Goal: Task Accomplishment & Management: Manage account settings

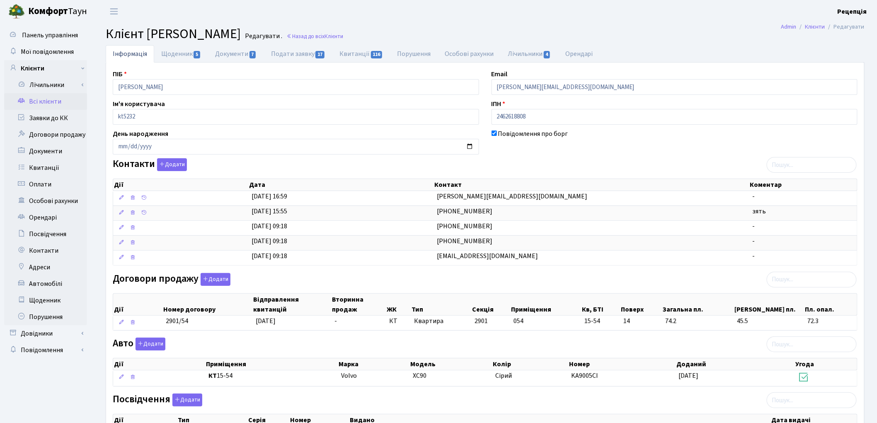
click at [53, 103] on link "Всі клієнти" at bounding box center [45, 101] width 83 height 17
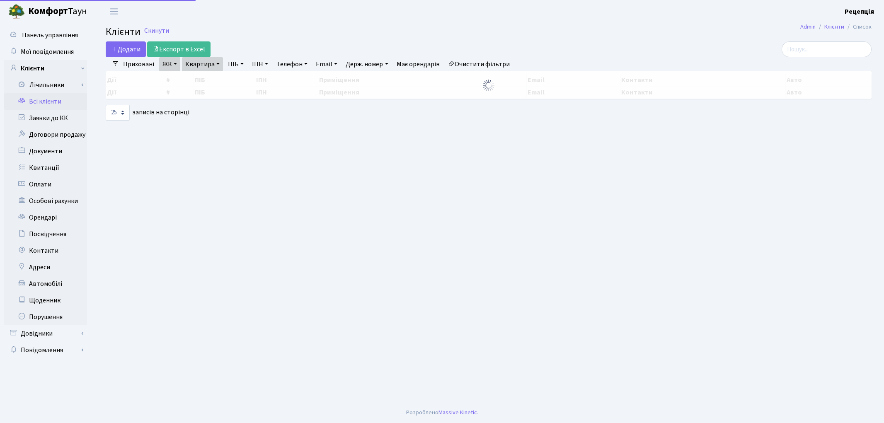
select select "25"
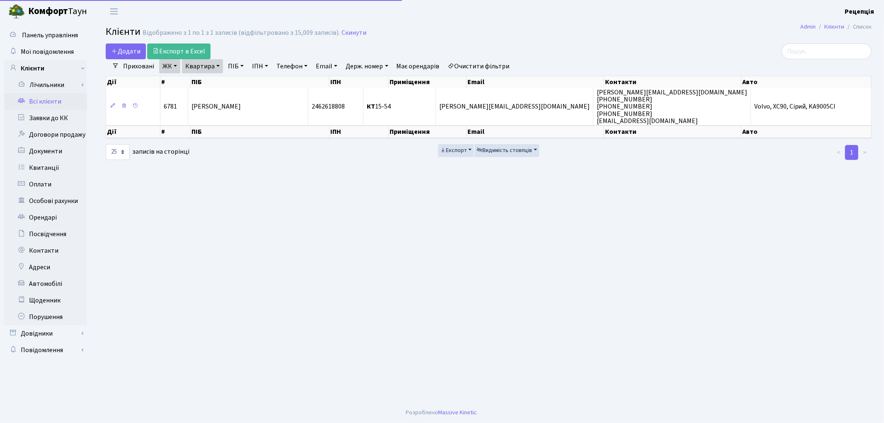
click at [483, 68] on link "Очистити фільтри" at bounding box center [479, 66] width 68 height 14
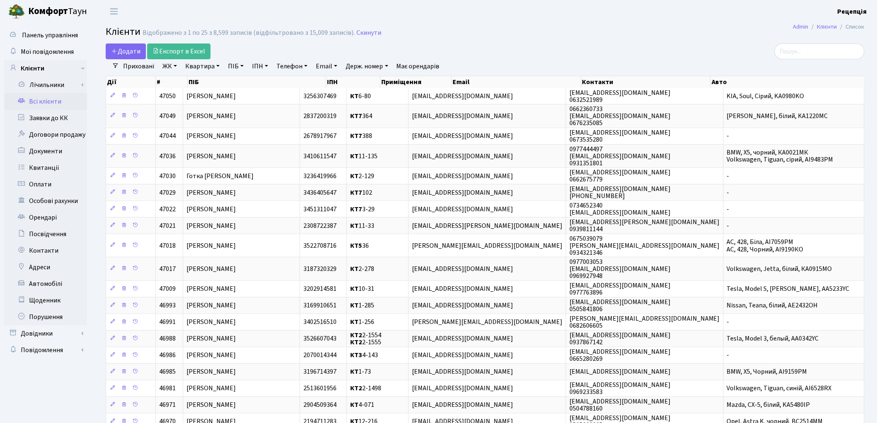
click at [195, 64] on link "Квартира" at bounding box center [202, 66] width 41 height 14
click at [237, 67] on link "ПІБ" at bounding box center [236, 66] width 22 height 14
type input "рій"
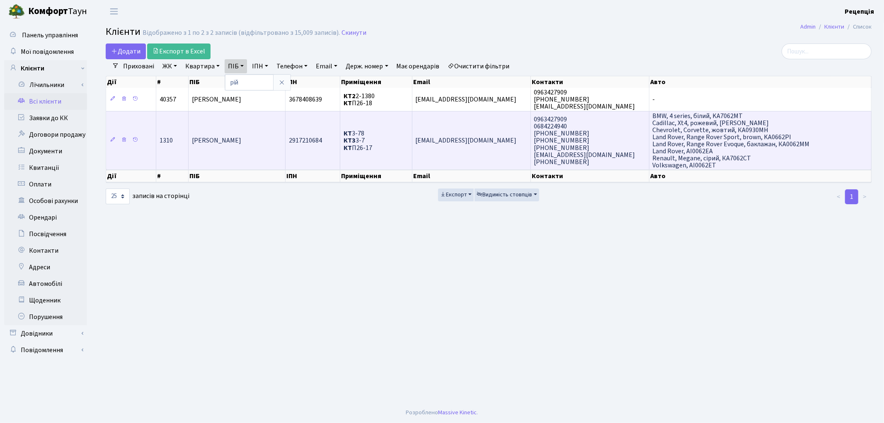
click at [230, 136] on span "[PERSON_NAME]" at bounding box center [216, 140] width 49 height 9
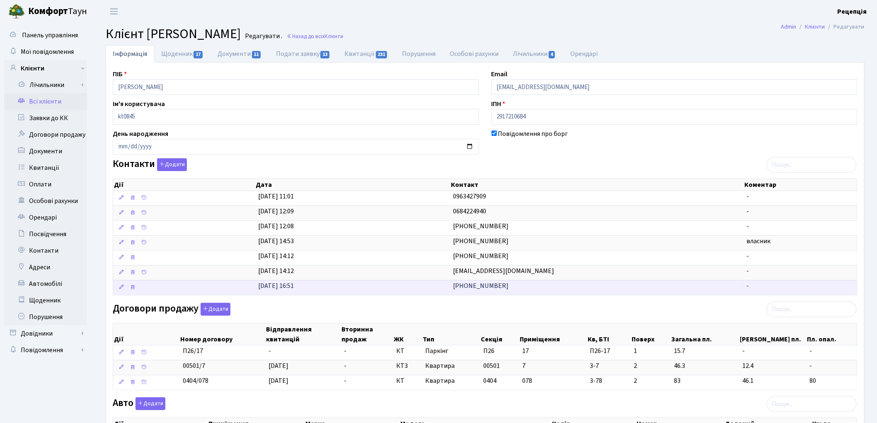
drag, startPoint x: 536, startPoint y: 271, endPoint x: 423, endPoint y: 283, distance: 114.3
click at [424, 283] on tbody "26.07.2023, 11:01 0963427909 - 01.04.2023, 12:09 0684224940 - 01.04.2023, 12:08…" at bounding box center [485, 243] width 744 height 104
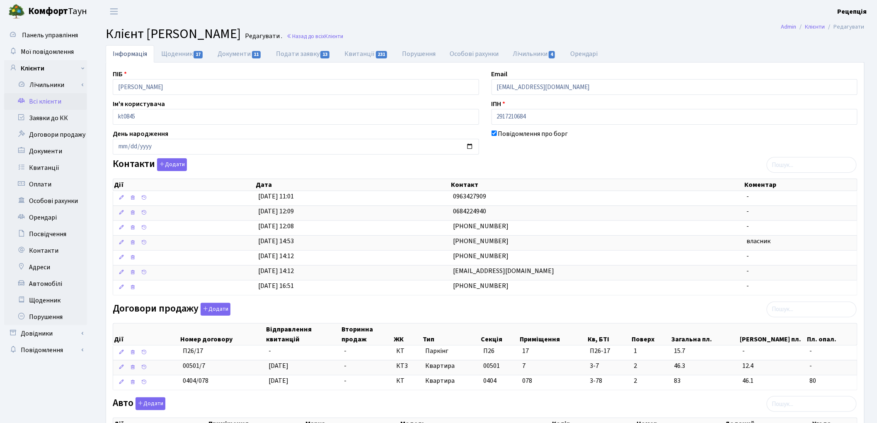
click at [525, 315] on div "Договори продажу Додати Дії Номер договору Відправлення квитанцій Вторинна прод…" at bounding box center [484, 348] width 757 height 91
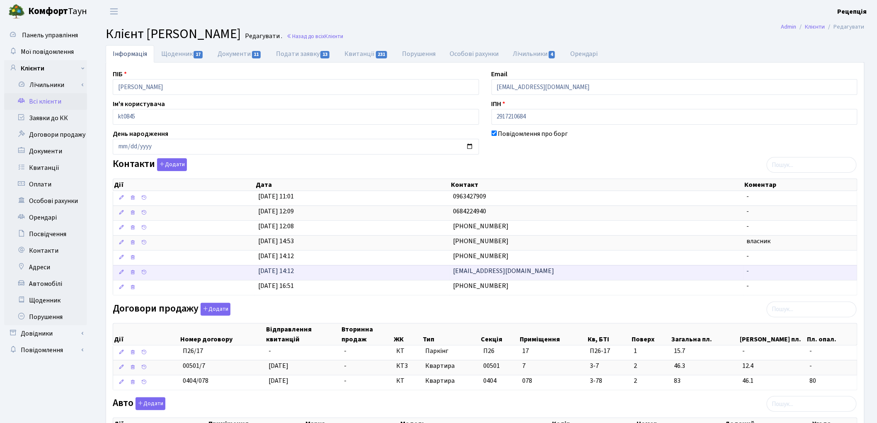
drag, startPoint x: 537, startPoint y: 267, endPoint x: 441, endPoint y: 276, distance: 96.1
click at [441, 276] on \<\/span\>\a "10.04.2019, 14:12 oksanariy2000@gmail.com -" at bounding box center [485, 272] width 744 height 15
copy \<\/span\>\a "[EMAIL_ADDRESS][DOMAIN_NAME]"
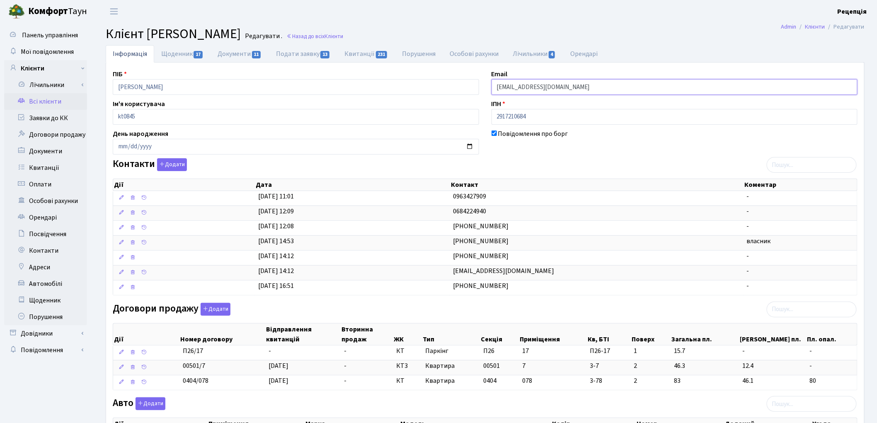
click at [544, 85] on input "oksanariy@bk.ru" at bounding box center [674, 87] width 366 height 16
drag, startPoint x: 546, startPoint y: 86, endPoint x: 490, endPoint y: 83, distance: 56.0
click at [490, 83] on div "Email oksanariy@bk.ru" at bounding box center [674, 82] width 379 height 26
paste input "oksanariy2000@gmail.com"
click at [506, 88] on input "oksanariy2000@gmail.com" at bounding box center [674, 87] width 366 height 16
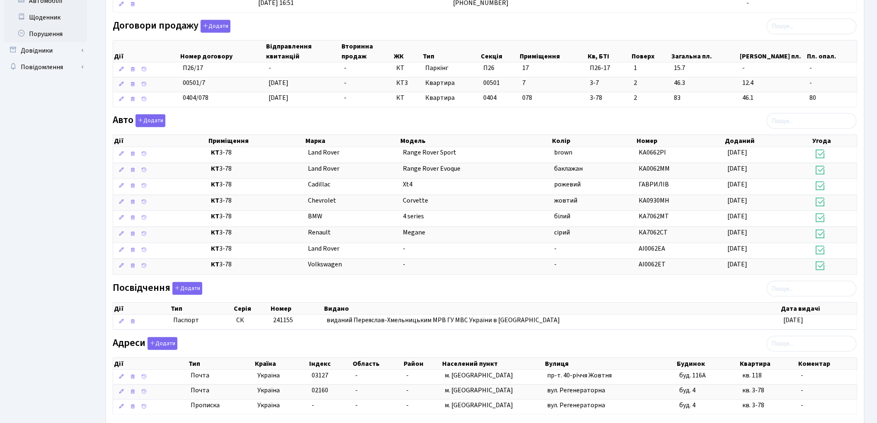
scroll to position [336, 0]
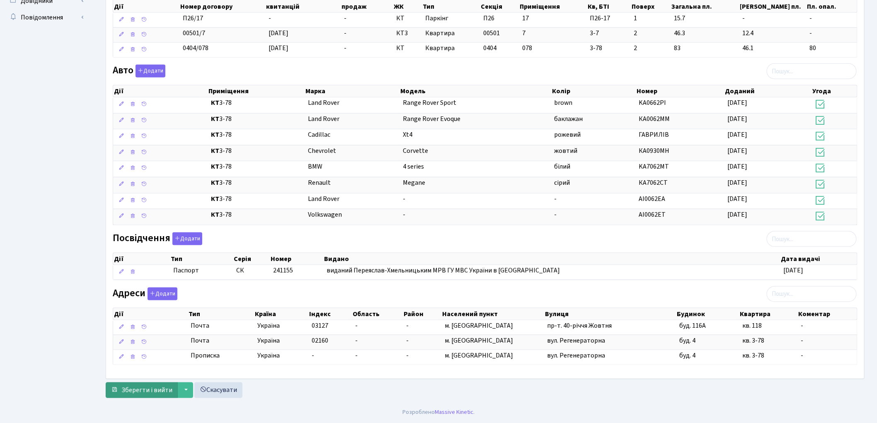
type input "[EMAIL_ADDRESS][DOMAIN_NAME]"
click at [152, 386] on span "Зберегти і вийти" at bounding box center [146, 390] width 51 height 9
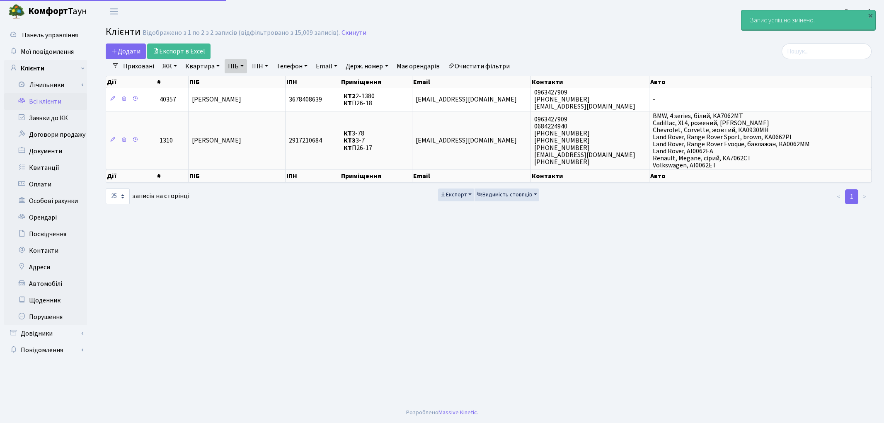
select select "25"
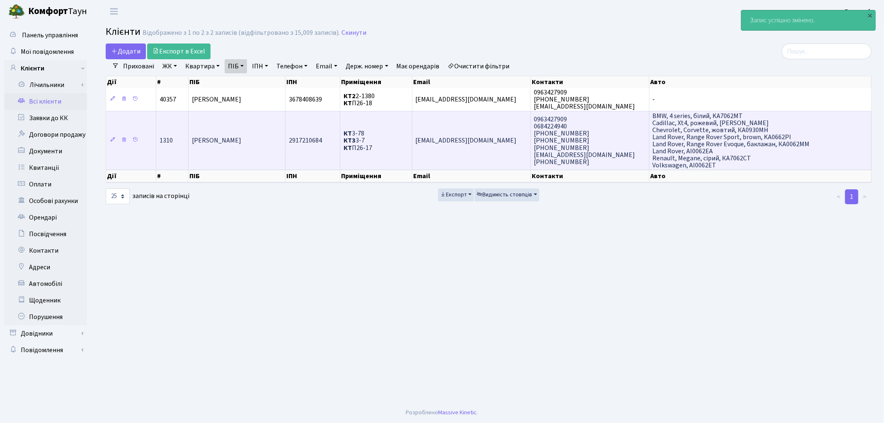
click at [240, 150] on td "[PERSON_NAME]" at bounding box center [237, 140] width 97 height 59
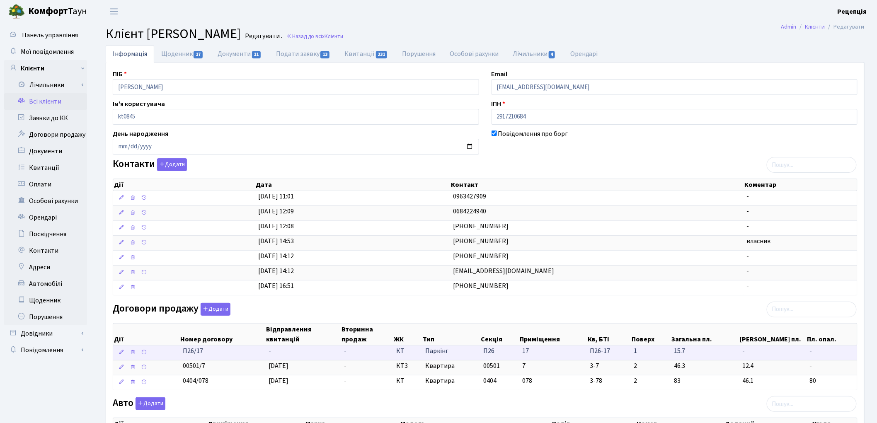
click at [295, 352] on td "-" at bounding box center [302, 353] width 75 height 15
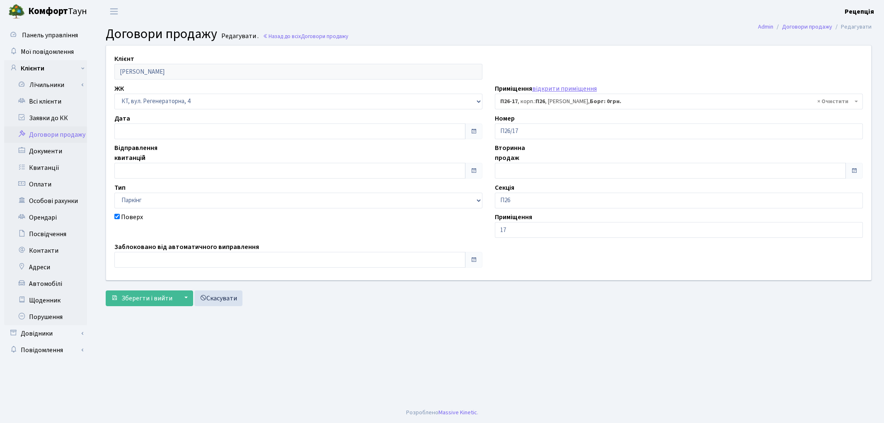
select select "8278"
click at [156, 169] on input "text" at bounding box center [289, 171] width 351 height 16
click at [145, 128] on td "24" at bounding box center [147, 129] width 12 height 12
type input "24.09.2025"
click at [137, 299] on span "Зберегти і вийти" at bounding box center [146, 298] width 51 height 9
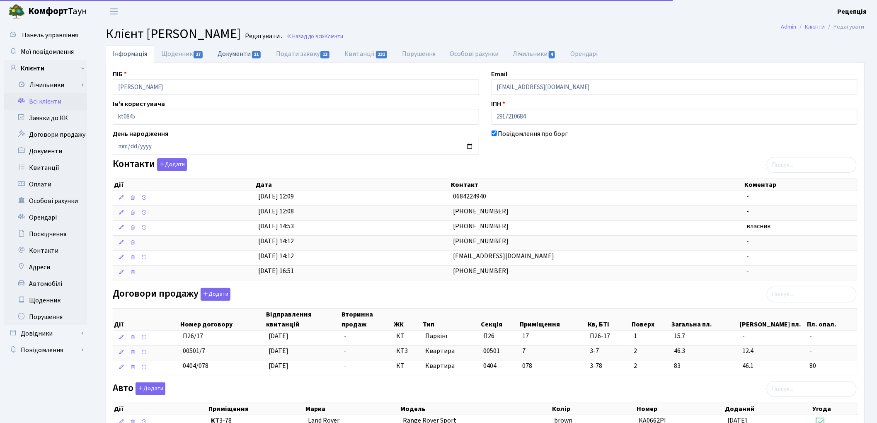
click at [234, 50] on link "Документи 11" at bounding box center [239, 53] width 58 height 17
select select "25"
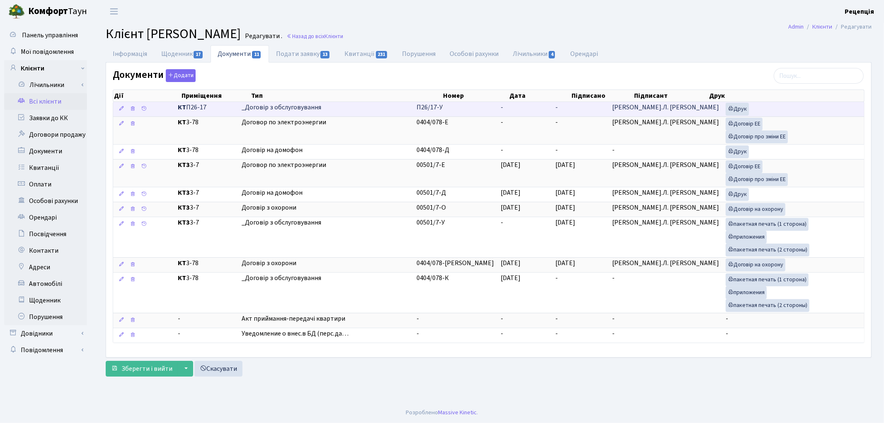
click at [516, 114] on td "-" at bounding box center [524, 109] width 55 height 15
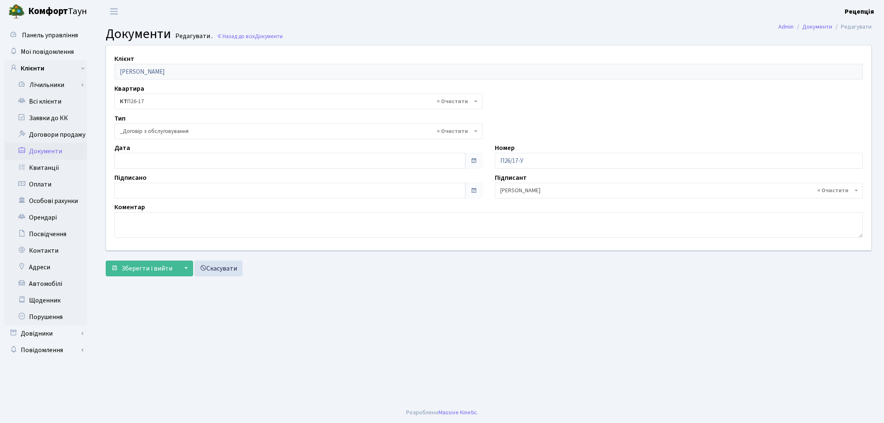
select select "289"
click at [139, 161] on input "[DATE]" at bounding box center [289, 161] width 351 height 16
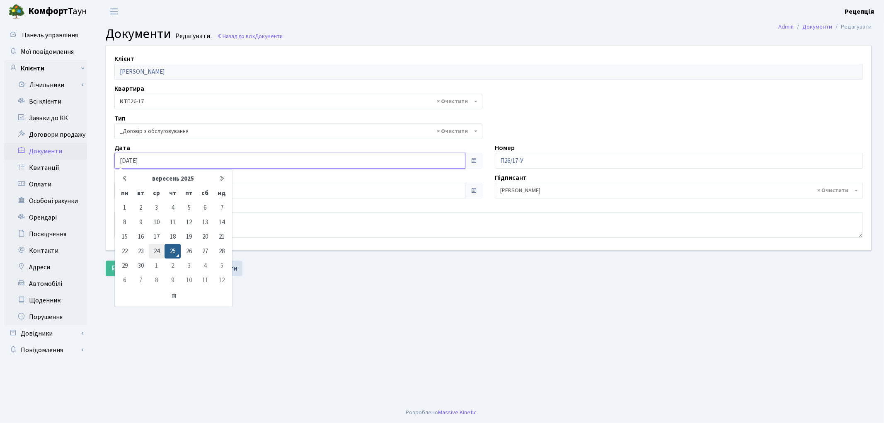
click at [156, 249] on td "24" at bounding box center [157, 251] width 16 height 15
type input "[DATE]"
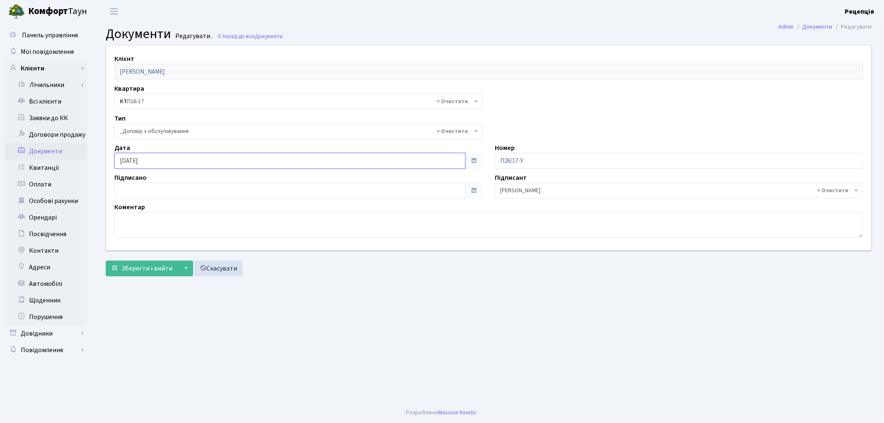
click at [197, 159] on input "[DATE]" at bounding box center [289, 161] width 351 height 16
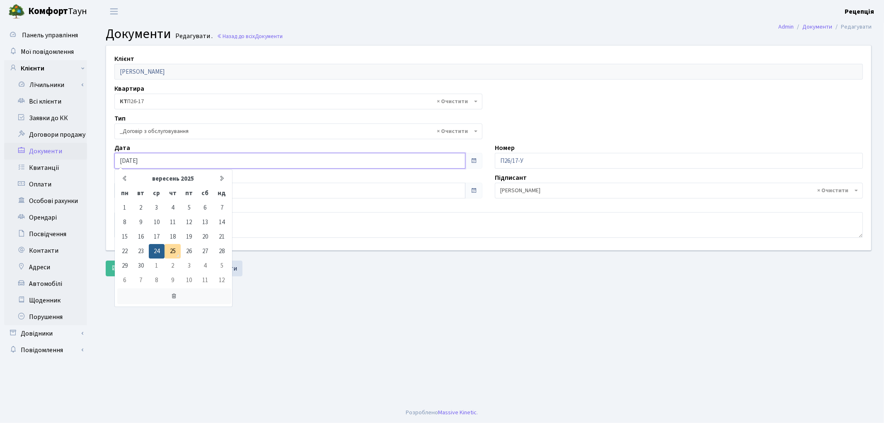
click at [174, 298] on icon at bounding box center [174, 296] width 114 height 16
click at [161, 247] on td "24" at bounding box center [157, 251] width 16 height 15
click at [164, 156] on input "[DATE]" at bounding box center [289, 161] width 351 height 16
click at [173, 254] on td "25" at bounding box center [172, 251] width 16 height 15
type input "[DATE]"
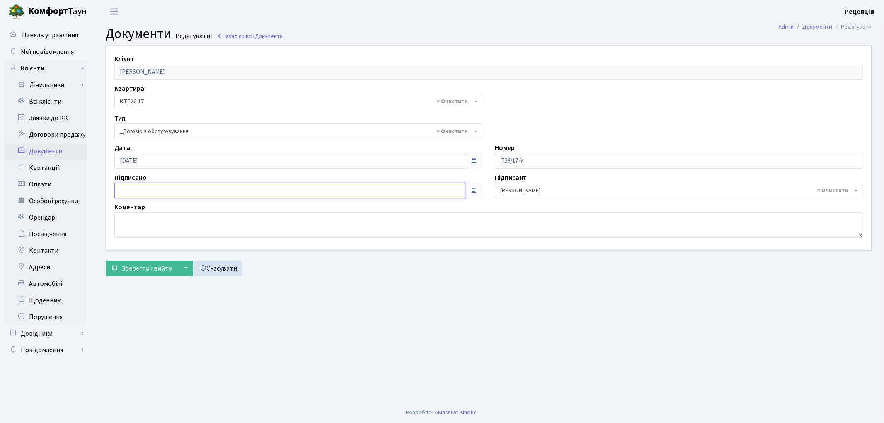
type input "[DATE]"
click at [148, 187] on input "[DATE]" at bounding box center [289, 191] width 351 height 16
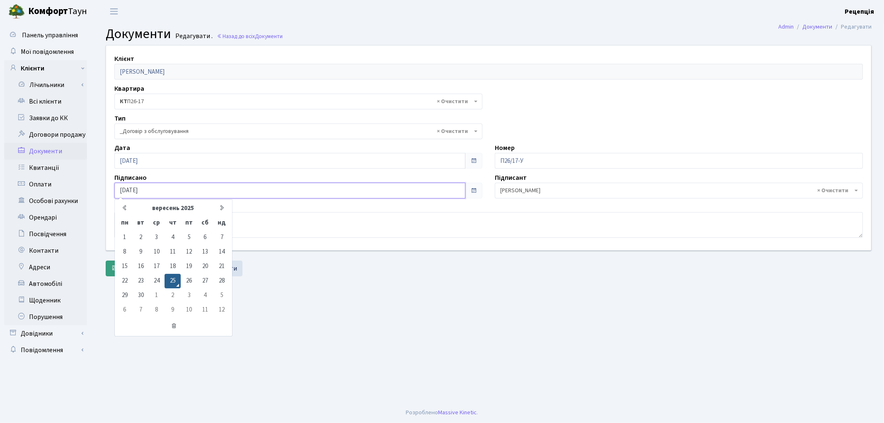
click at [174, 275] on td "25" at bounding box center [172, 281] width 16 height 15
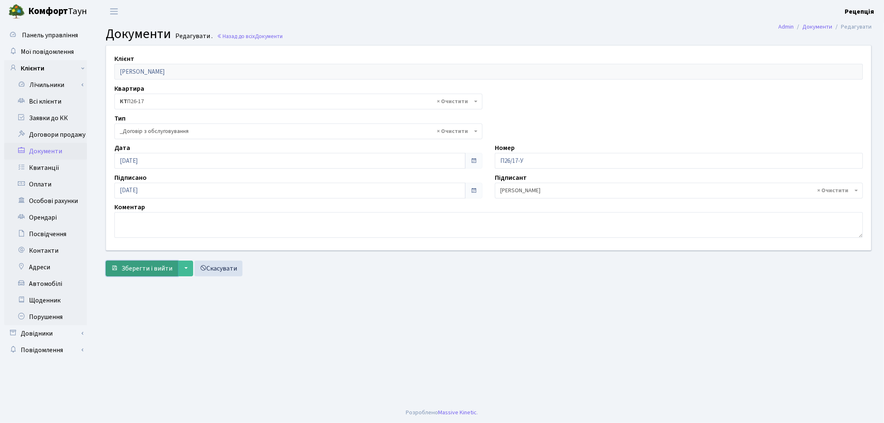
click at [140, 266] on span "Зберегти і вийти" at bounding box center [146, 268] width 51 height 9
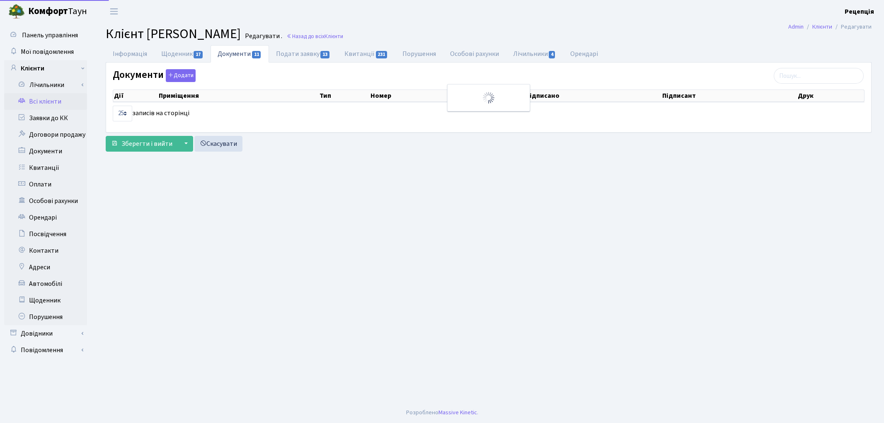
select select "25"
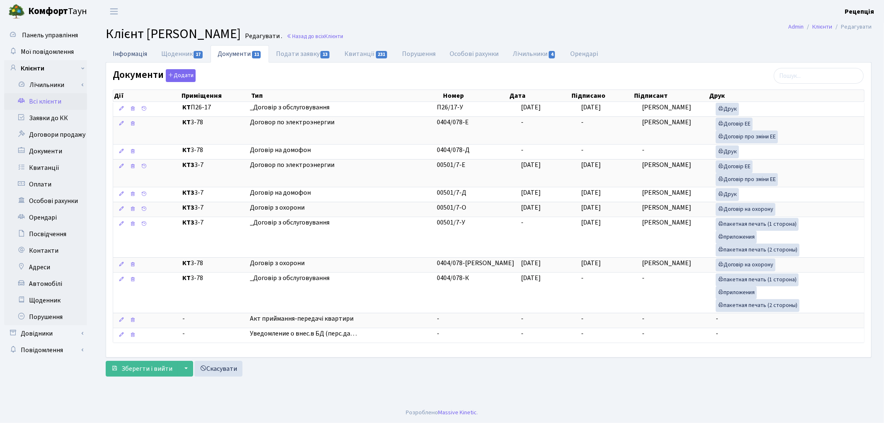
click at [137, 58] on link "Інформація" at bounding box center [130, 53] width 48 height 17
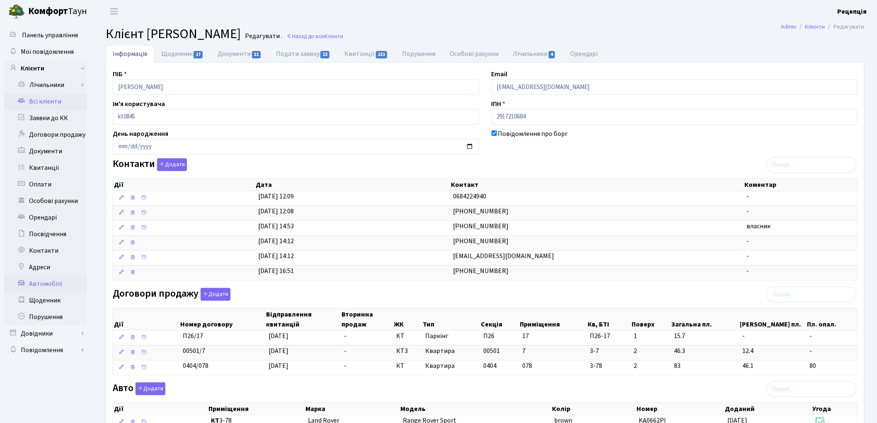
click at [48, 283] on link "Автомобілі" at bounding box center [45, 284] width 83 height 17
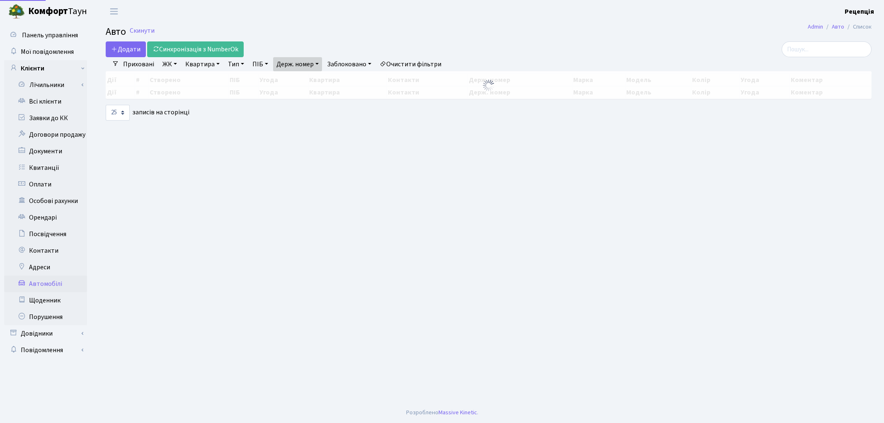
select select "25"
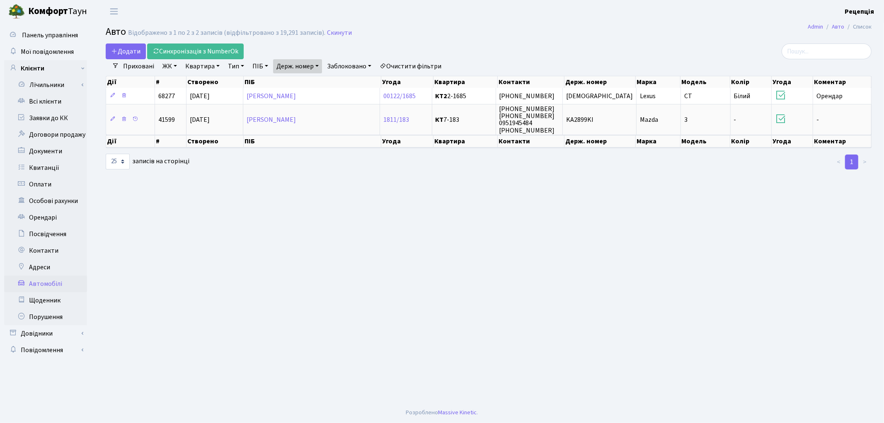
click at [423, 68] on link "Очистити фільтри" at bounding box center [410, 66] width 68 height 14
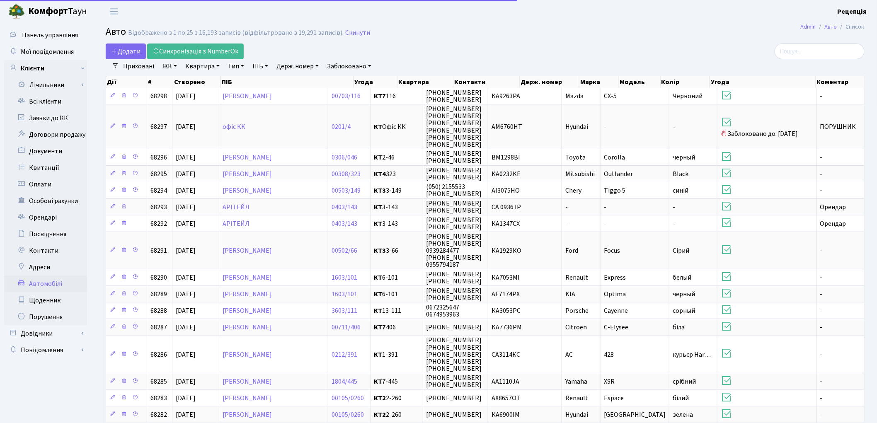
click at [307, 67] on link "Держ. номер" at bounding box center [297, 66] width 49 height 14
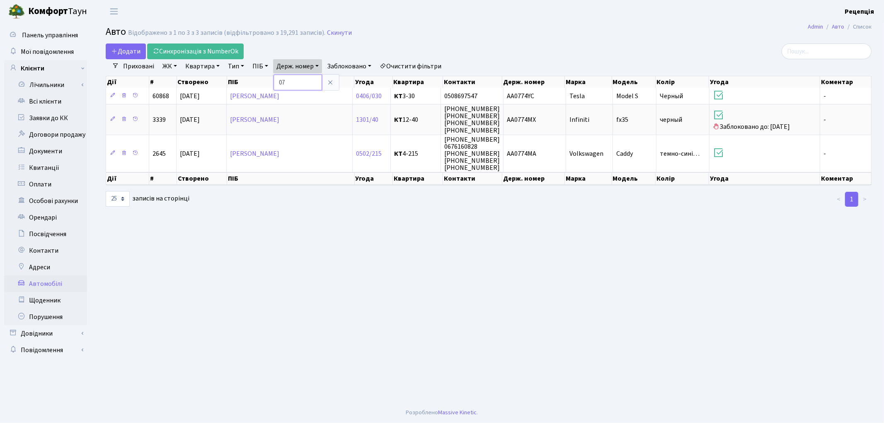
type input "0"
type input "0774"
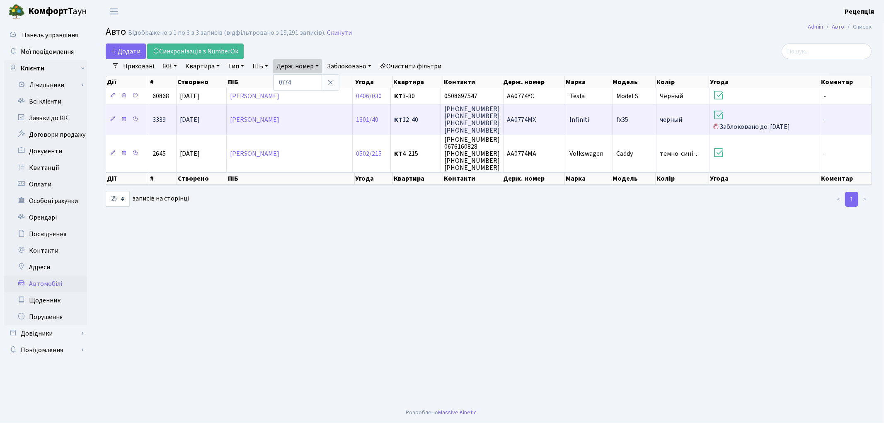
click at [539, 122] on td "AA0774MX" at bounding box center [534, 119] width 63 height 30
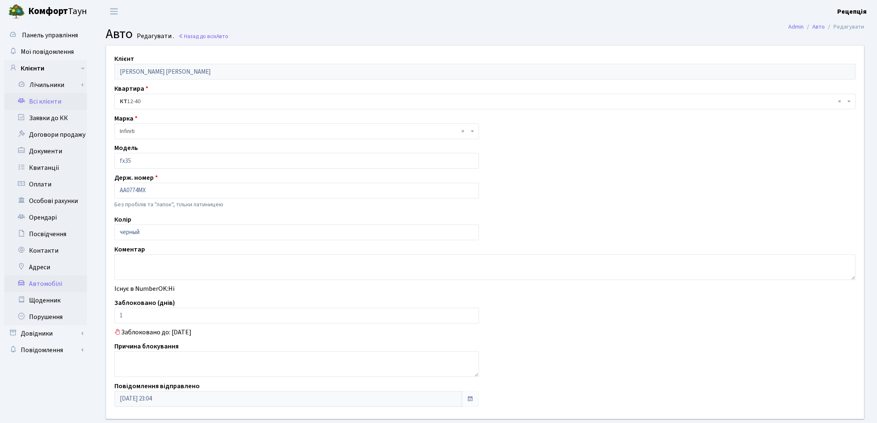
click at [56, 102] on link "Всі клієнти" at bounding box center [45, 101] width 83 height 17
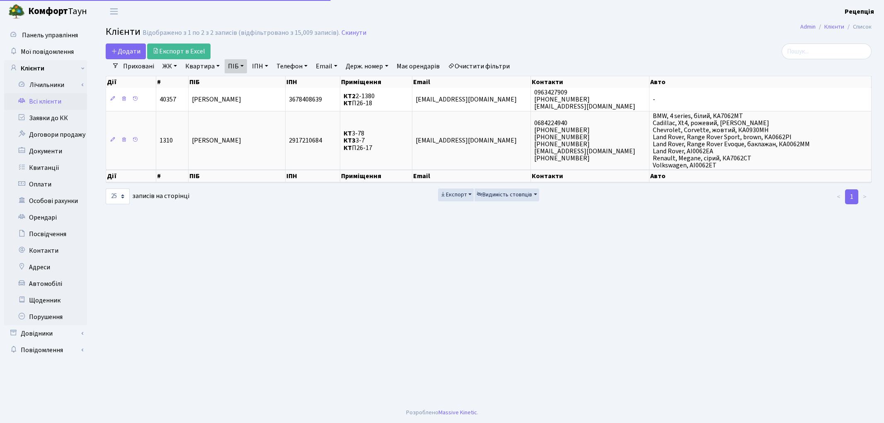
select select "25"
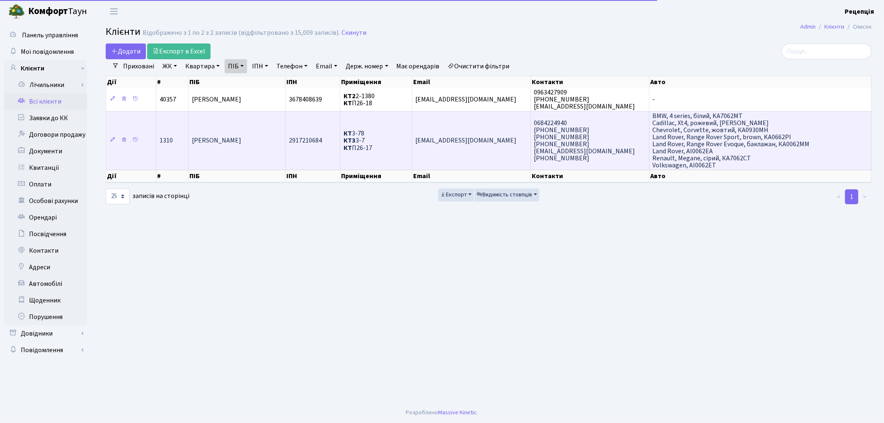
click at [233, 137] on span "Рій Оксана Дмитрівна" at bounding box center [216, 140] width 49 height 9
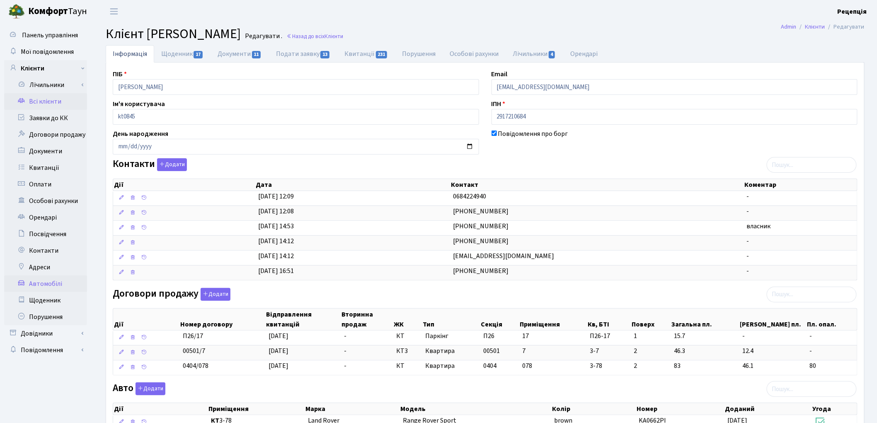
click at [45, 283] on link "Автомобілі" at bounding box center [45, 284] width 83 height 17
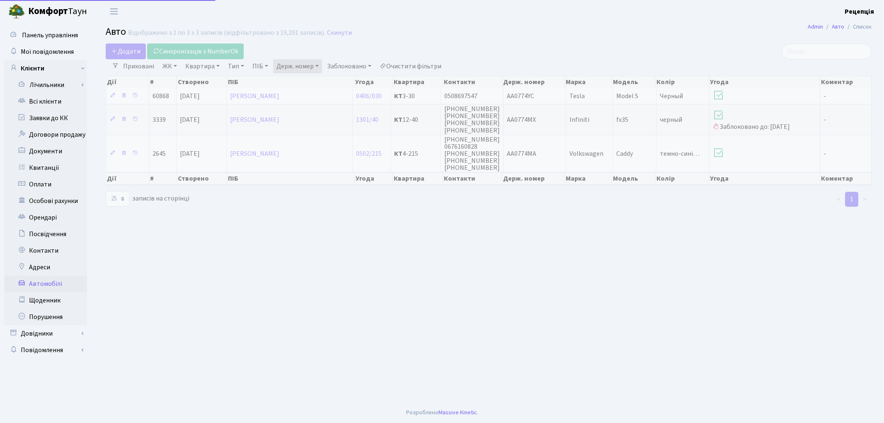
select select "25"
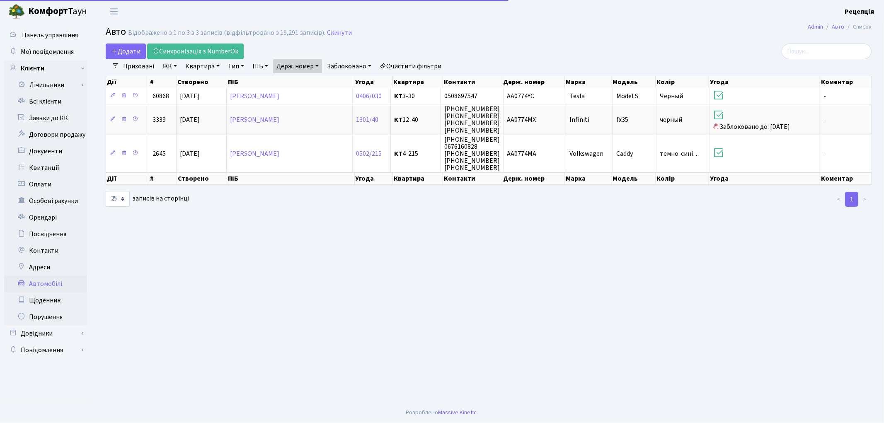
click at [311, 67] on link "Держ. номер" at bounding box center [297, 66] width 49 height 14
click at [307, 87] on input "0774" at bounding box center [297, 83] width 48 height 16
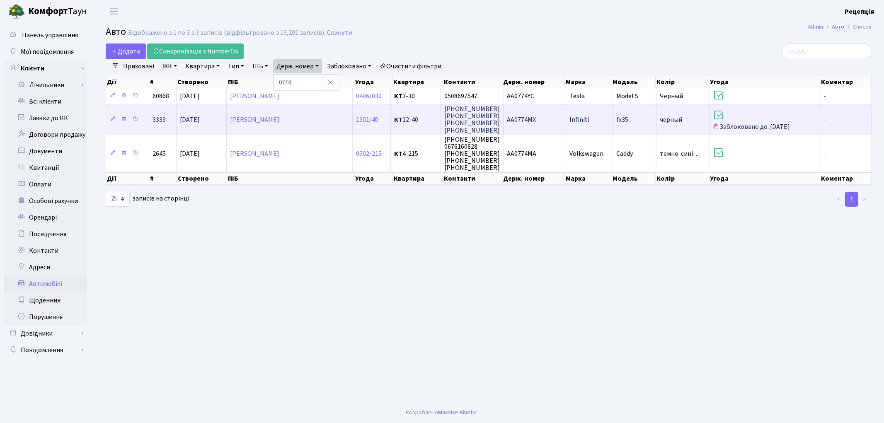
click at [594, 121] on td "Infiniti" at bounding box center [589, 119] width 47 height 30
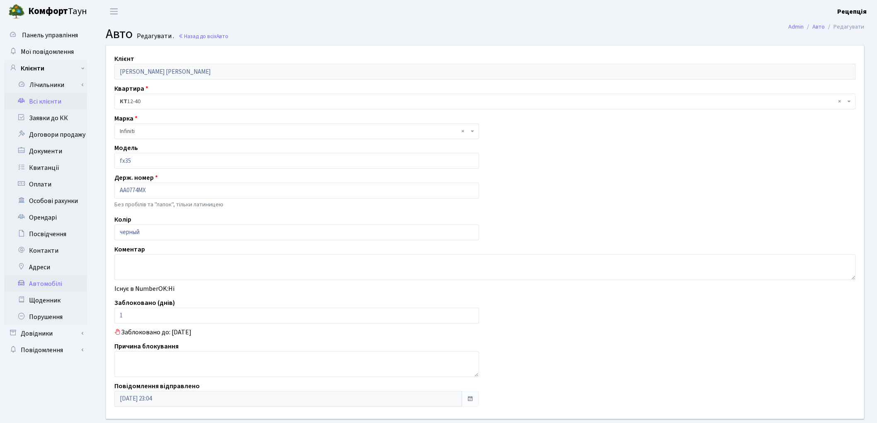
click at [36, 102] on link "Всі клієнти" at bounding box center [45, 101] width 83 height 17
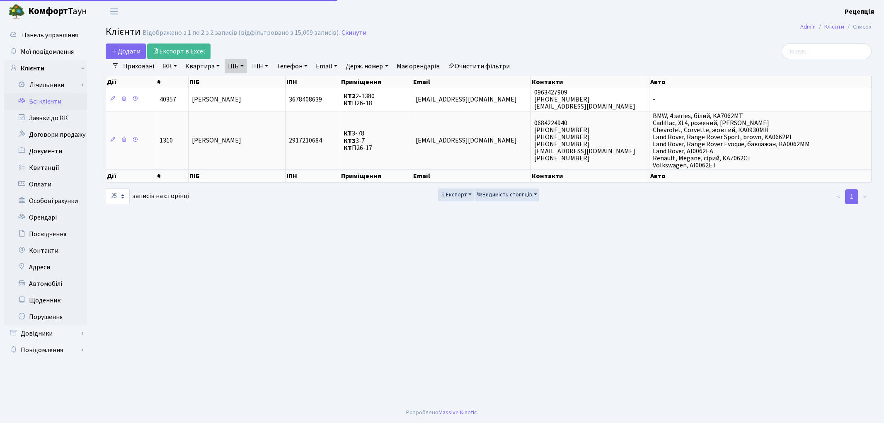
select select "25"
click at [468, 68] on link "Очистити фільтри" at bounding box center [479, 66] width 68 height 14
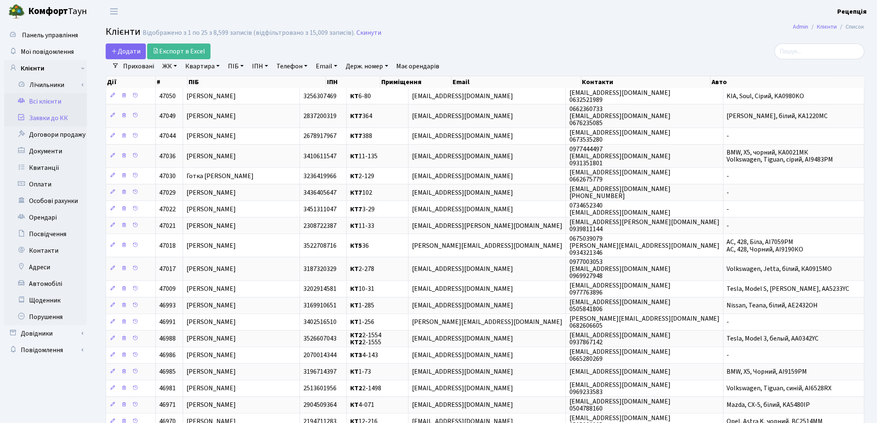
click at [63, 118] on link "Заявки до КК" at bounding box center [45, 118] width 83 height 17
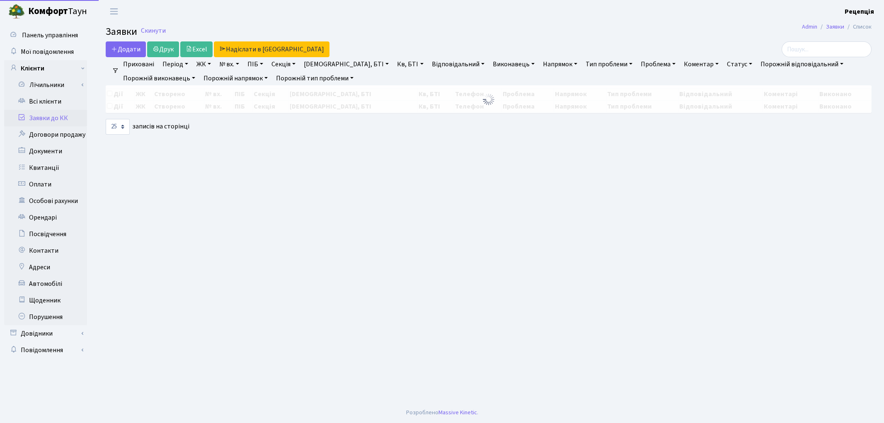
select select
select select "25"
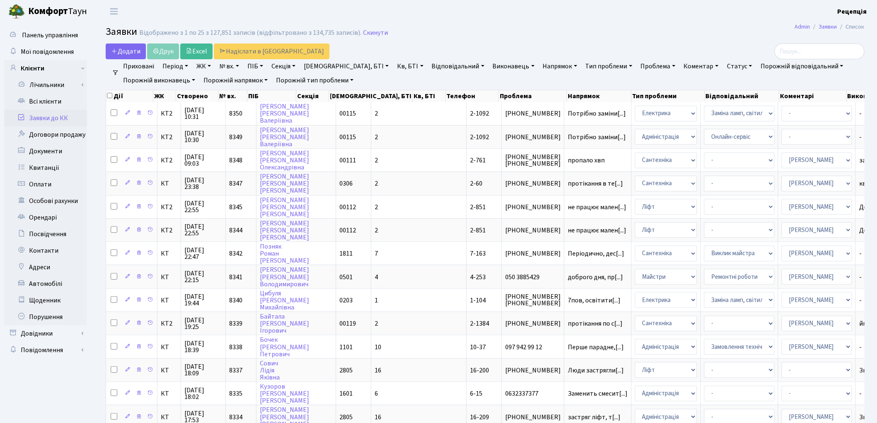
click at [208, 68] on link "ЖК" at bounding box center [203, 66] width 21 height 14
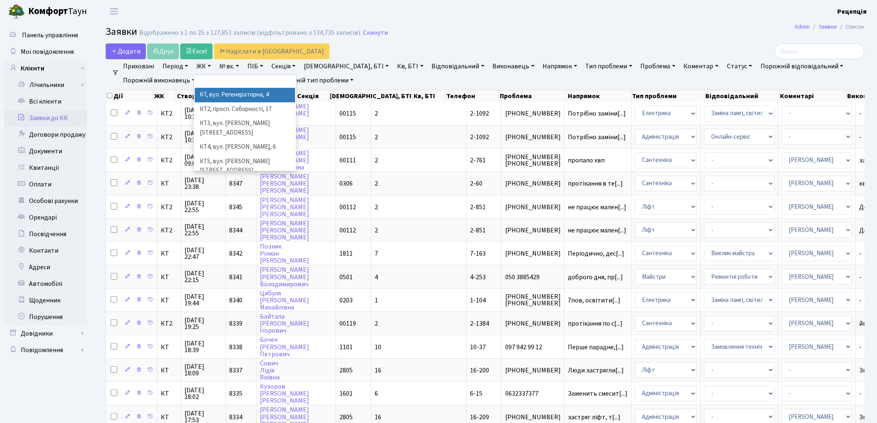
click at [220, 94] on li "КТ, вул. Регенераторна, 4" at bounding box center [245, 95] width 100 height 15
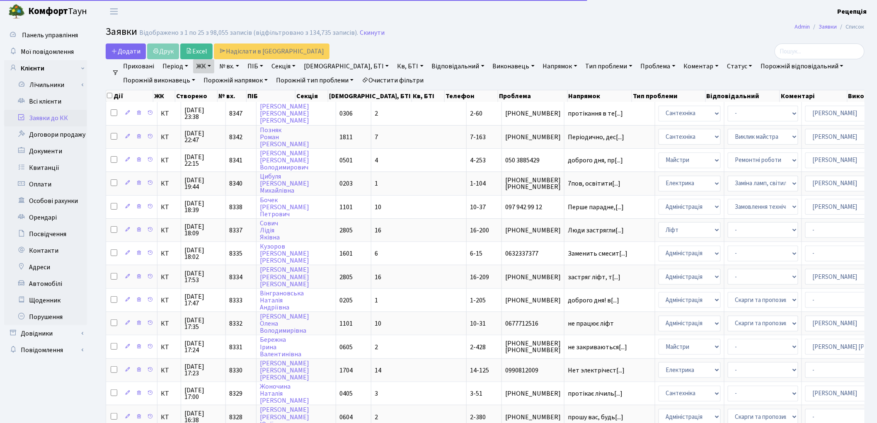
click at [394, 67] on link "Кв, БТІ" at bounding box center [410, 66] width 33 height 14
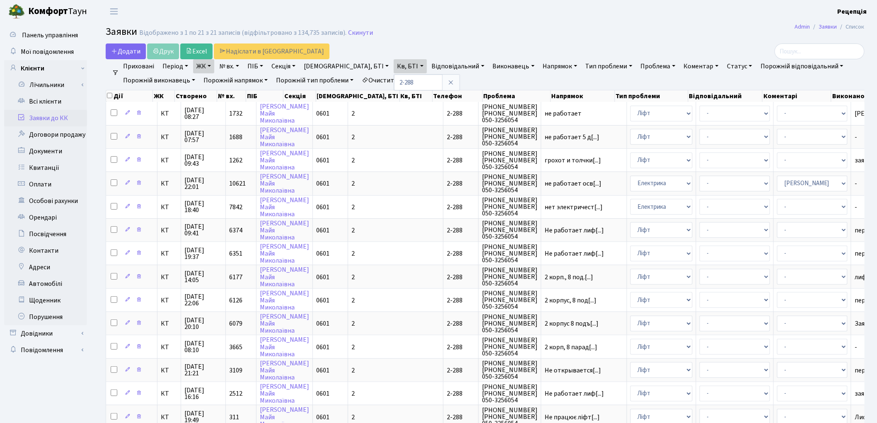
click at [204, 68] on link "ЖК" at bounding box center [203, 66] width 21 height 14
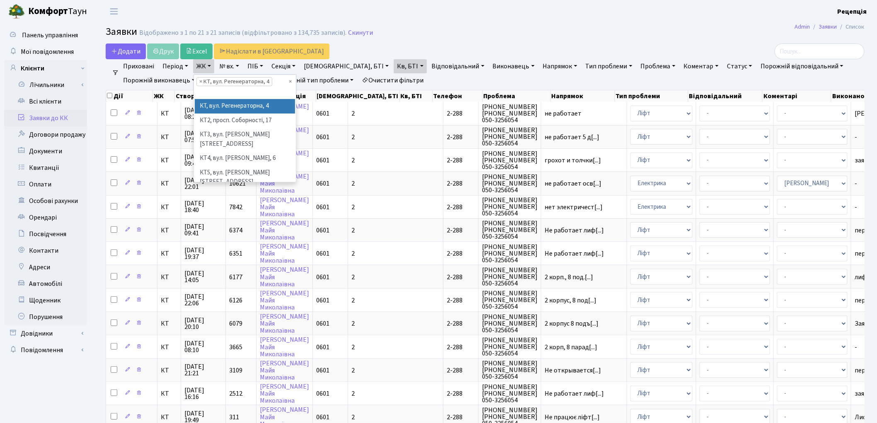
click at [204, 68] on link "ЖК" at bounding box center [203, 66] width 21 height 14
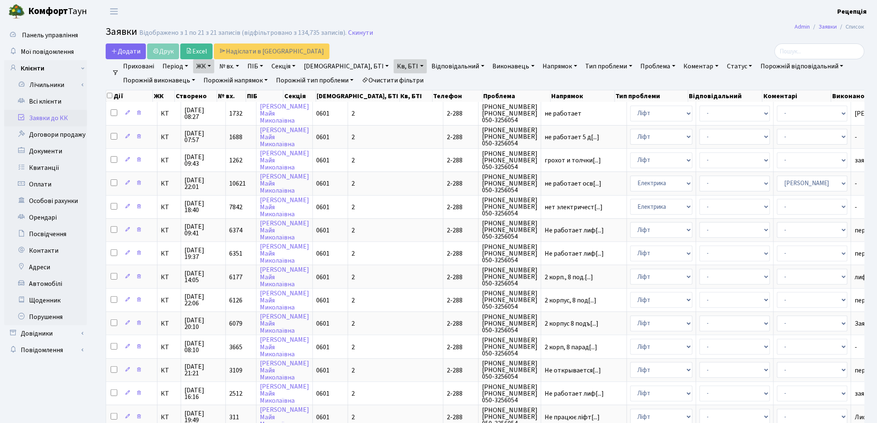
click at [394, 68] on link "Кв, БТІ" at bounding box center [410, 66] width 33 height 14
type input "2-278"
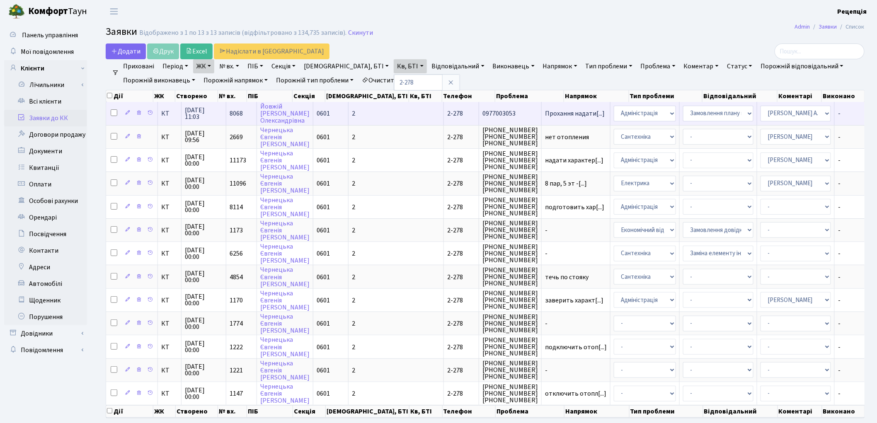
click at [352, 109] on span "2" at bounding box center [353, 113] width 3 height 9
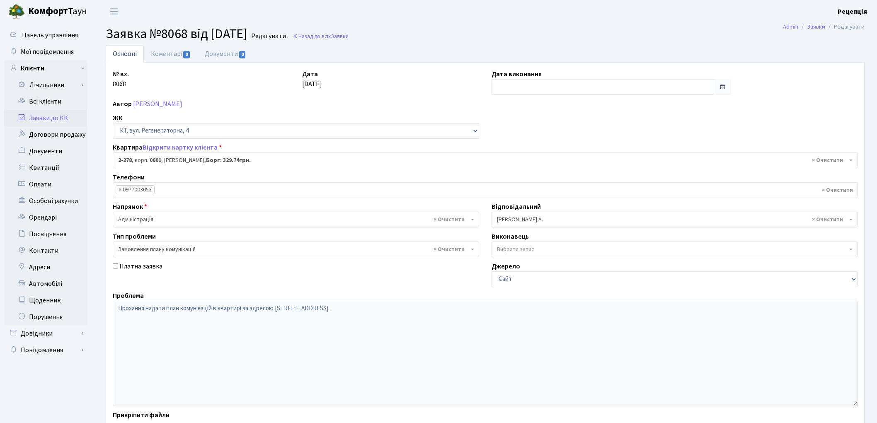
select select "1292"
select select "10"
click at [48, 104] on link "Всі клієнти" at bounding box center [45, 101] width 83 height 17
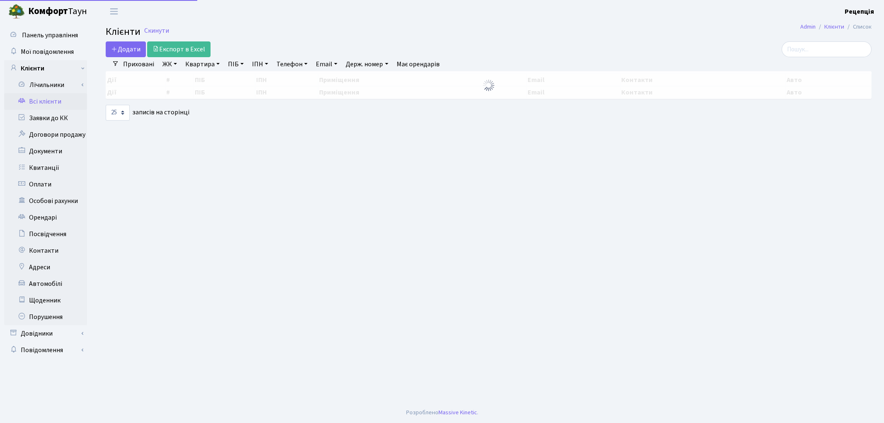
select select "25"
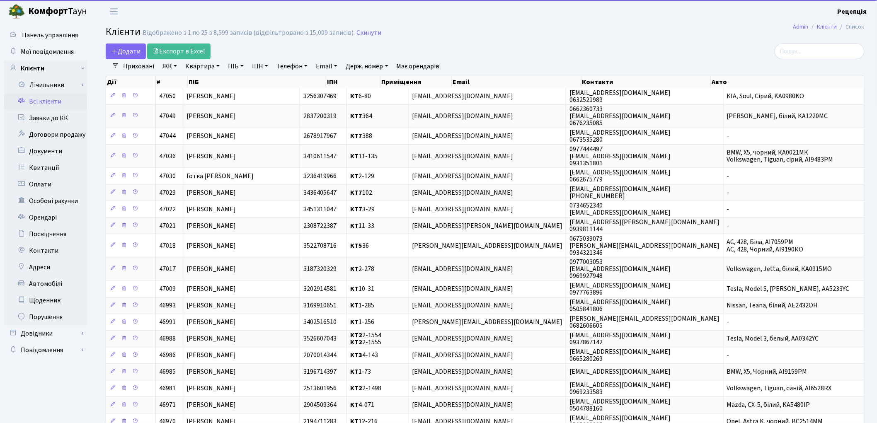
click at [197, 69] on link "Квартира" at bounding box center [202, 66] width 41 height 14
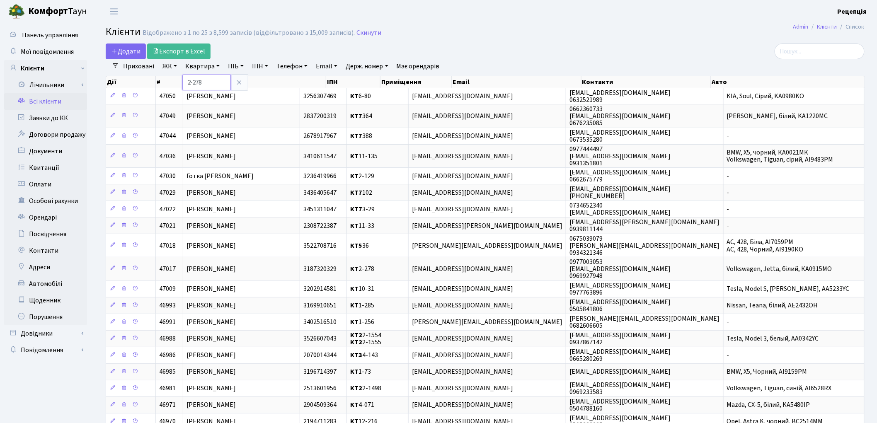
type input "2-278"
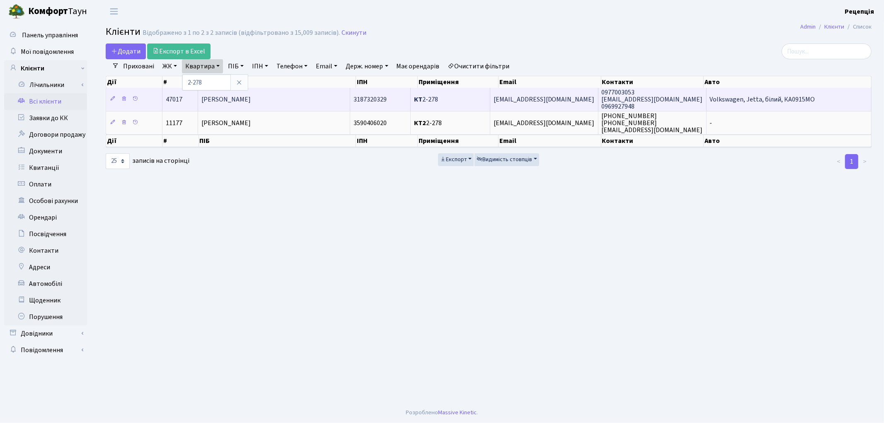
click at [296, 93] on td "[PERSON_NAME]" at bounding box center [274, 99] width 152 height 23
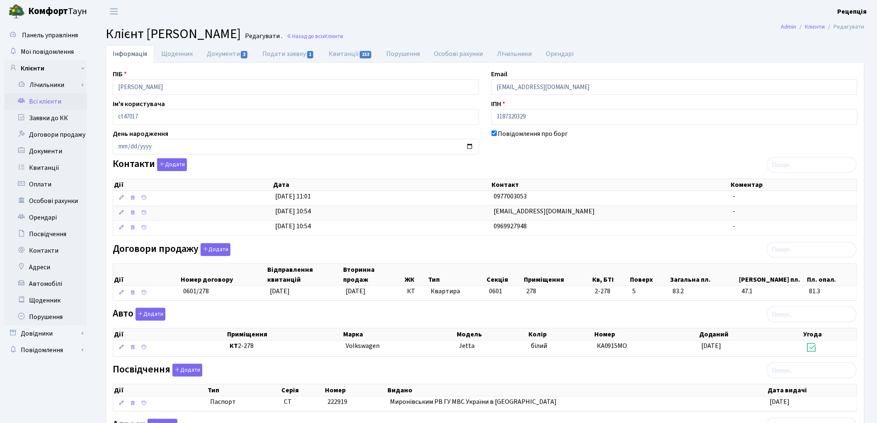
click at [64, 104] on link "Всі клієнти" at bounding box center [45, 101] width 83 height 17
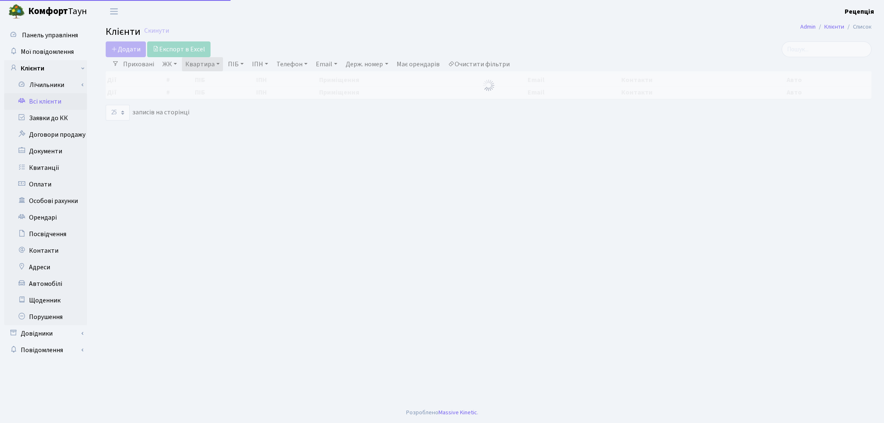
select select "25"
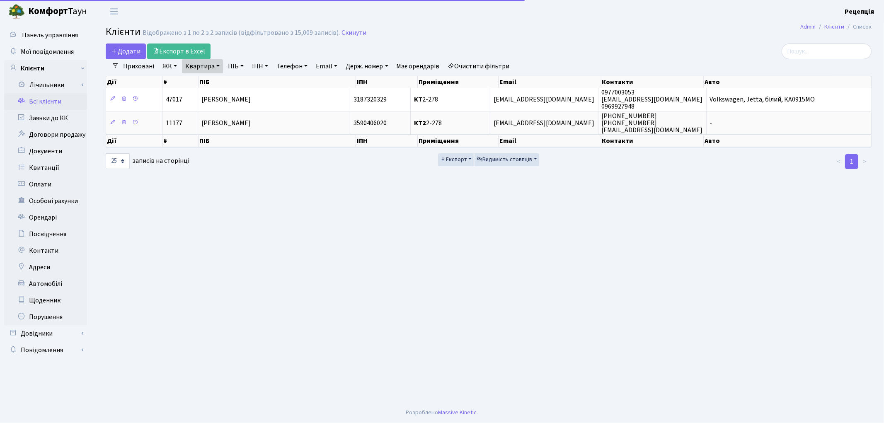
click at [486, 66] on link "Очистити фільтри" at bounding box center [479, 66] width 68 height 14
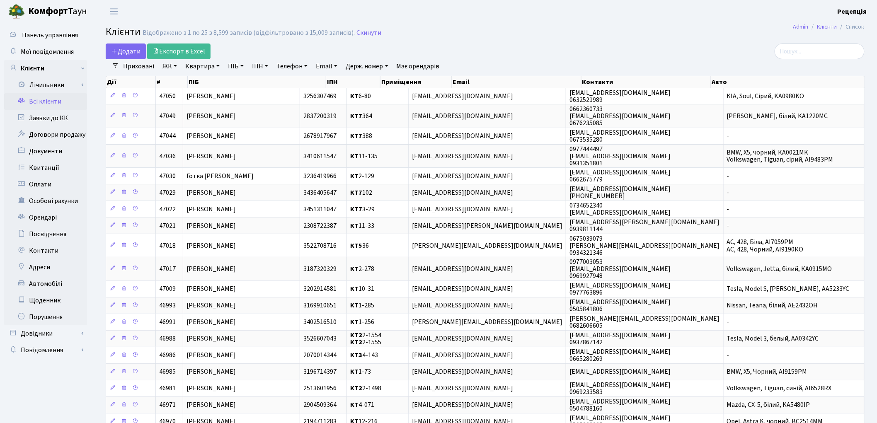
click at [171, 67] on link "ЖК" at bounding box center [169, 66] width 21 height 14
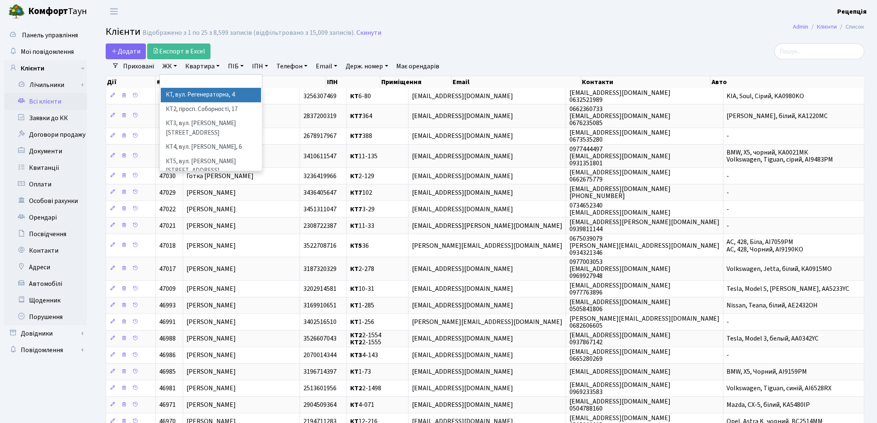
click at [186, 92] on li "КТ, вул. Регенераторна, 4" at bounding box center [211, 95] width 100 height 15
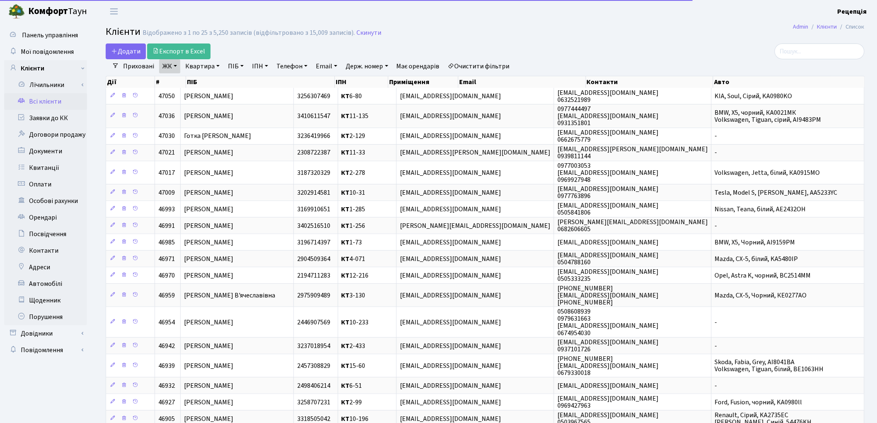
click at [203, 67] on link "Квартира" at bounding box center [202, 66] width 41 height 14
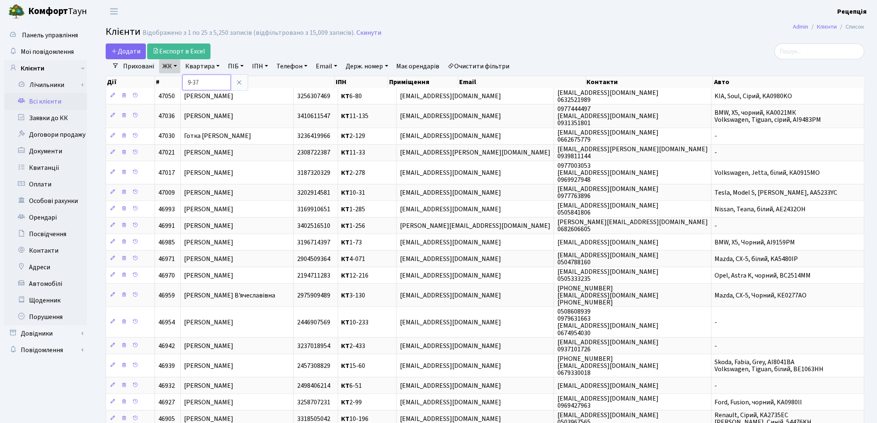
type input "9-37"
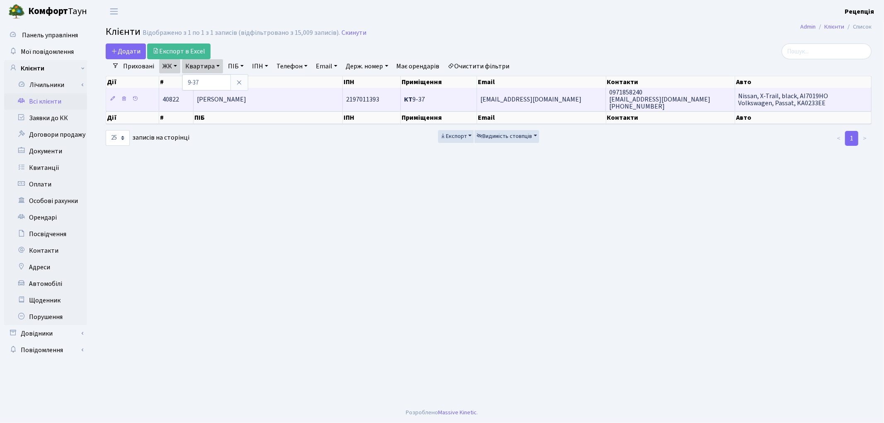
click at [246, 101] on span "Міщенко Володимир Андрійович" at bounding box center [221, 99] width 49 height 9
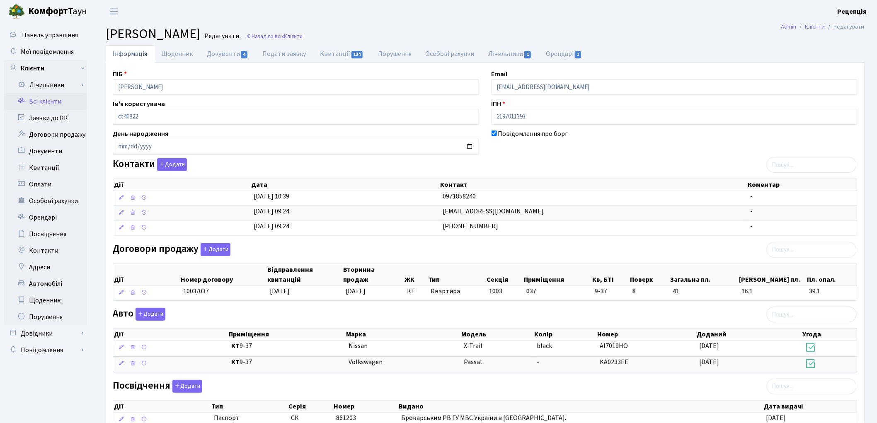
click at [58, 102] on link "Всі клієнти" at bounding box center [45, 101] width 83 height 17
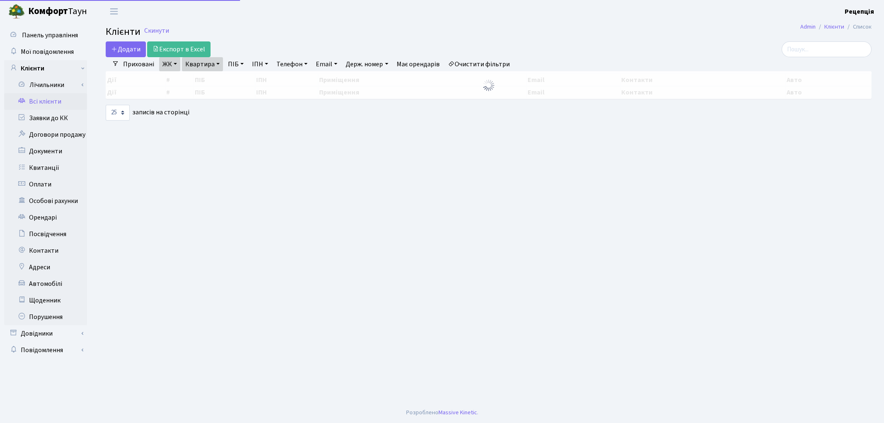
select select "25"
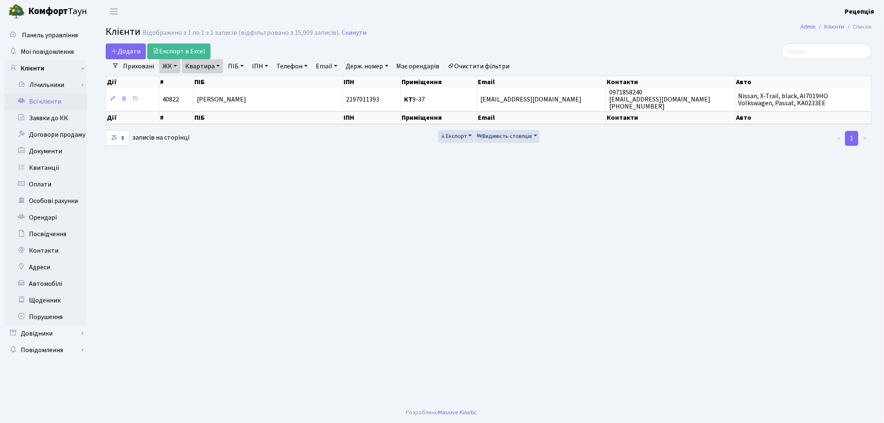
click at [479, 65] on link "Очистити фільтри" at bounding box center [479, 66] width 68 height 14
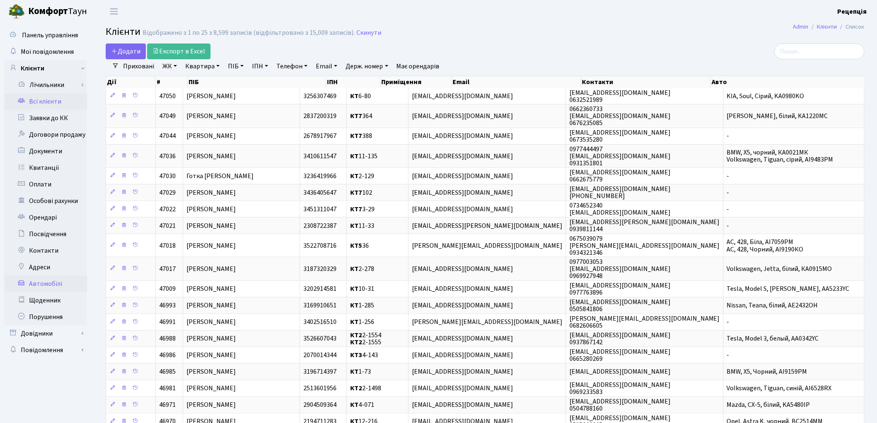
click at [50, 280] on link "Автомобілі" at bounding box center [45, 284] width 83 height 17
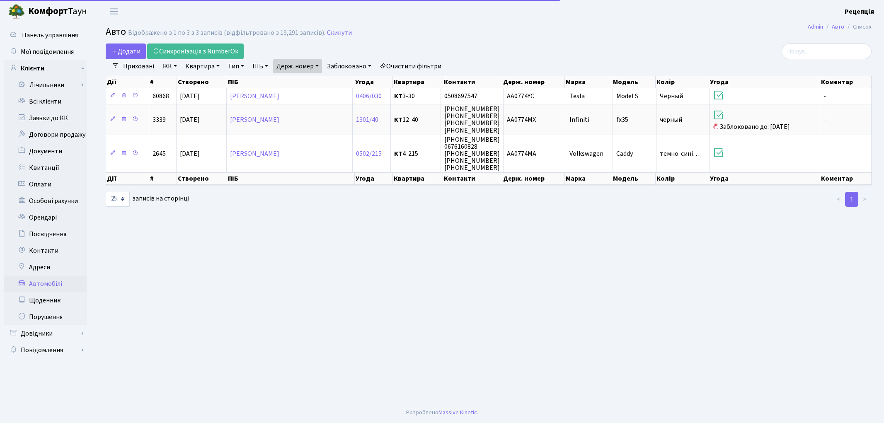
select select "25"
click at [293, 65] on link "Держ. номер" at bounding box center [297, 66] width 49 height 14
click at [296, 83] on input "0774" at bounding box center [297, 83] width 48 height 16
type input "0"
type input "0262"
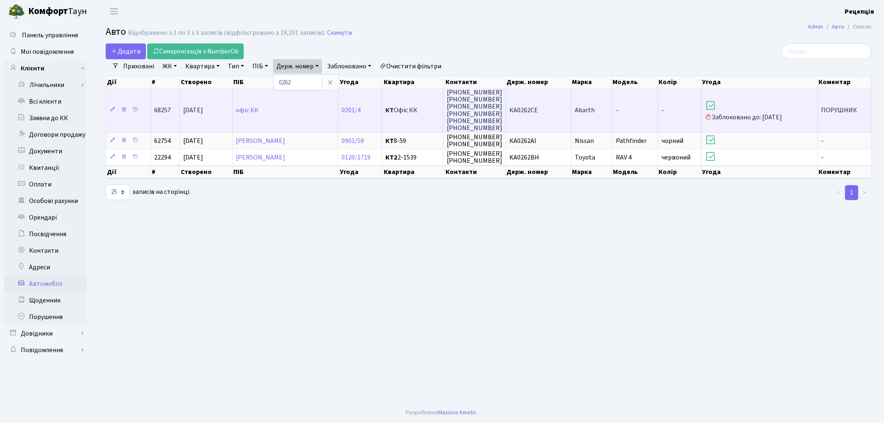
click at [532, 112] on span "КА0262СЕ" at bounding box center [523, 110] width 29 height 9
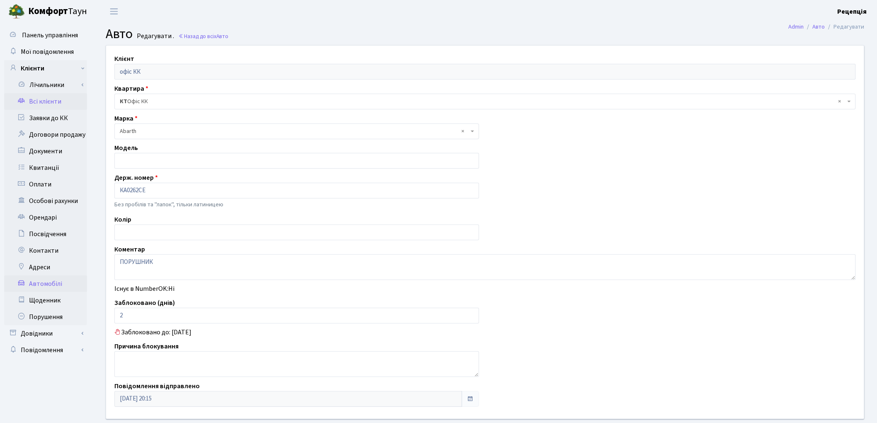
click at [38, 101] on link "Всі клієнти" at bounding box center [45, 101] width 83 height 17
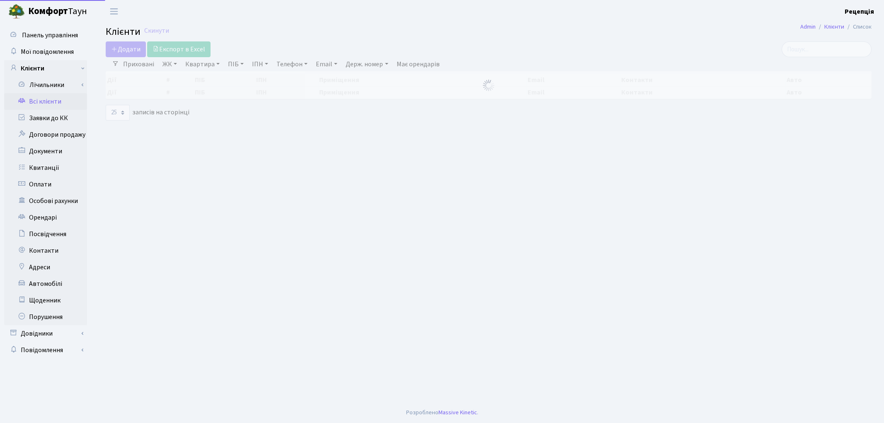
select select "25"
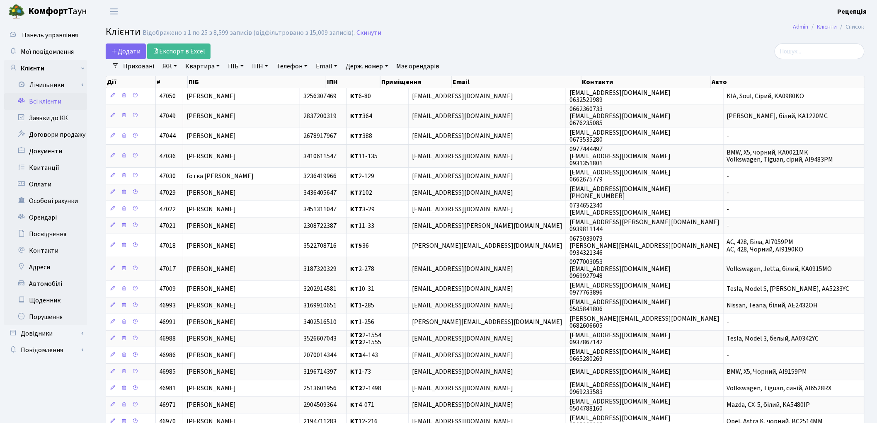
click at [574, 53] on div "Додати Експорт в Excel" at bounding box center [357, 52] width 502 height 16
click at [114, 55] on span "Додати" at bounding box center [125, 51] width 29 height 9
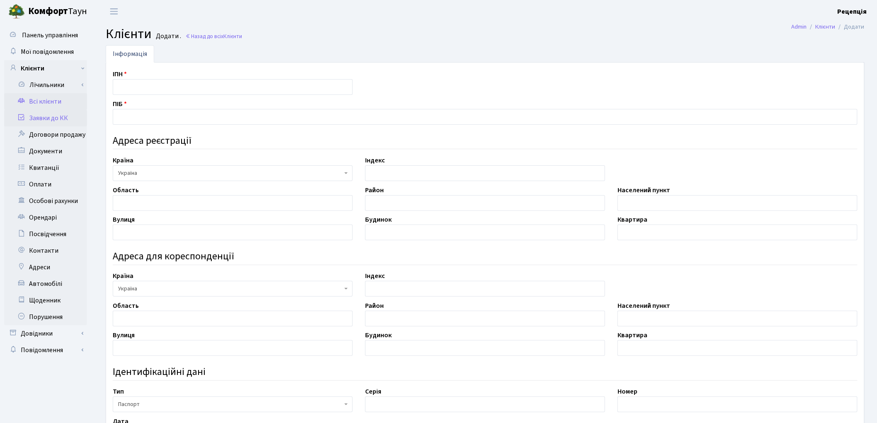
click at [61, 118] on link "Заявки до КК" at bounding box center [45, 118] width 83 height 17
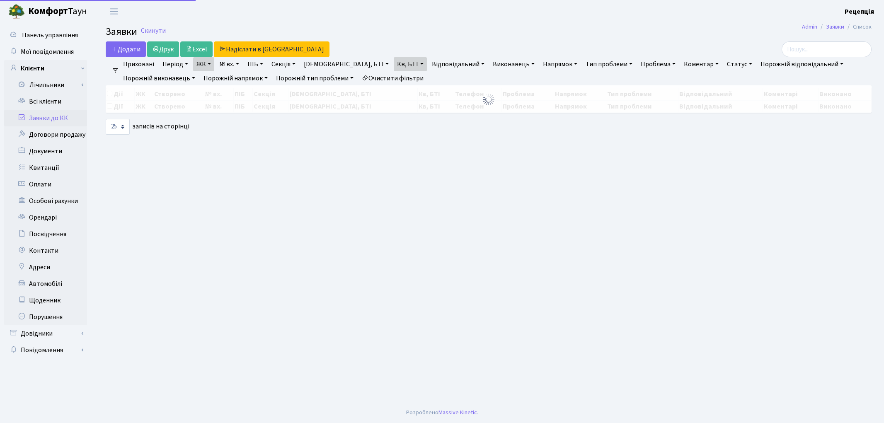
select select "25"
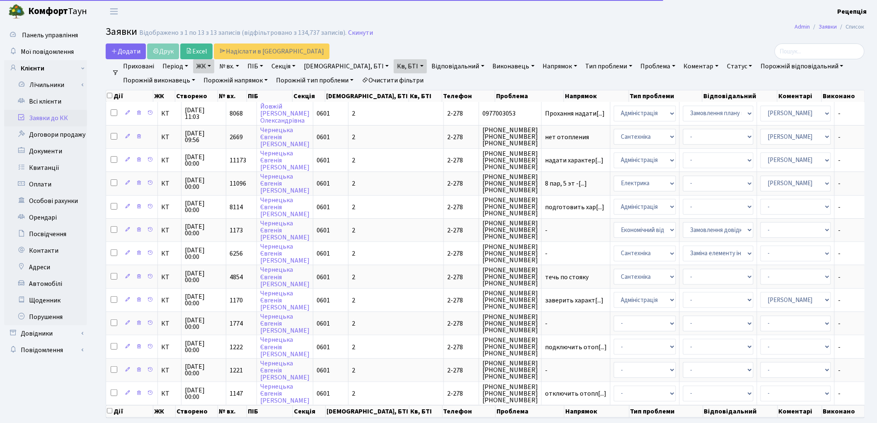
click at [386, 83] on link "Очистити фільтри" at bounding box center [392, 80] width 68 height 14
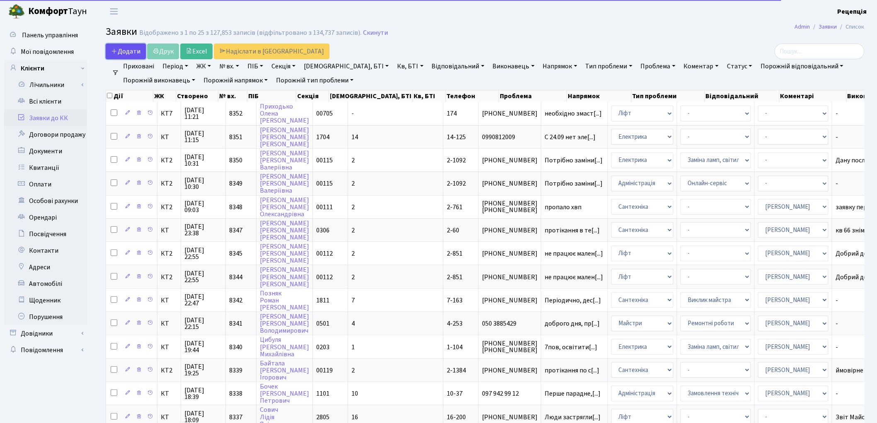
click at [126, 55] on span "Додати" at bounding box center [125, 51] width 29 height 9
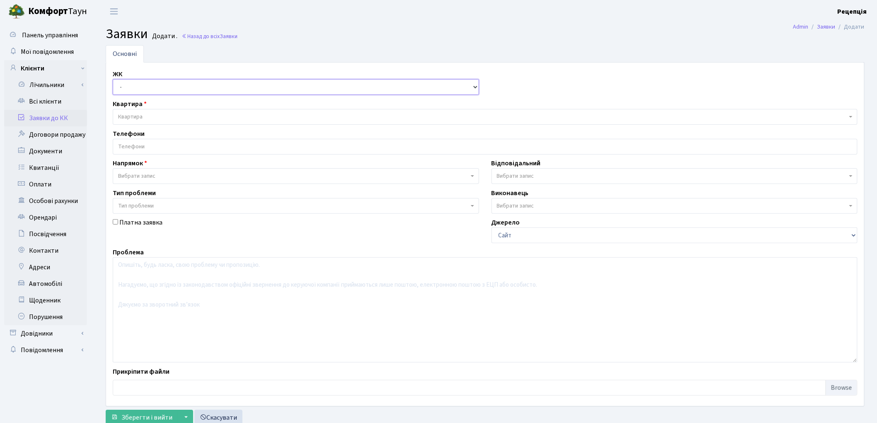
click at [128, 93] on select "- КТ, вул. Регенераторна, 4 КТ2, просп. [STREET_ADDRESS] [STREET_ADDRESS] [PERS…" at bounding box center [296, 87] width 366 height 16
select select "271"
click at [113, 79] on select "- КТ, вул. Регенераторна, 4 КТ2, просп. [STREET_ADDRESS] [STREET_ADDRESS] [PERS…" at bounding box center [296, 87] width 366 height 16
select select
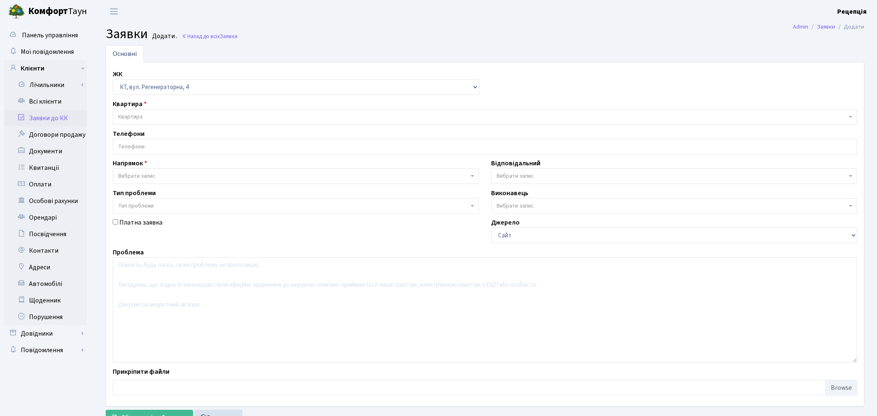
click at [138, 114] on span "Квартира" at bounding box center [130, 117] width 24 height 8
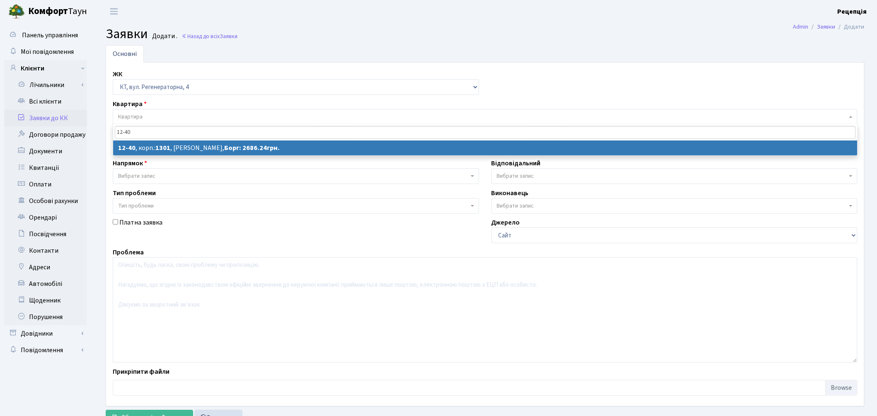
type input "12-40"
select select
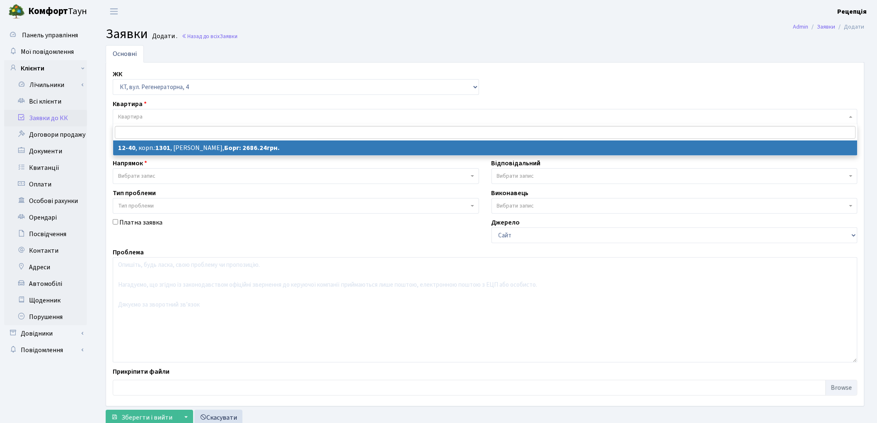
select select "7147"
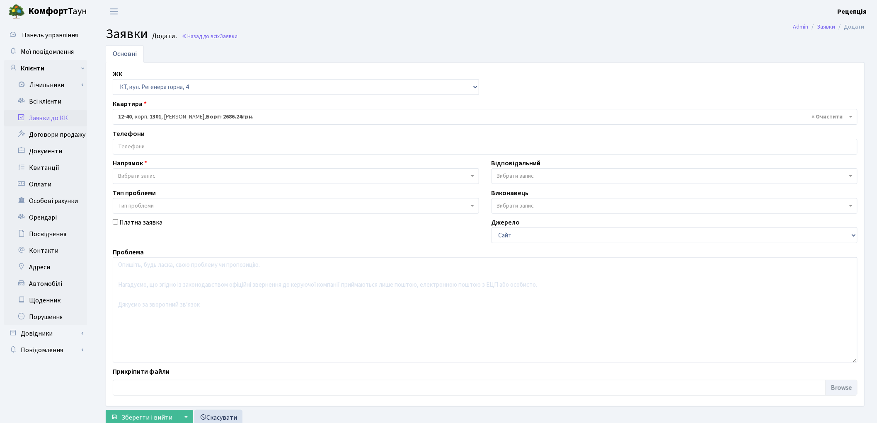
click at [149, 151] on input "search" at bounding box center [485, 146] width 744 height 15
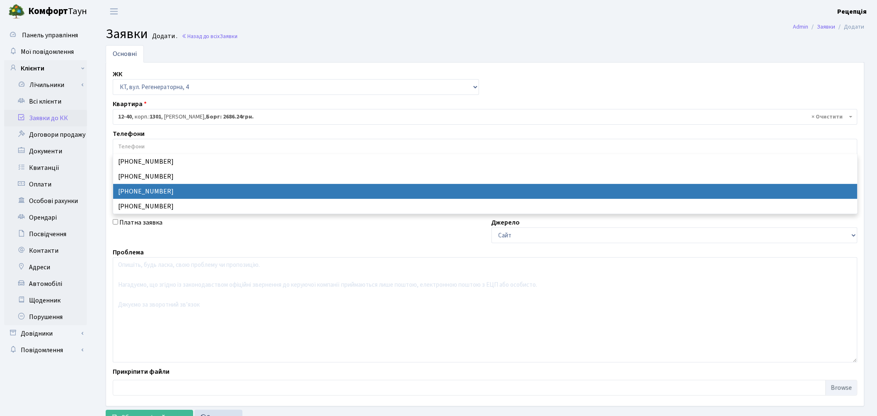
select select "19986"
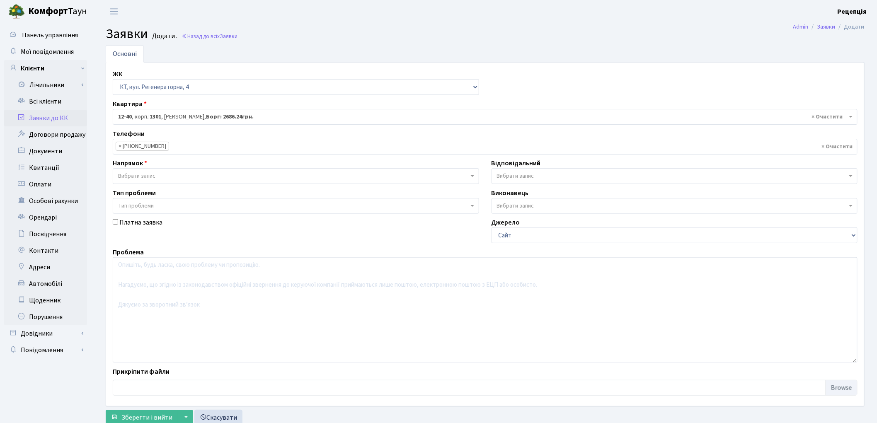
click at [153, 176] on span "Вибрати запис" at bounding box center [136, 176] width 37 height 8
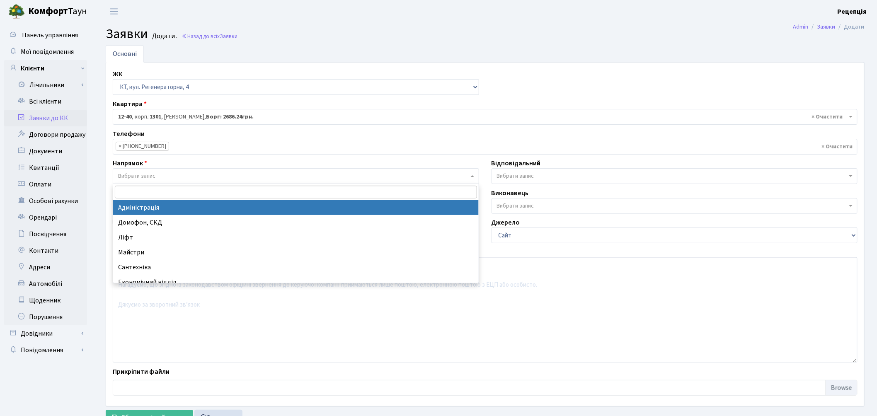
select select "5"
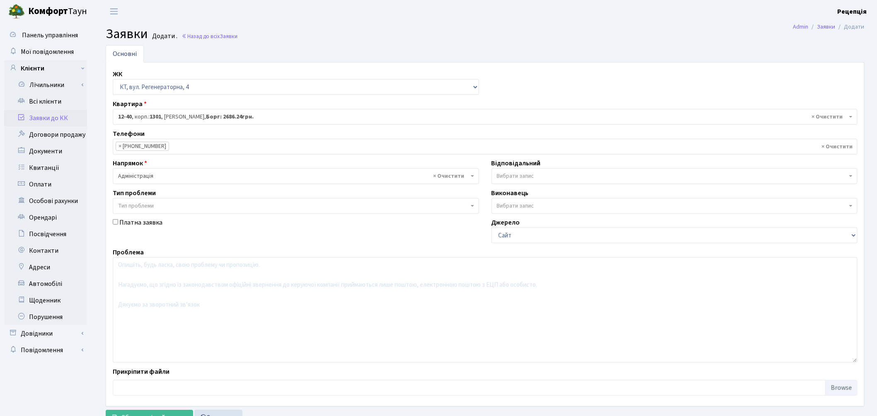
click at [149, 201] on span "Тип проблеми" at bounding box center [296, 206] width 366 height 16
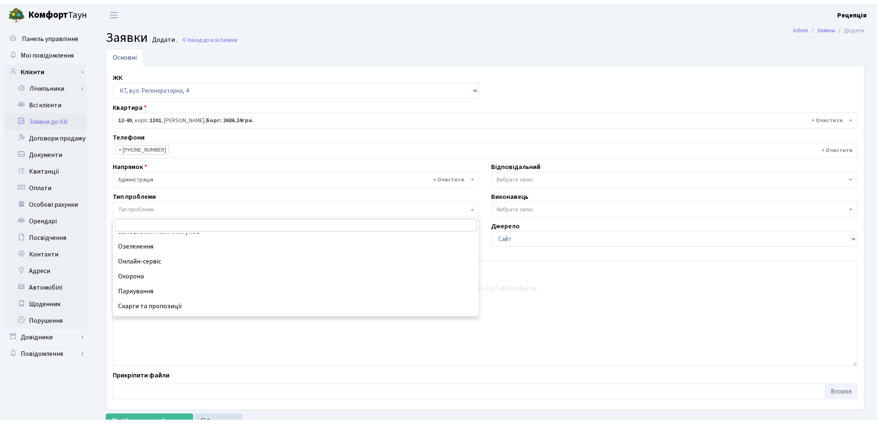
scroll to position [56, 0]
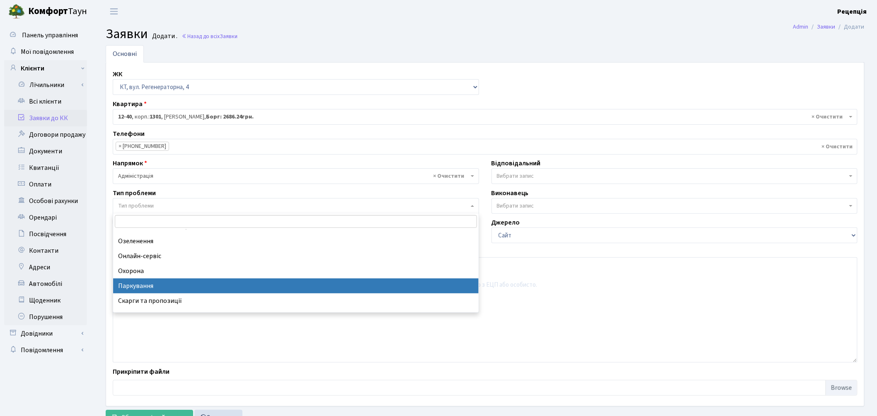
select select "66"
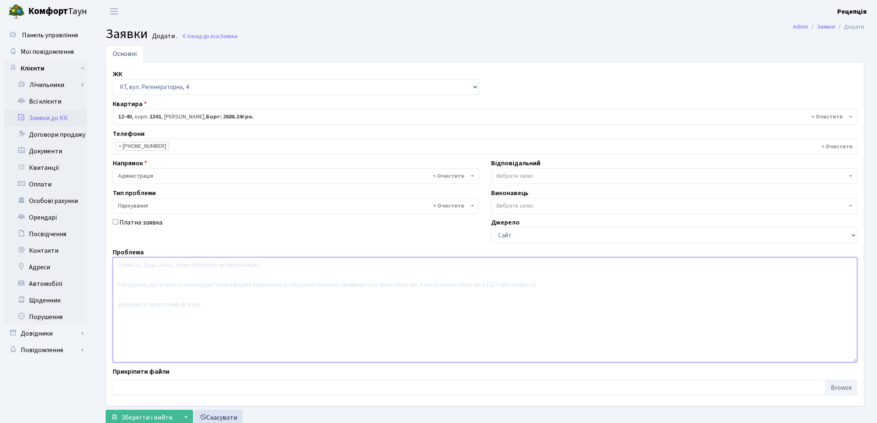
click at [172, 292] on textarea at bounding box center [485, 309] width 745 height 105
type textarea "Y"
click at [169, 266] on textarea "Надати документи про блокування автомобіля" at bounding box center [485, 309] width 745 height 105
click at [172, 266] on textarea "Надати документи про блокування автомобіля" at bounding box center [485, 309] width 745 height 105
drag, startPoint x: 168, startPoint y: 267, endPoint x: 141, endPoint y: 268, distance: 27.0
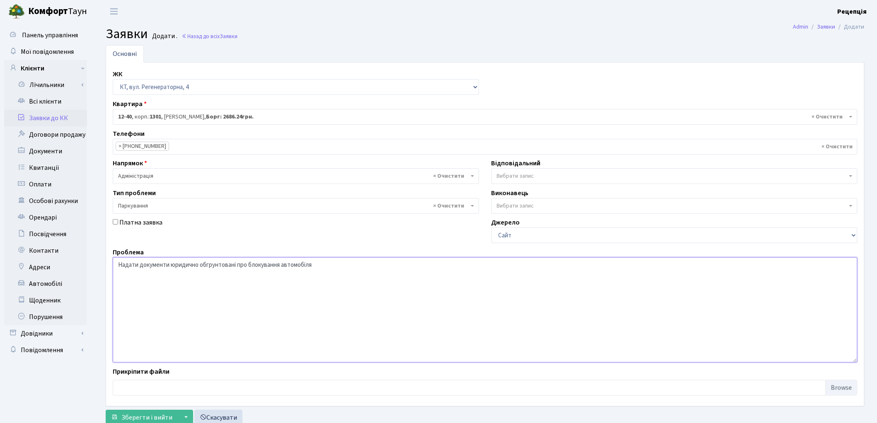
click at [141, 268] on textarea "Надати документи юридично обгрунтовані про блокування автомобіля" at bounding box center [485, 309] width 745 height 105
drag, startPoint x: 169, startPoint y: 266, endPoint x: 137, endPoint y: 268, distance: 31.9
click at [137, 268] on textarea "Надати документи юридично обгрунтовані про блокування автомобіля" at bounding box center [485, 309] width 745 height 105
click at [207, 266] on textarea "Надати юридично обгрунтовані про блокування автомобіля" at bounding box center [485, 309] width 745 height 105
paste textarea "документи"
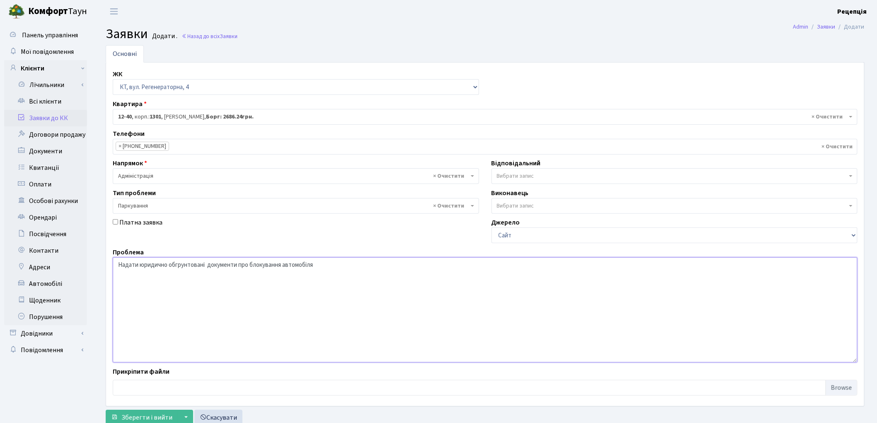
click at [315, 268] on textarea "Надати юридично обгрунтовані документи про блокування автомобіля" at bounding box center [485, 309] width 745 height 105
type textarea "Надати юридично обгрунтовані документи про блокування автомобіля на території."
click at [143, 414] on span "Зберегти і вийти" at bounding box center [146, 417] width 51 height 9
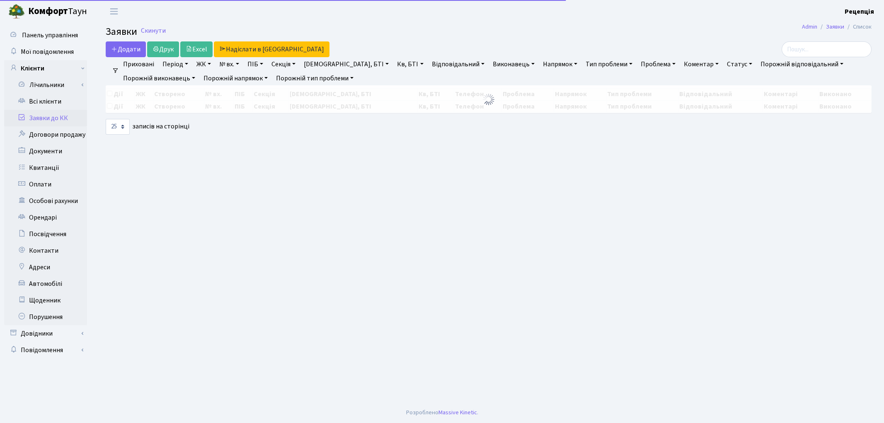
select select "25"
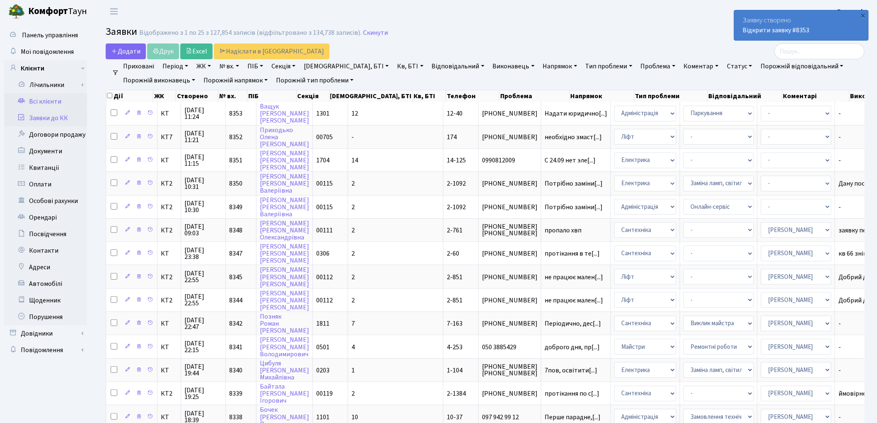
click at [53, 95] on link "Всі клієнти" at bounding box center [45, 101] width 83 height 17
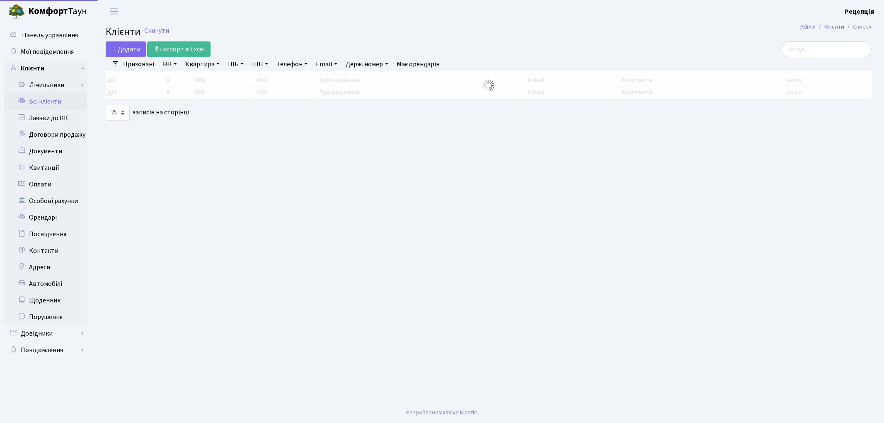
select select "25"
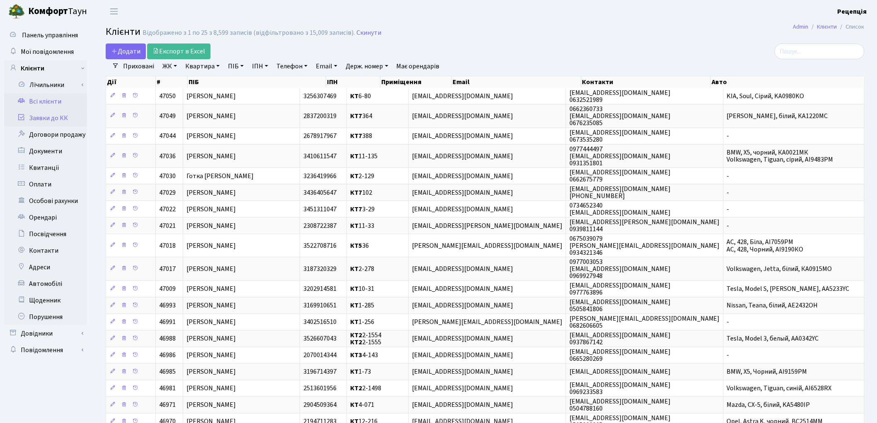
click at [49, 116] on link "Заявки до КК" at bounding box center [45, 118] width 83 height 17
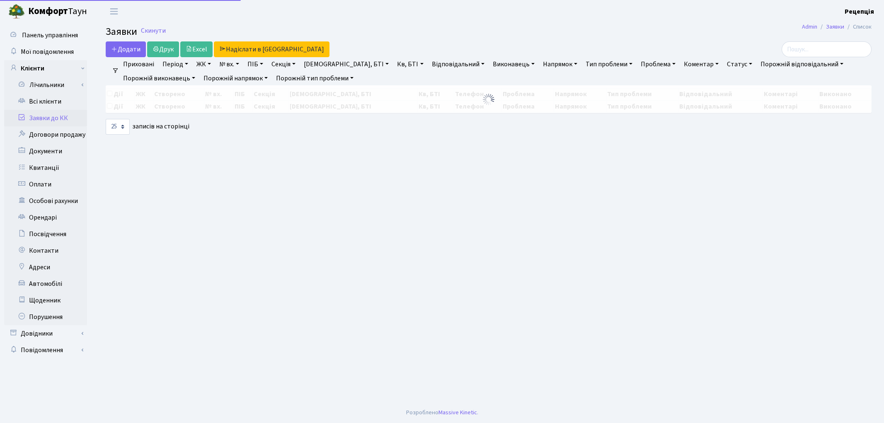
select select "25"
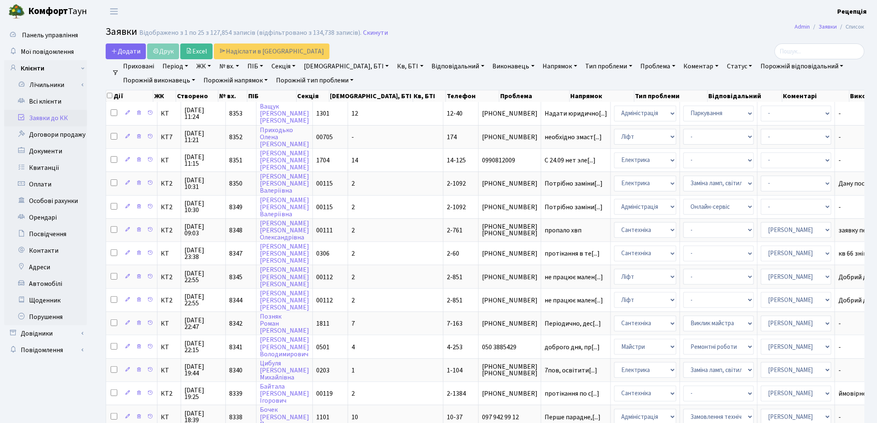
click at [202, 67] on link "ЖК" at bounding box center [203, 66] width 21 height 14
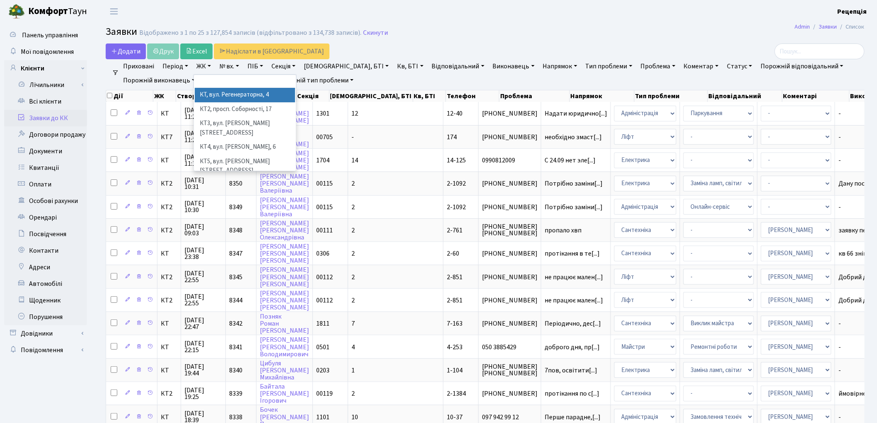
click at [224, 97] on li "КТ, вул. Регенераторна, 4" at bounding box center [245, 95] width 100 height 15
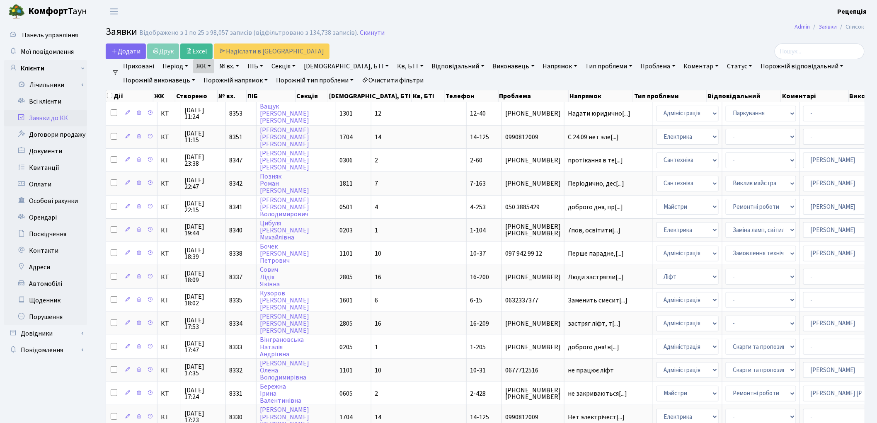
click at [394, 67] on link "Кв, БТІ" at bounding box center [410, 66] width 33 height 14
type input "14-125"
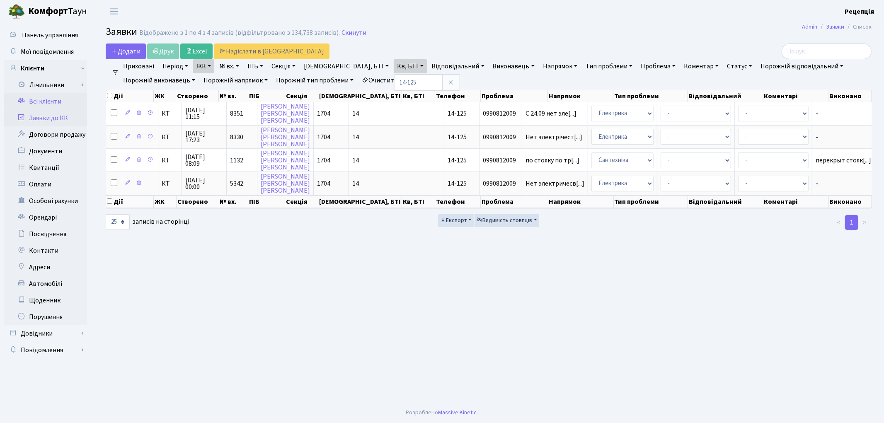
click at [55, 101] on link "Всі клієнти" at bounding box center [45, 101] width 83 height 17
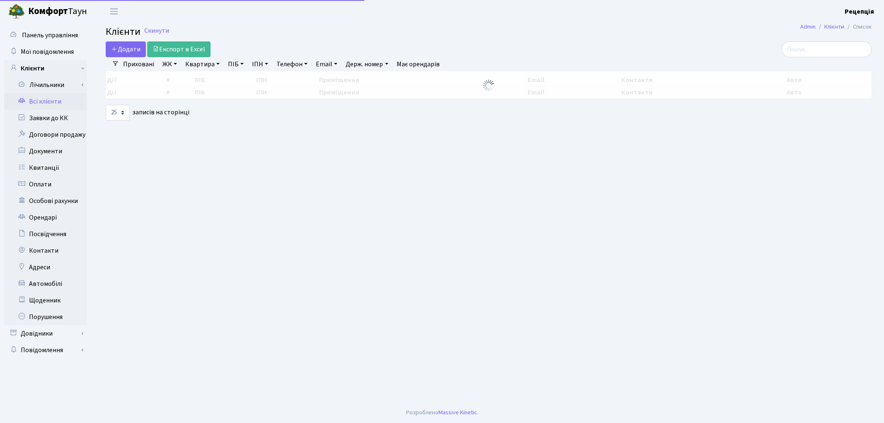
select select
select select "25"
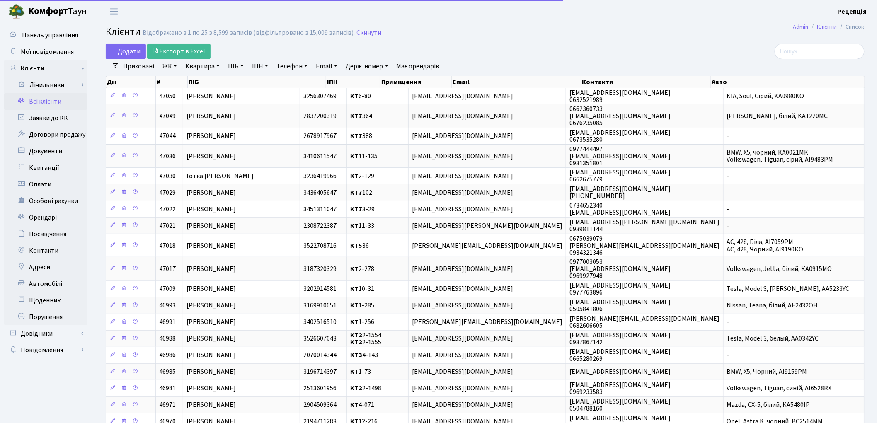
click at [171, 69] on link "ЖК" at bounding box center [169, 66] width 21 height 14
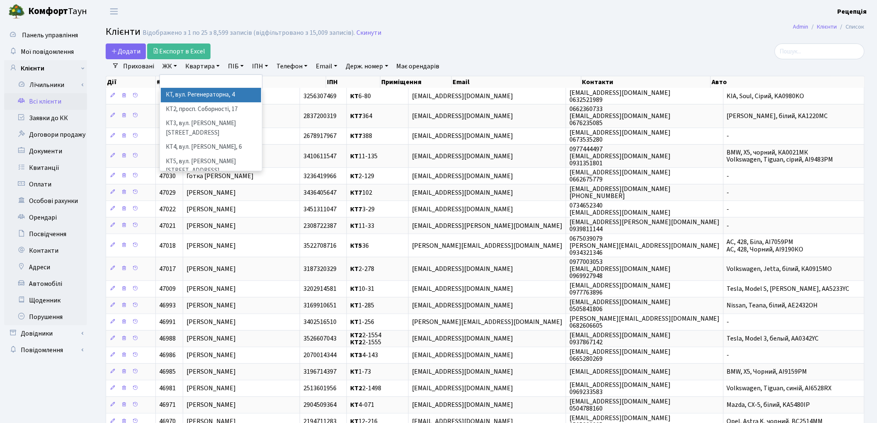
click at [185, 96] on li "КТ, вул. Регенераторна, 4" at bounding box center [211, 95] width 100 height 15
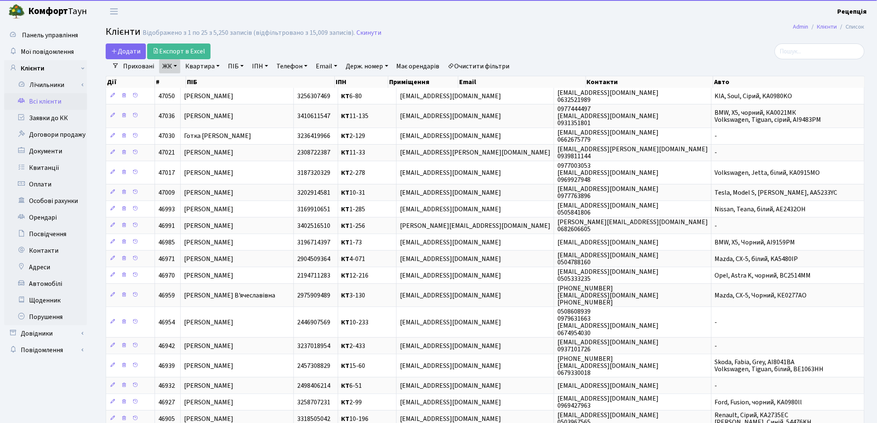
click at [208, 64] on link "Квартира" at bounding box center [202, 66] width 41 height 14
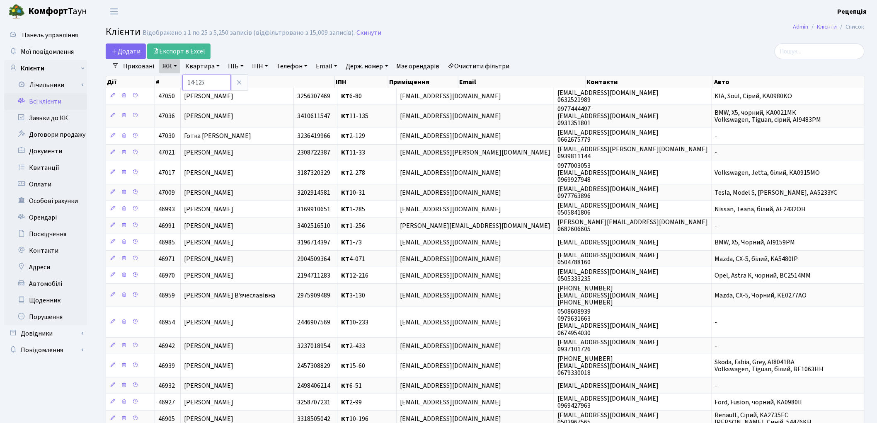
type input "14-125"
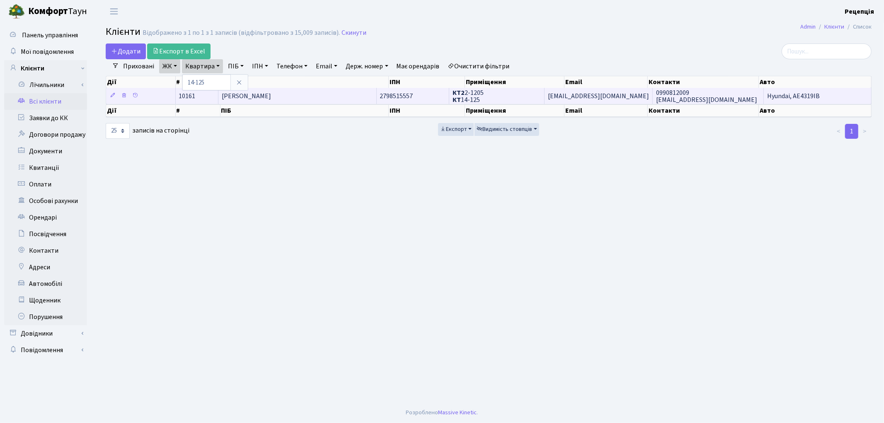
click at [264, 94] on span "[PERSON_NAME] [PERSON_NAME]" at bounding box center [246, 96] width 49 height 9
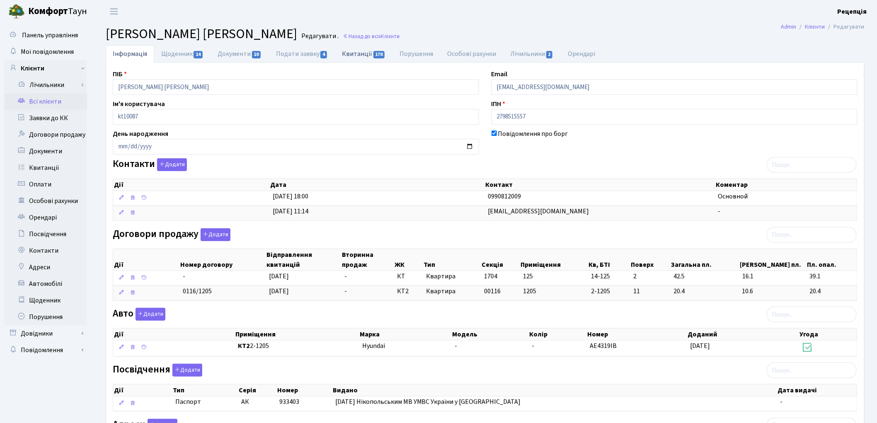
click at [355, 48] on link "Квитанції 170" at bounding box center [364, 53] width 58 height 17
select select "25"
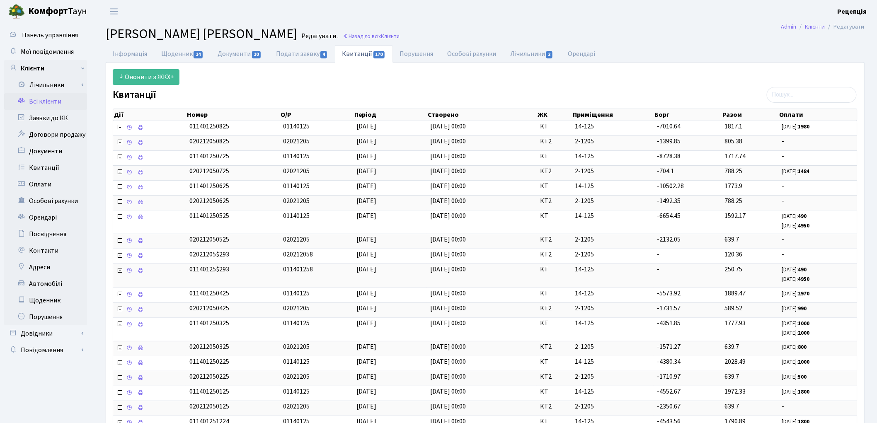
click at [61, 101] on link "Всі клієнти" at bounding box center [45, 101] width 83 height 17
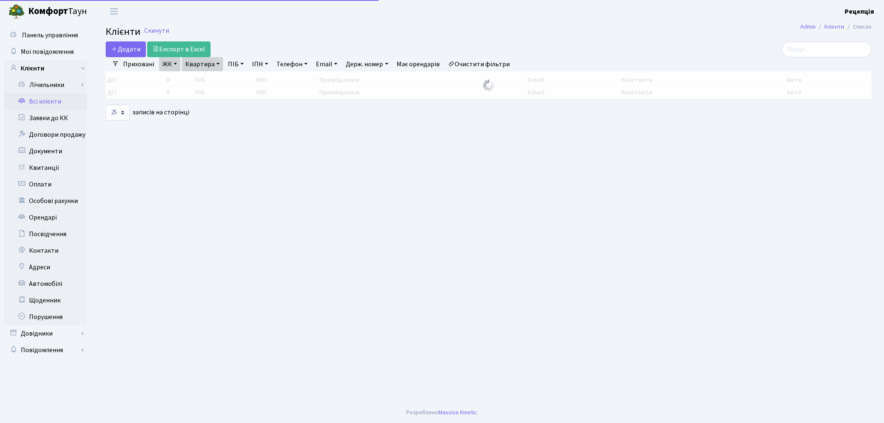
select select "25"
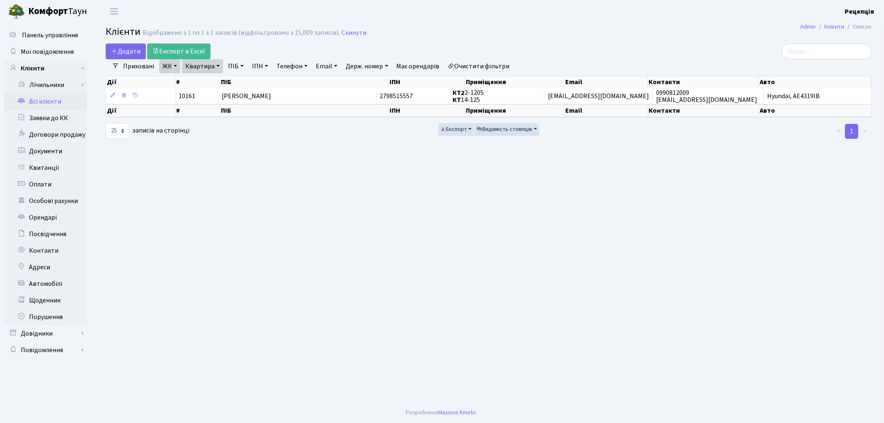
click at [482, 60] on link "Очистити фільтри" at bounding box center [479, 66] width 68 height 14
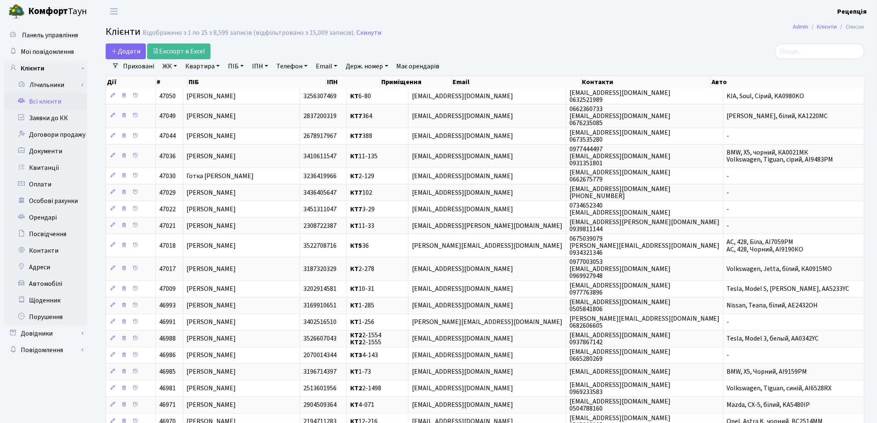
click at [173, 63] on link "ЖК" at bounding box center [169, 66] width 21 height 14
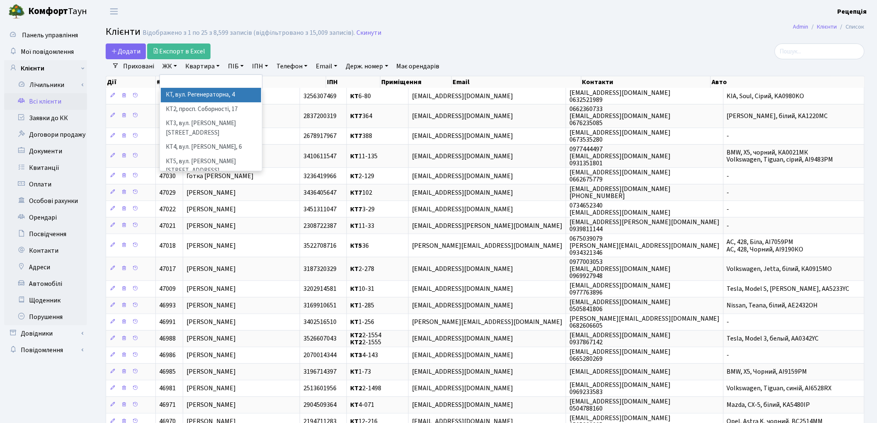
click at [187, 93] on li "КТ, вул. Регенераторна, 4" at bounding box center [211, 95] width 100 height 15
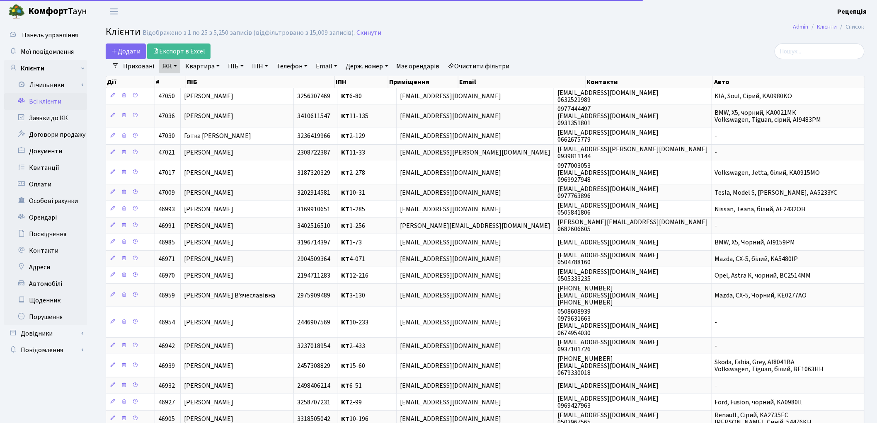
click at [217, 66] on link "Квартира" at bounding box center [202, 66] width 41 height 14
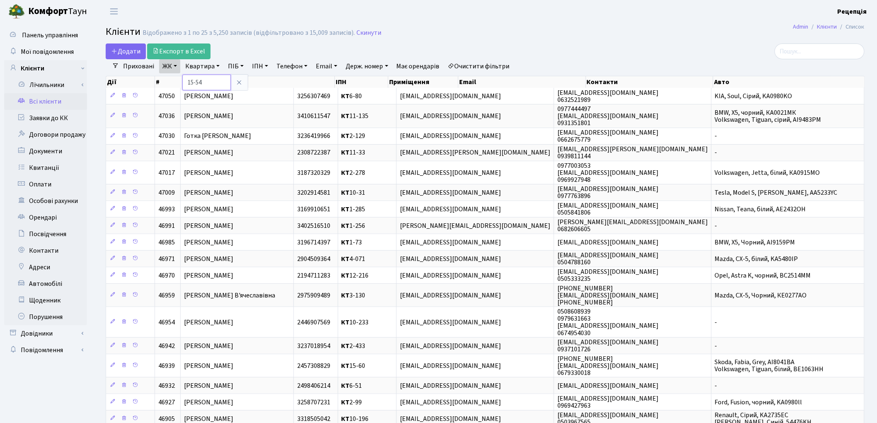
type input "15-54"
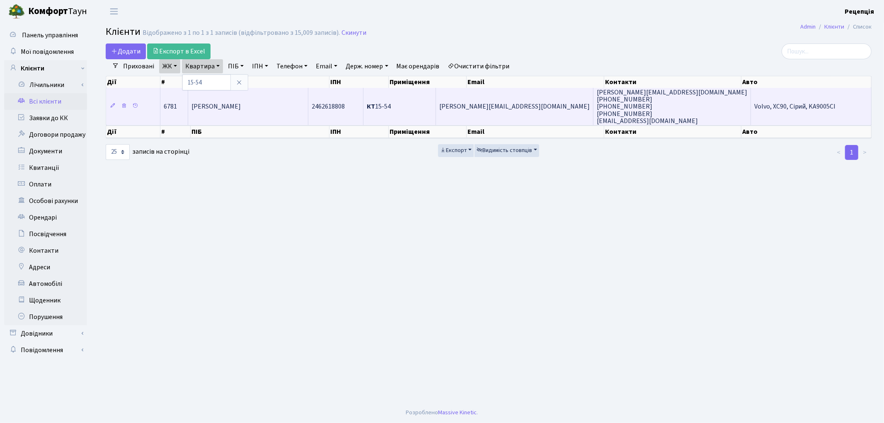
click at [241, 106] on span "Абрамян Антоніна Леонідівна" at bounding box center [215, 106] width 49 height 9
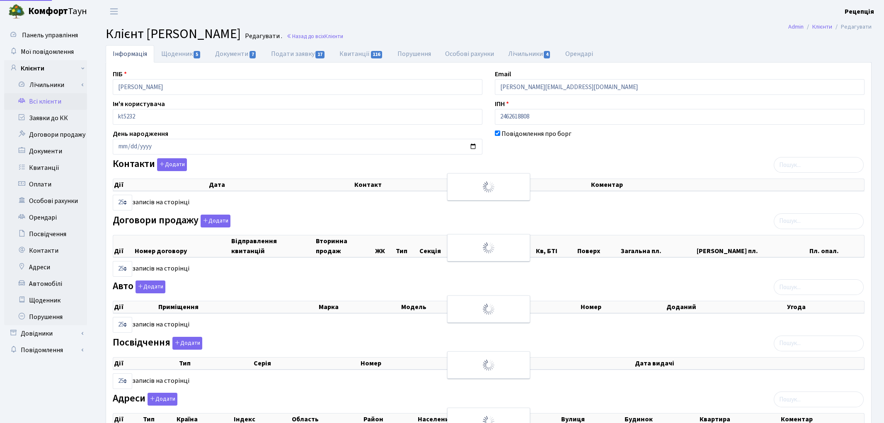
select select "25"
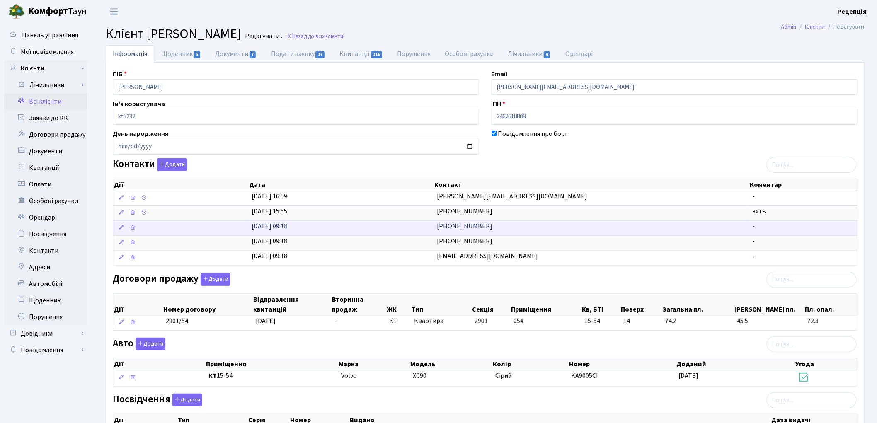
click at [471, 229] on span "[PHONE_NUMBER]" at bounding box center [465, 226] width 56 height 9
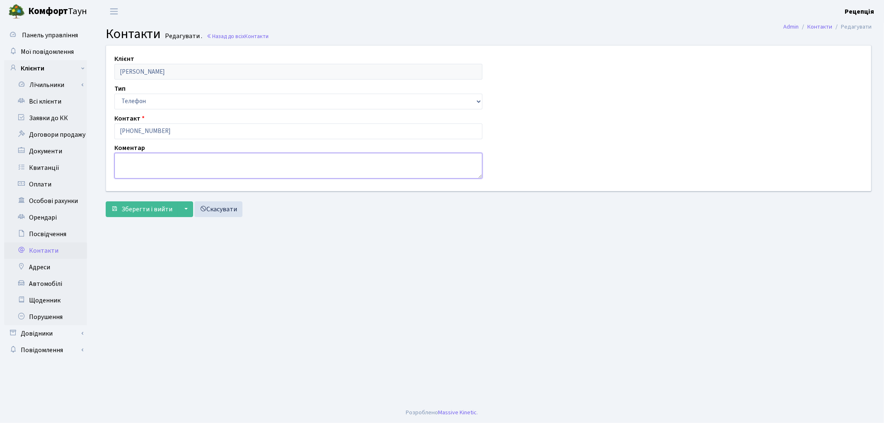
click at [146, 161] on textarea at bounding box center [298, 166] width 368 height 26
type textarea "власниця"
click at [142, 208] on span "Зберегти і вийти" at bounding box center [146, 209] width 51 height 9
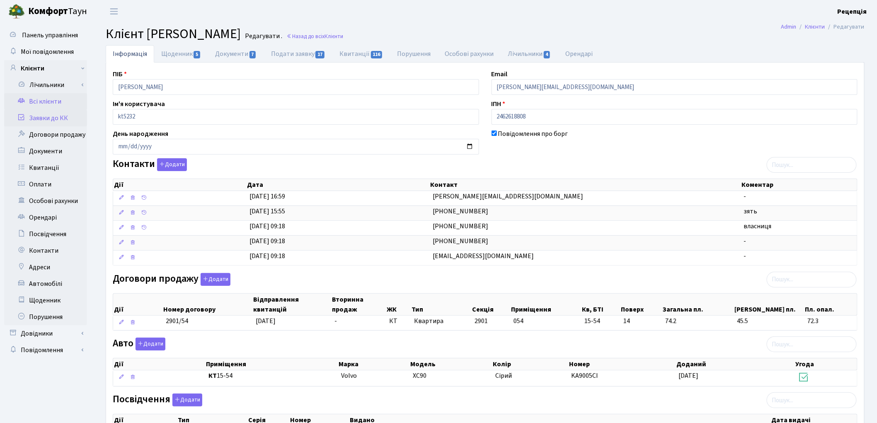
click at [36, 119] on link "Заявки до КК" at bounding box center [45, 118] width 83 height 17
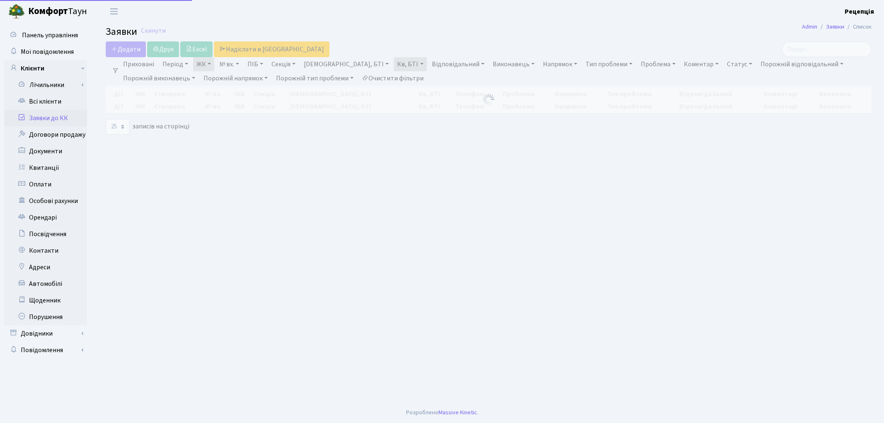
select select "25"
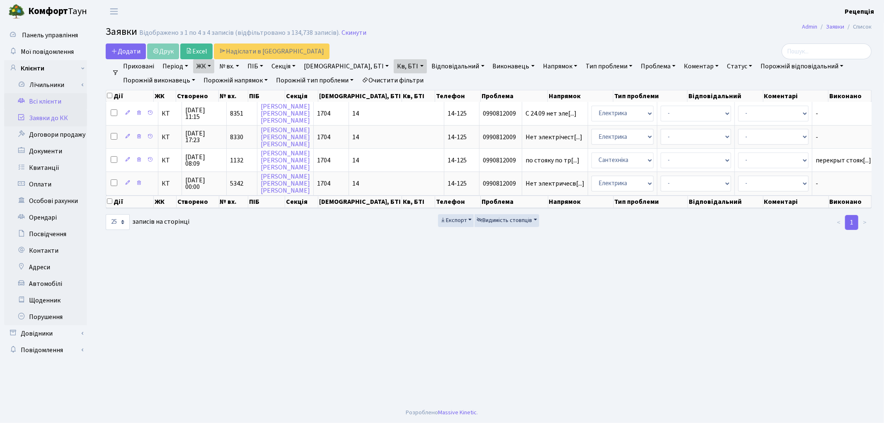
click at [63, 102] on link "Всі клієнти" at bounding box center [45, 101] width 83 height 17
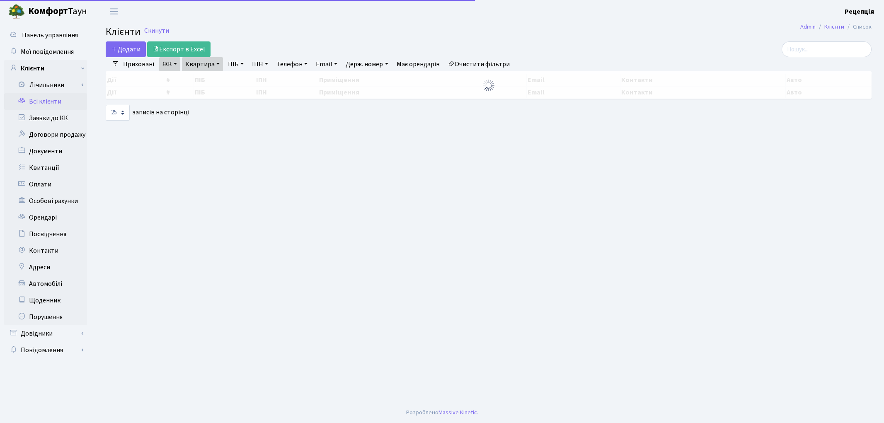
select select "25"
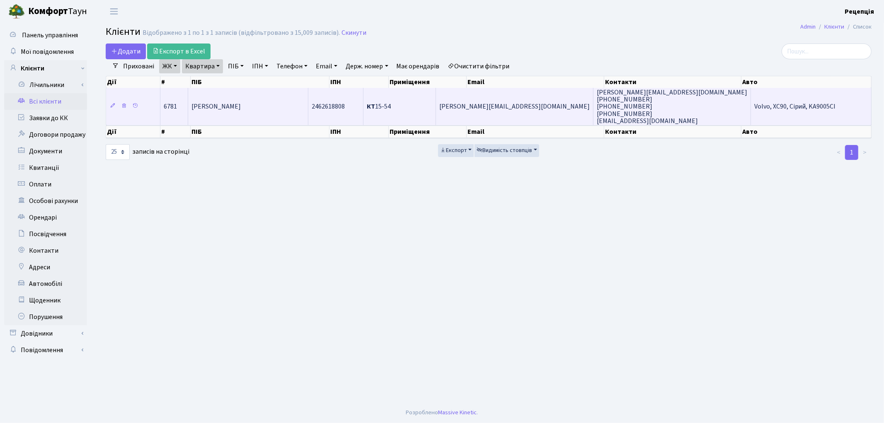
click at [261, 115] on td "[PERSON_NAME]" at bounding box center [248, 106] width 120 height 37
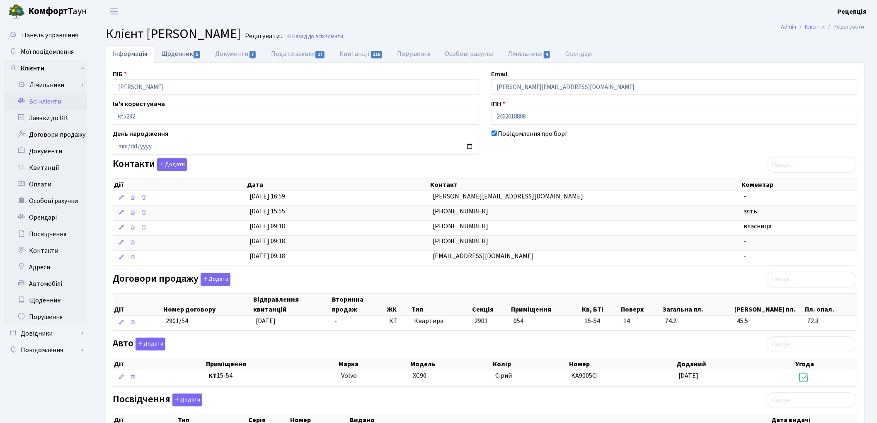
click at [184, 57] on link "Щоденник 5" at bounding box center [181, 53] width 54 height 17
select select "25"
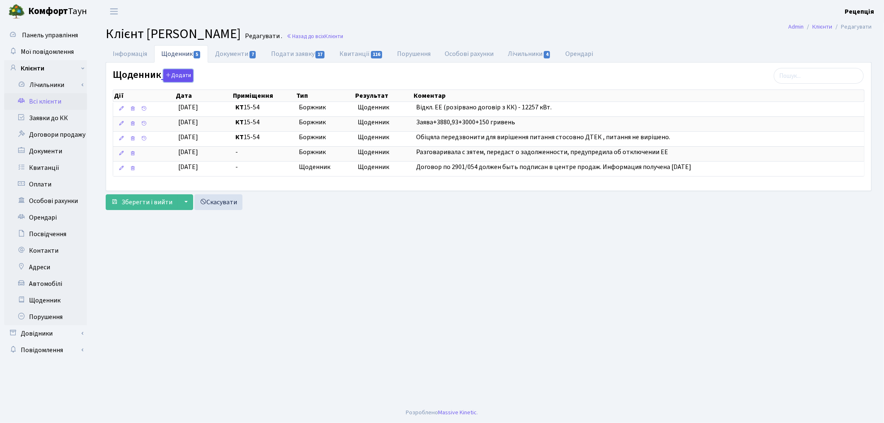
click at [187, 75] on button "Додати" at bounding box center [178, 75] width 30 height 13
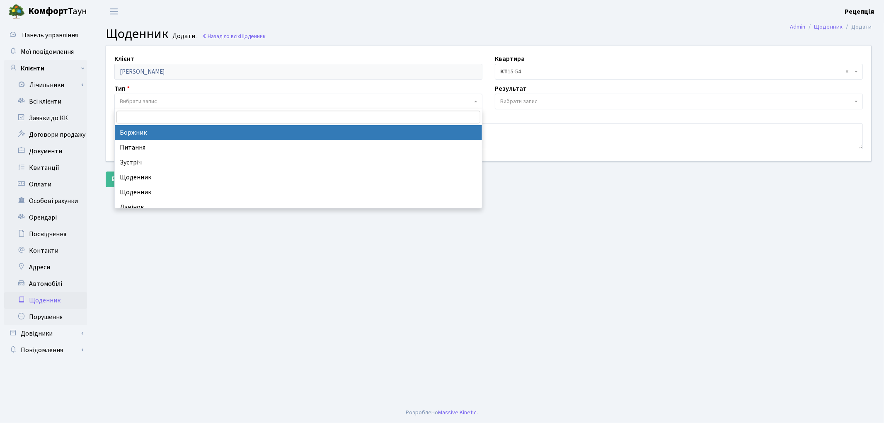
click at [143, 104] on span "Вибрати запис" at bounding box center [138, 101] width 37 height 8
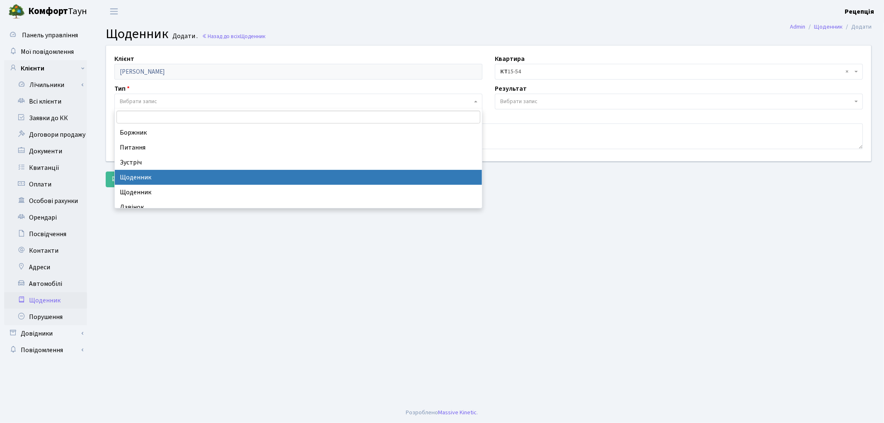
select select "11"
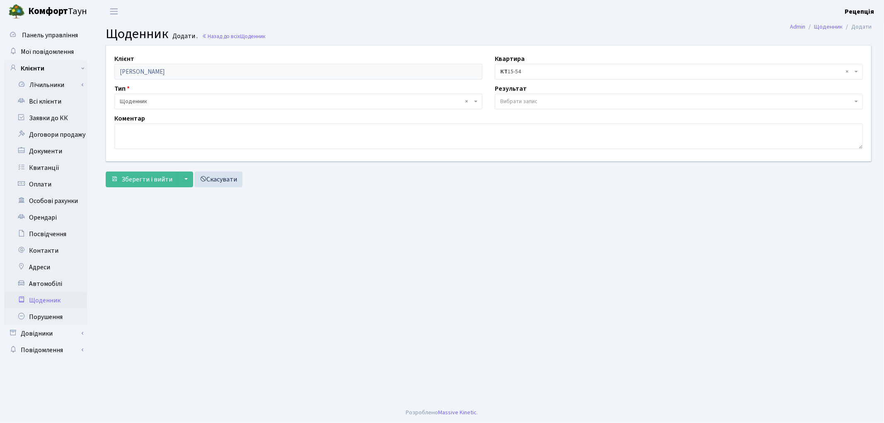
click at [515, 103] on span "Вибрати запис" at bounding box center [518, 101] width 37 height 8
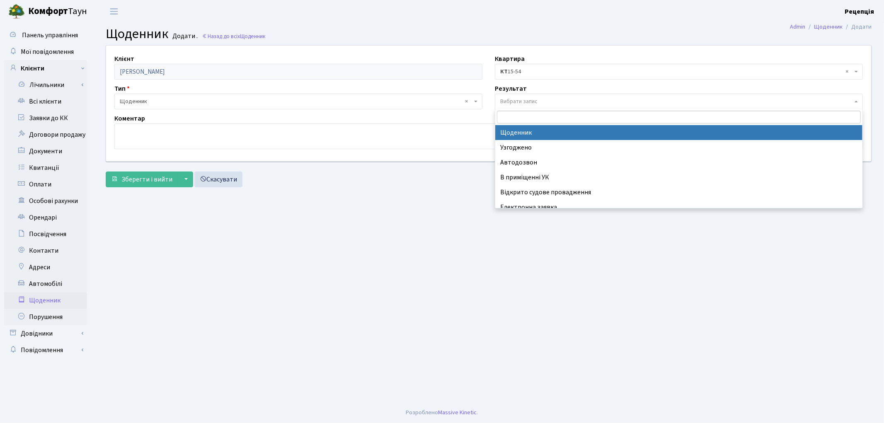
select select "14"
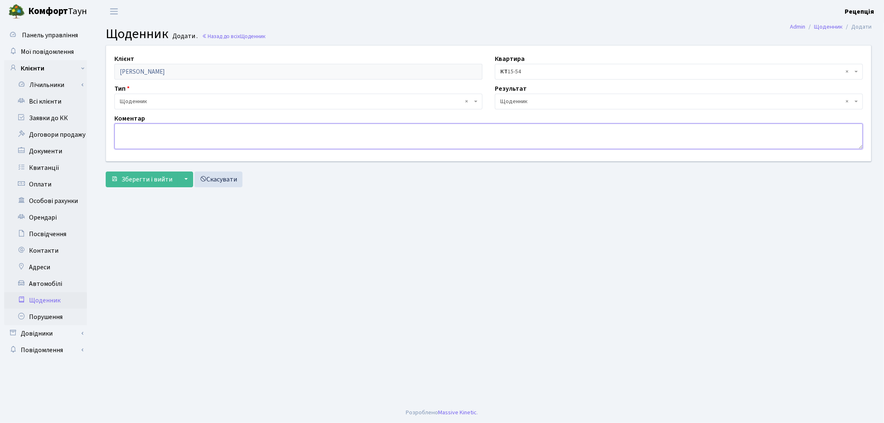
click at [184, 133] on textarea at bounding box center [488, 136] width 748 height 26
click at [167, 131] on textarea "25.09.2025 кервництво намагалося зв'язатися" at bounding box center [488, 136] width 748 height 26
click at [184, 131] on textarea "25.09.2025 керівництво намагалося зв'язатися" at bounding box center [488, 136] width 748 height 26
click at [257, 131] on textarea "25.09.2025 керівництво кт намагалося зв'язатися" at bounding box center [488, 136] width 748 height 26
type textarea "25.09.2025 керівництво кт намагалося зв'язатися"
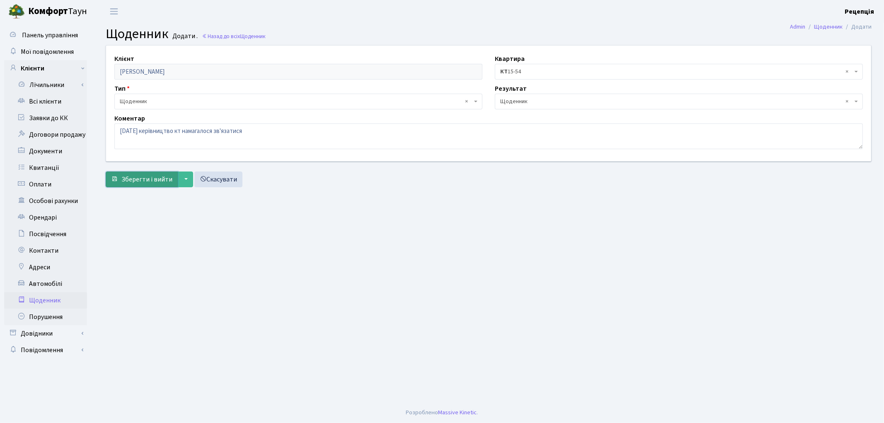
click at [155, 181] on span "Зберегти і вийти" at bounding box center [146, 179] width 51 height 9
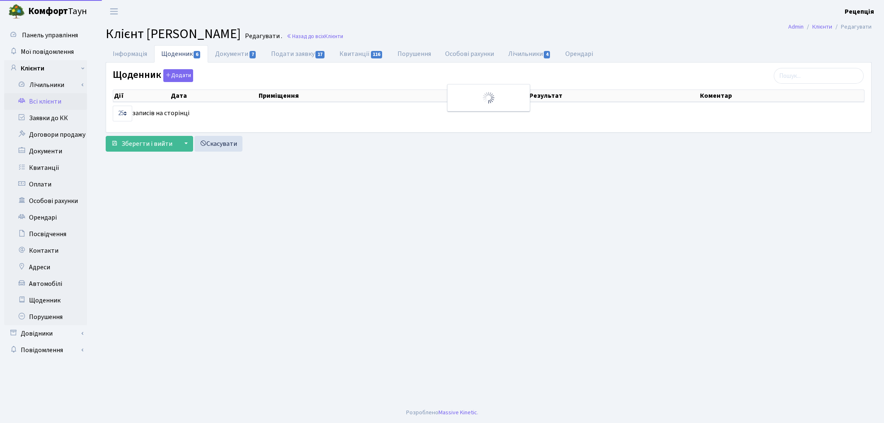
select select "25"
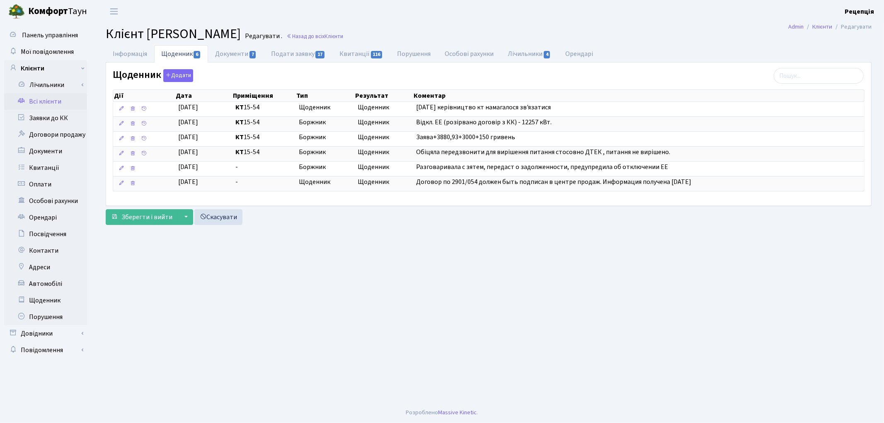
click at [51, 105] on link "Всі клієнти" at bounding box center [45, 101] width 83 height 17
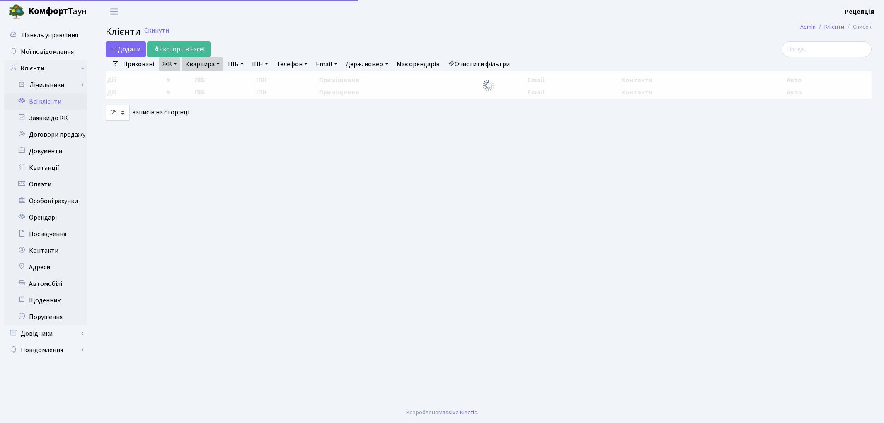
select select "25"
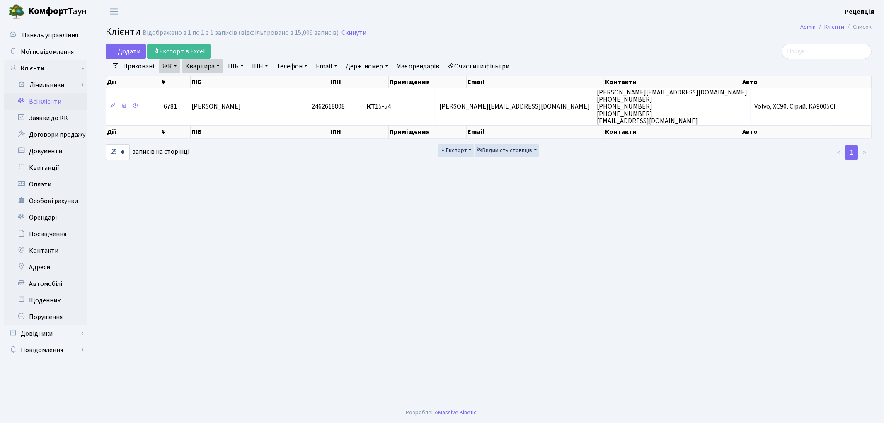
click at [474, 67] on link "Очистити фільтри" at bounding box center [479, 66] width 68 height 14
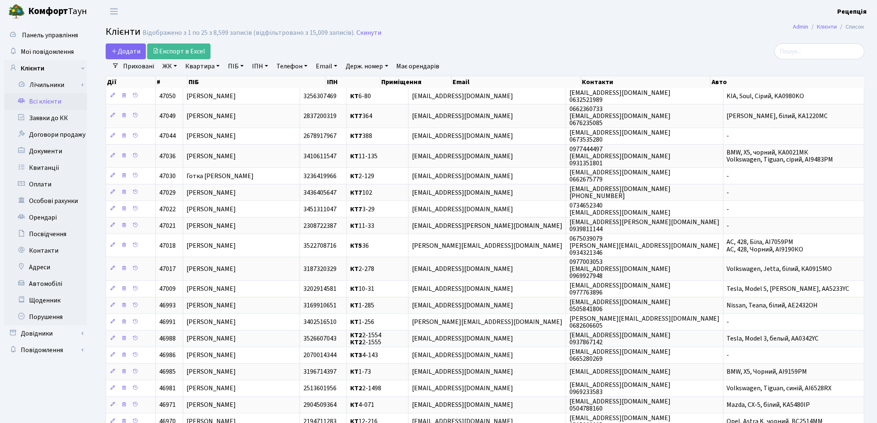
click at [55, 104] on link "Всі клієнти" at bounding box center [45, 101] width 83 height 17
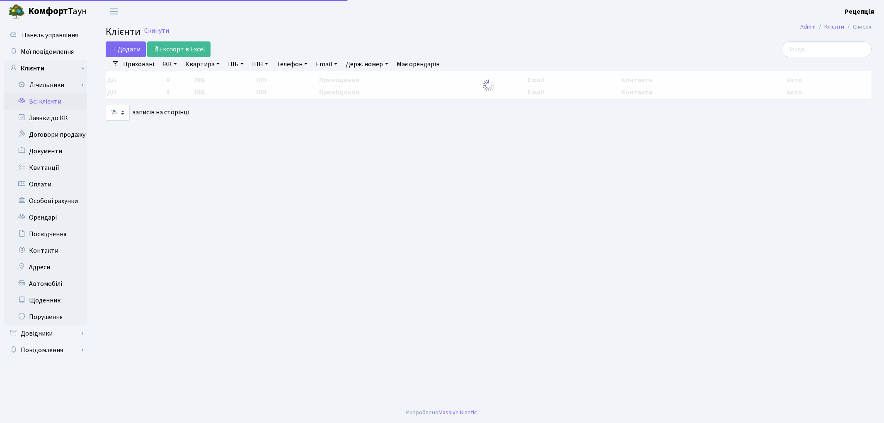
select select "25"
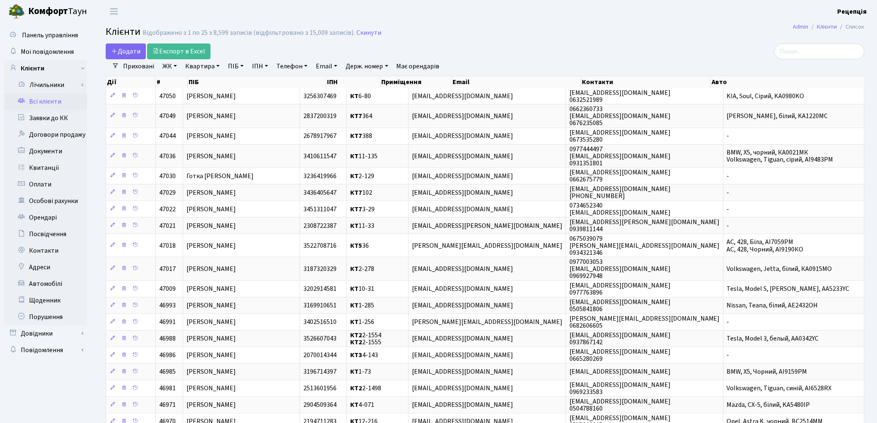
click at [233, 71] on link "ПІБ" at bounding box center [236, 66] width 22 height 14
type input "абрамян"
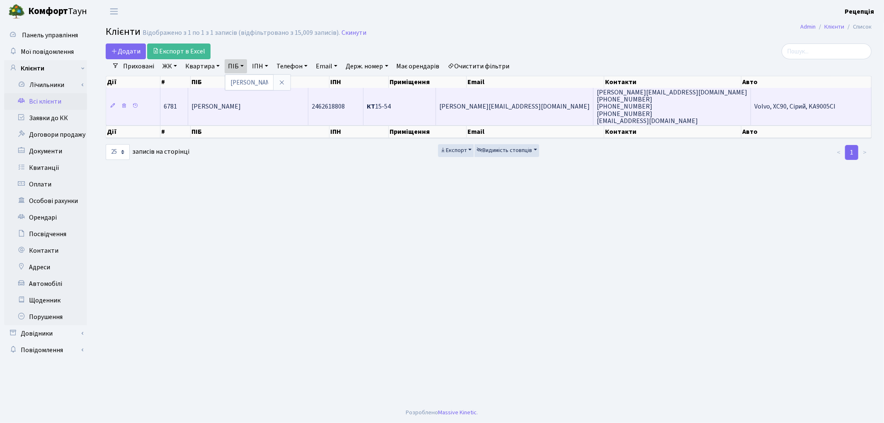
click at [233, 99] on td "[PERSON_NAME]" at bounding box center [248, 106] width 120 height 37
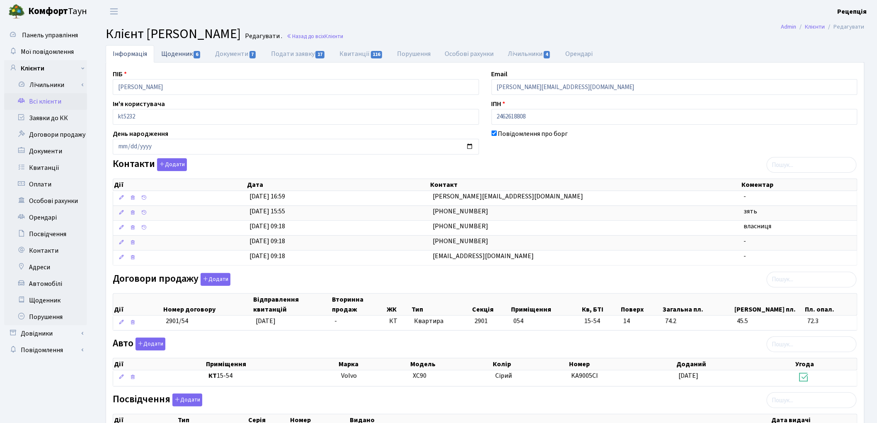
click at [167, 51] on link "Щоденник 6" at bounding box center [181, 53] width 54 height 17
select select "25"
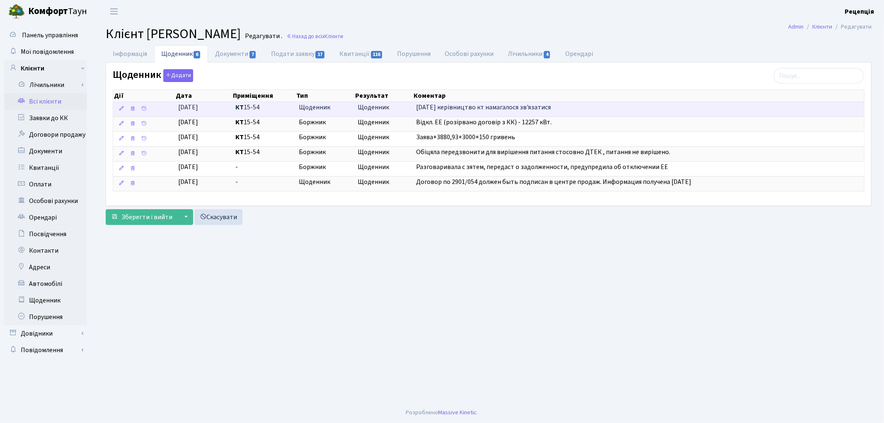
click at [307, 109] on span "Щоденник" at bounding box center [325, 108] width 52 height 10
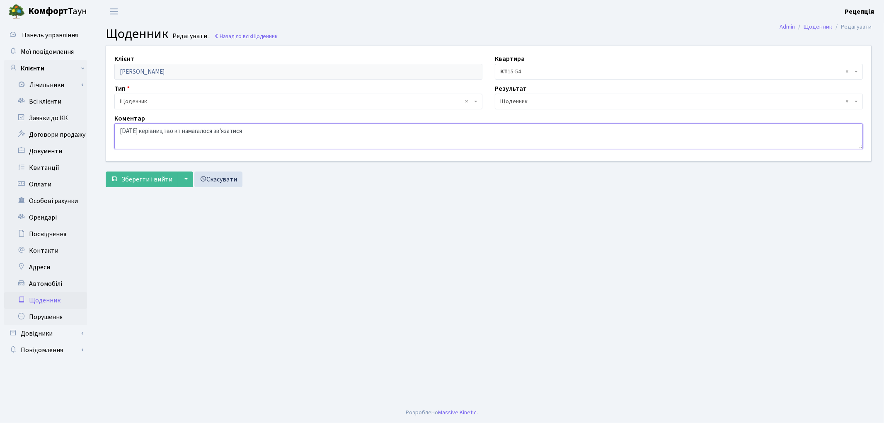
click at [266, 135] on textarea "[DATE] керівництво кт намагалося зв'язатися" at bounding box center [488, 136] width 748 height 26
click at [255, 131] on textarea "[DATE] керівництво кт намагалося зв'язатися" at bounding box center [488, 136] width 748 height 26
type textarea "[DATE] керівництво кт намагалося зв'язатися, щоб переговорити про електроенергі…"
click at [144, 178] on span "Зберегти і вийти" at bounding box center [146, 179] width 51 height 9
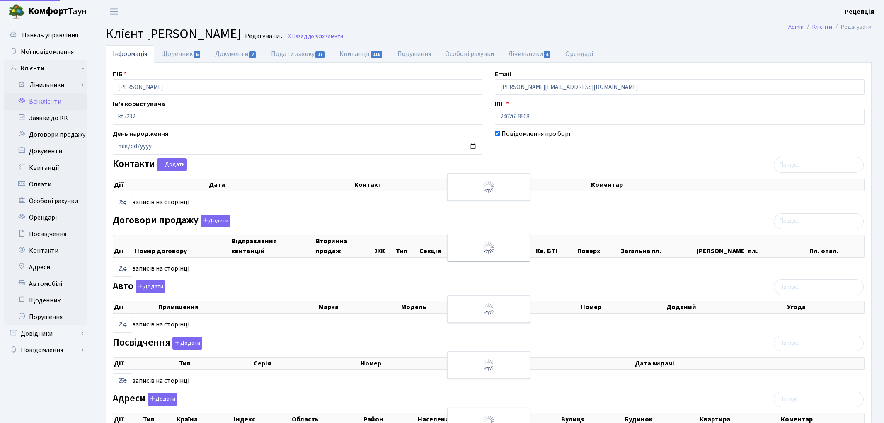
select select "25"
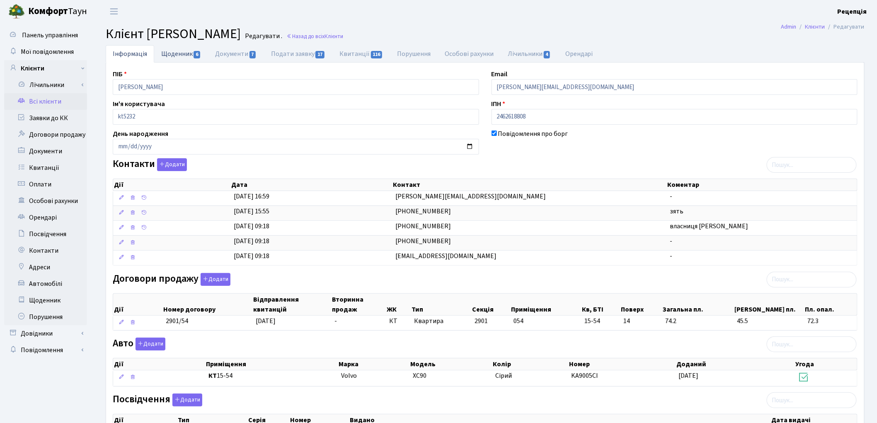
click at [179, 55] on link "Щоденник 6" at bounding box center [181, 53] width 54 height 17
select select "25"
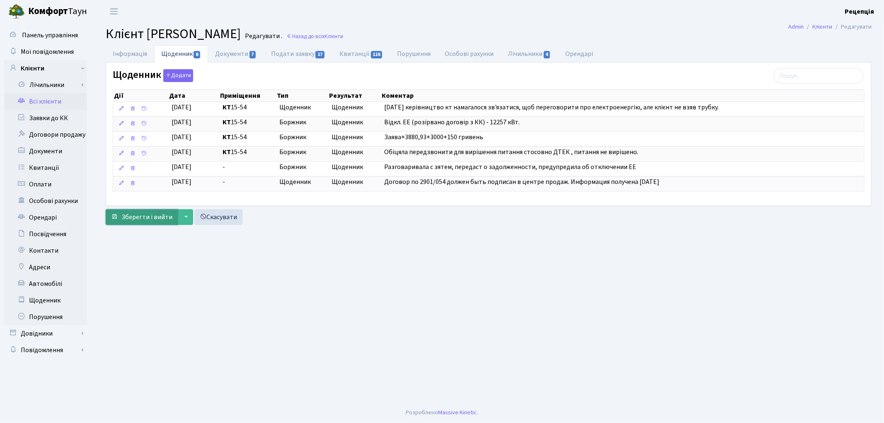
click at [137, 214] on span "Зберегти і вийти" at bounding box center [146, 217] width 51 height 9
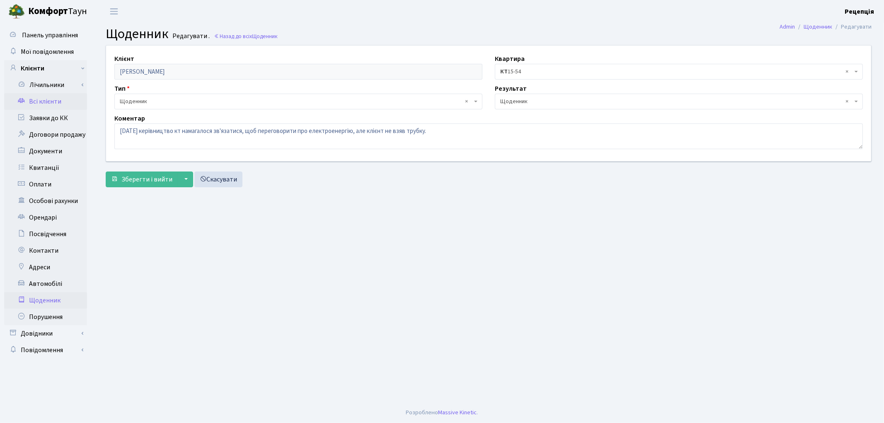
click at [41, 104] on link "Всі клієнти" at bounding box center [45, 101] width 83 height 17
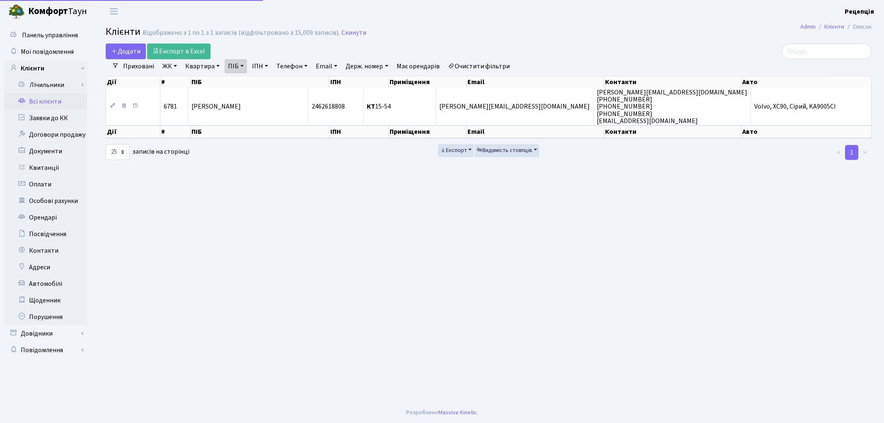
select select "25"
click at [474, 65] on link "Очистити фільтри" at bounding box center [479, 66] width 68 height 14
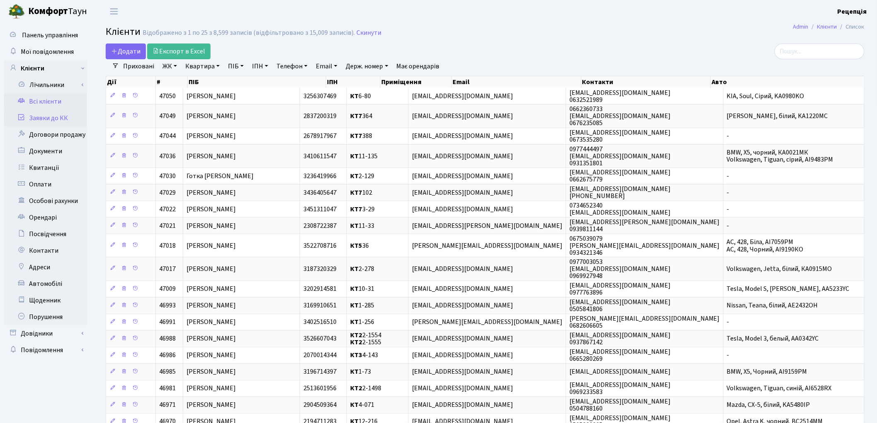
click at [65, 116] on link "Заявки до КК" at bounding box center [45, 118] width 83 height 17
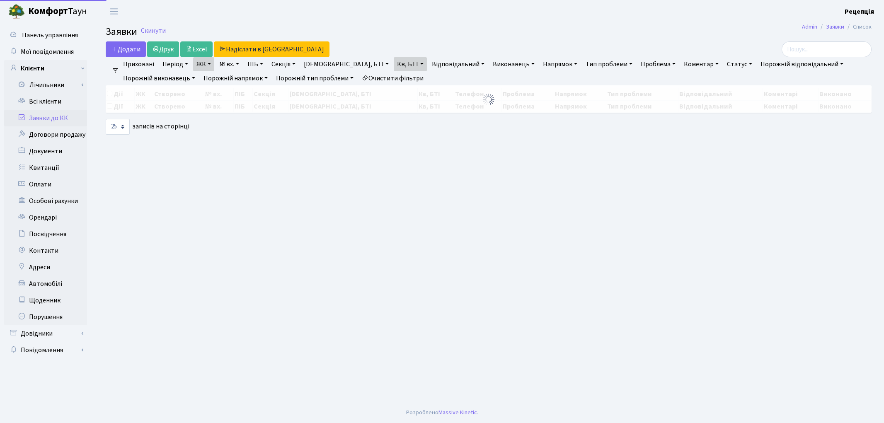
select select
select select "25"
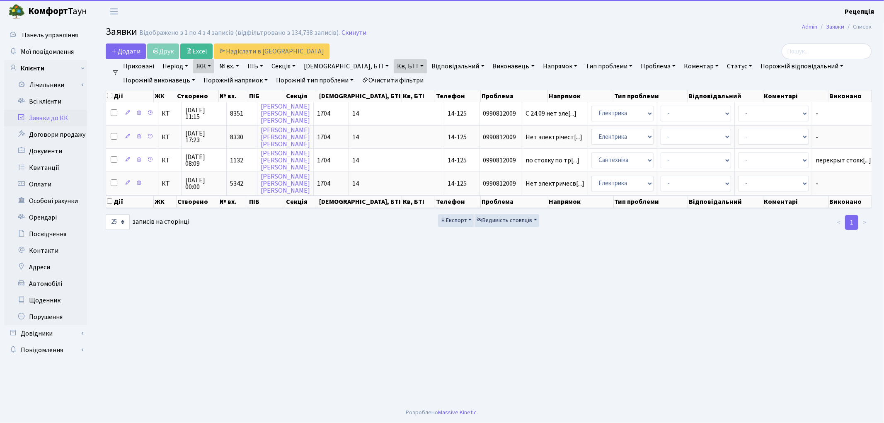
click at [395, 76] on link "Очистити фільтри" at bounding box center [392, 80] width 68 height 14
select select
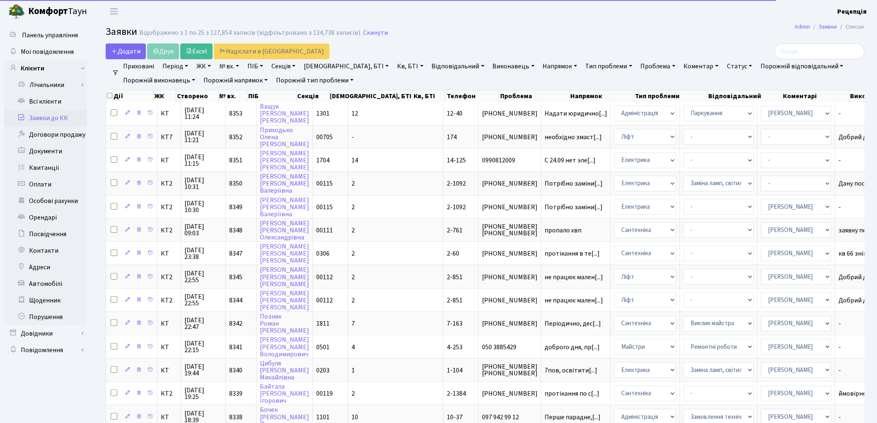
click at [539, 68] on link "Напрямок" at bounding box center [559, 66] width 41 height 14
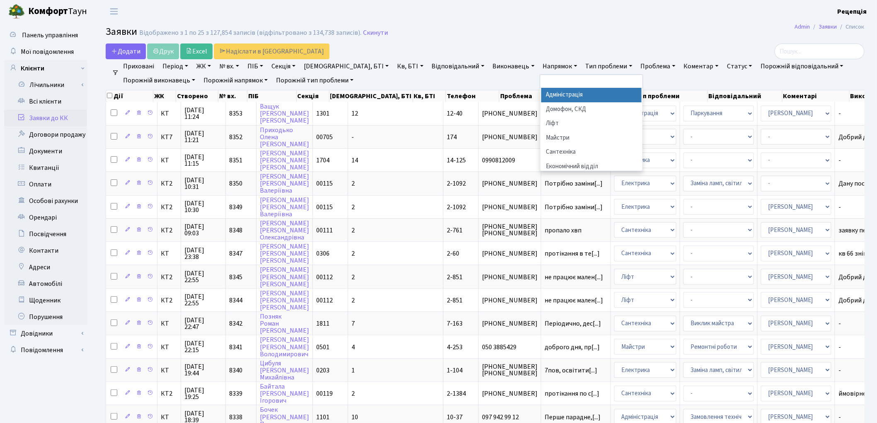
click at [541, 94] on li "Адміністрація" at bounding box center [591, 95] width 100 height 15
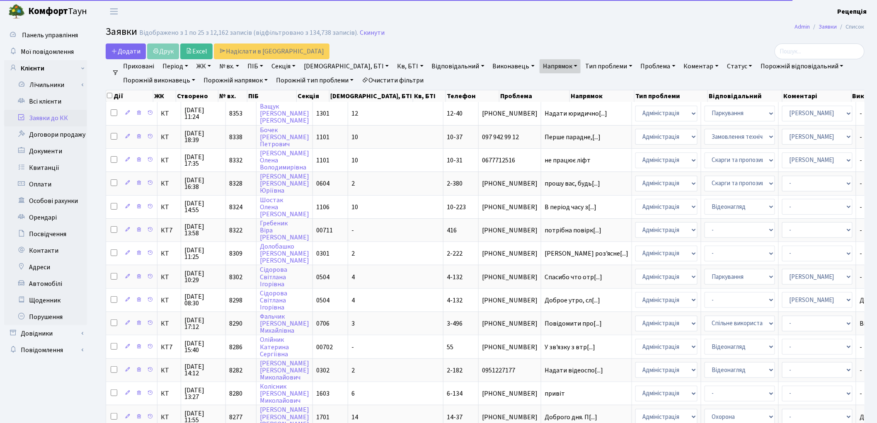
click at [582, 64] on link "Тип проблеми" at bounding box center [608, 66] width 53 height 14
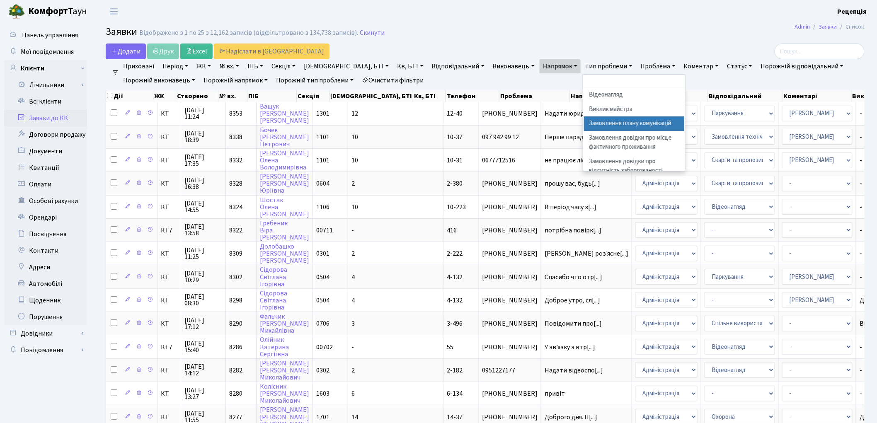
click at [584, 129] on li "Замовлення плану комунікацій" at bounding box center [634, 123] width 100 height 15
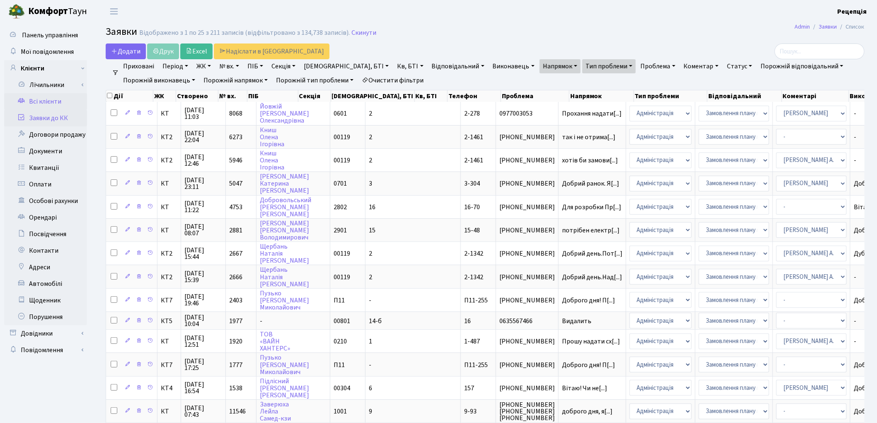
click at [46, 106] on link "Всі клієнти" at bounding box center [45, 101] width 83 height 17
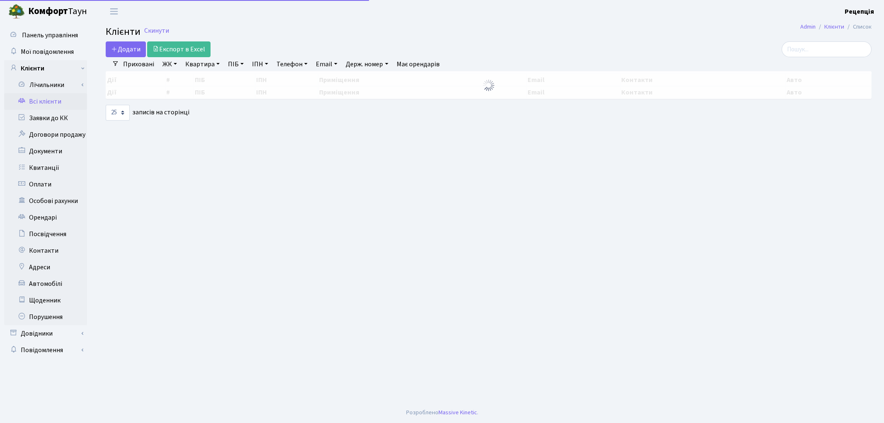
select select "25"
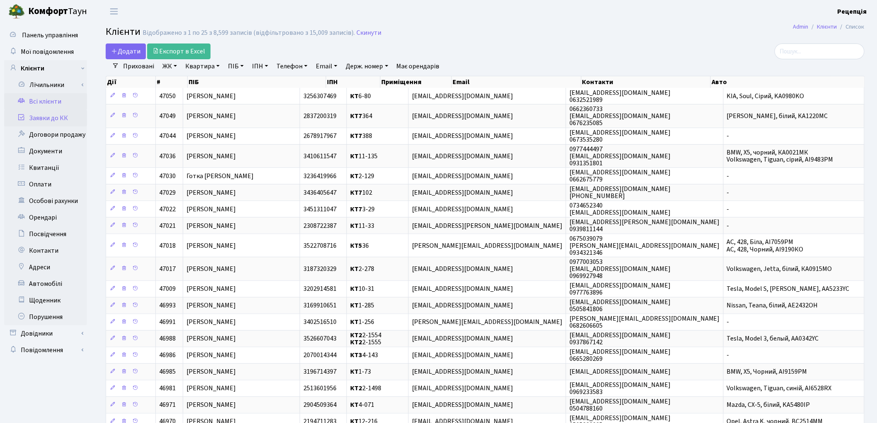
click at [52, 118] on link "Заявки до КК" at bounding box center [45, 118] width 83 height 17
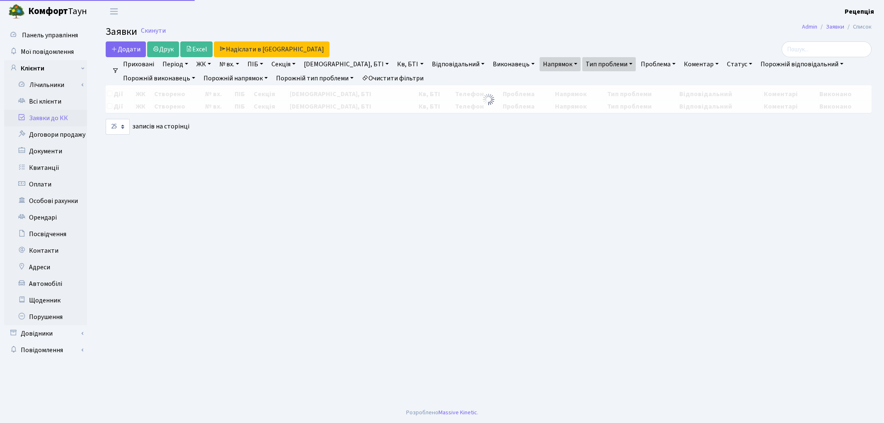
select select "25"
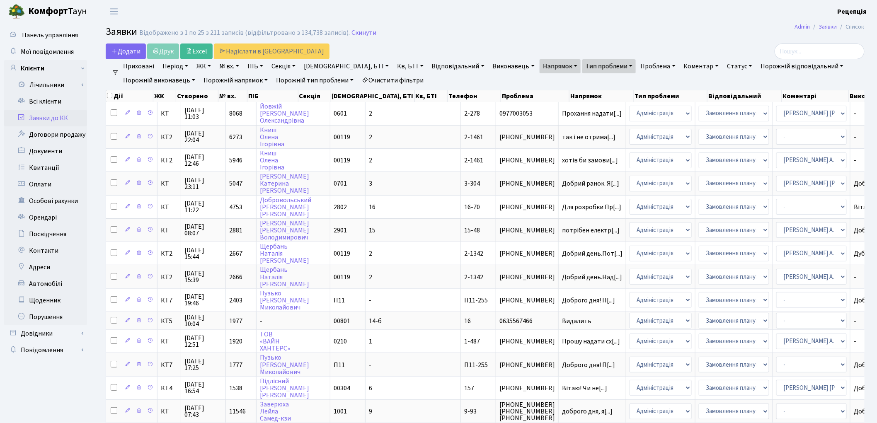
click at [380, 80] on link "Очистити фільтри" at bounding box center [392, 80] width 68 height 14
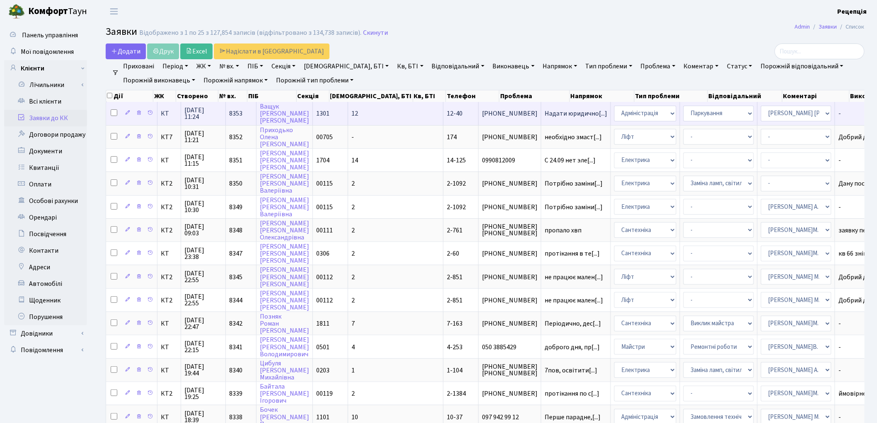
click at [379, 110] on td "12" at bounding box center [395, 113] width 95 height 23
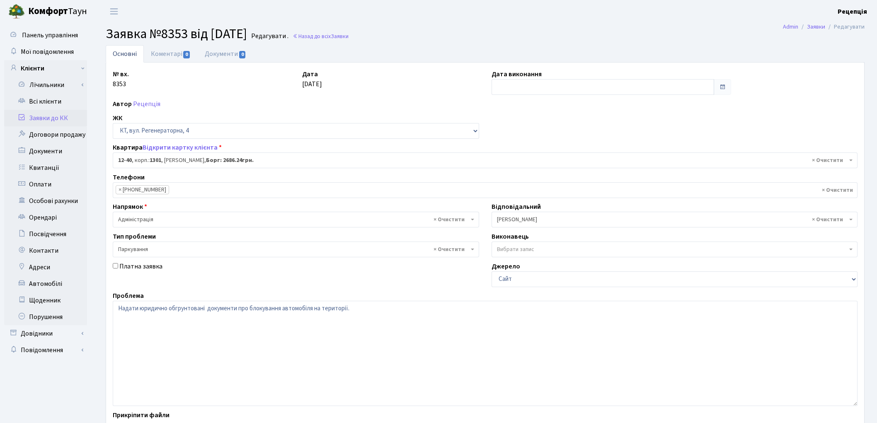
select select "7147"
select select "66"
click at [209, 56] on link "Документи 0" at bounding box center [226, 53] width 56 height 17
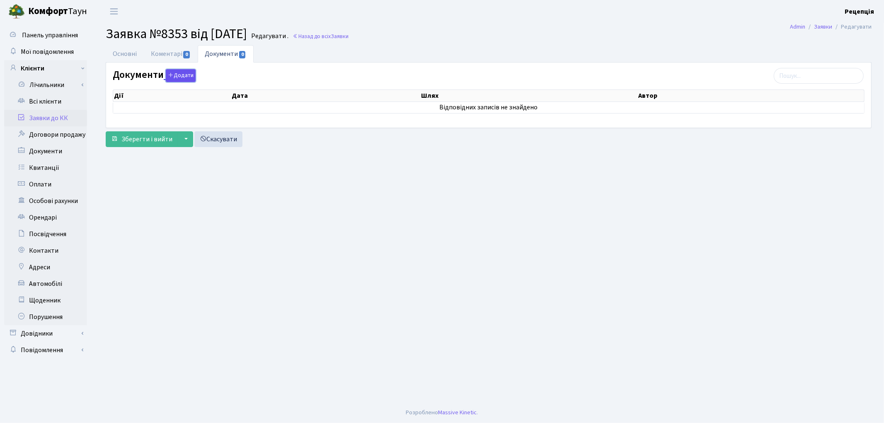
click at [192, 75] on button "Додати" at bounding box center [181, 75] width 30 height 13
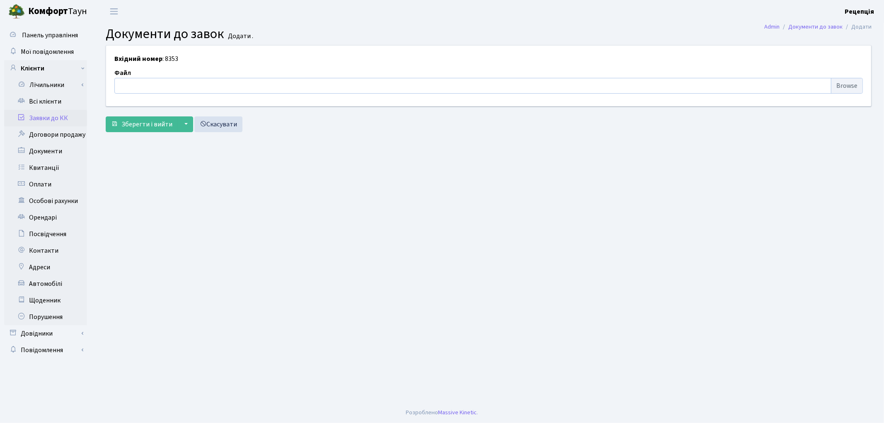
click at [849, 79] on input "file" at bounding box center [488, 86] width 748 height 16
type input "C:\fakepath\сканирование0702.pdf"
click at [130, 122] on span "Зберегти і вийти" at bounding box center [146, 124] width 51 height 9
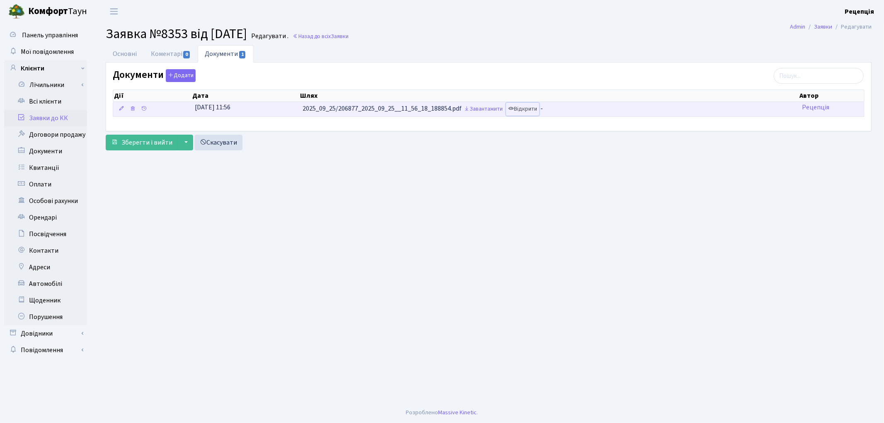
click at [527, 109] on link "Відкрити" at bounding box center [522, 109] width 33 height 13
drag, startPoint x: 527, startPoint y: 109, endPoint x: 133, endPoint y: 109, distance: 394.0
click at [133, 109] on icon at bounding box center [133, 109] width 6 height 6
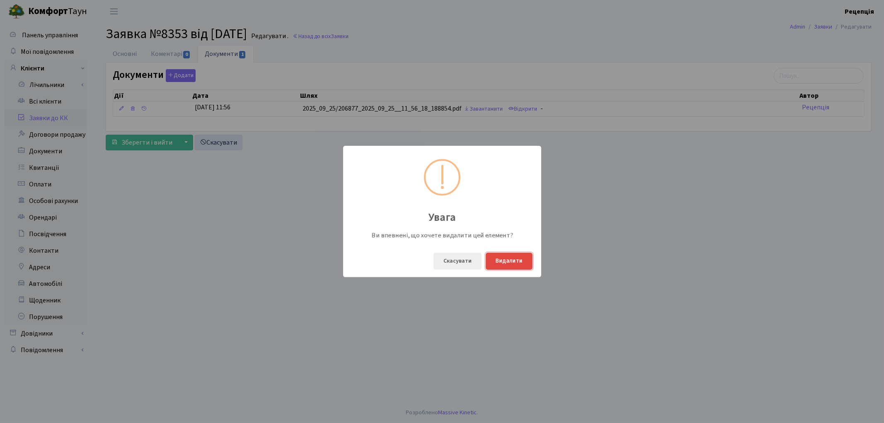
click at [510, 263] on button "Видалити" at bounding box center [509, 261] width 47 height 17
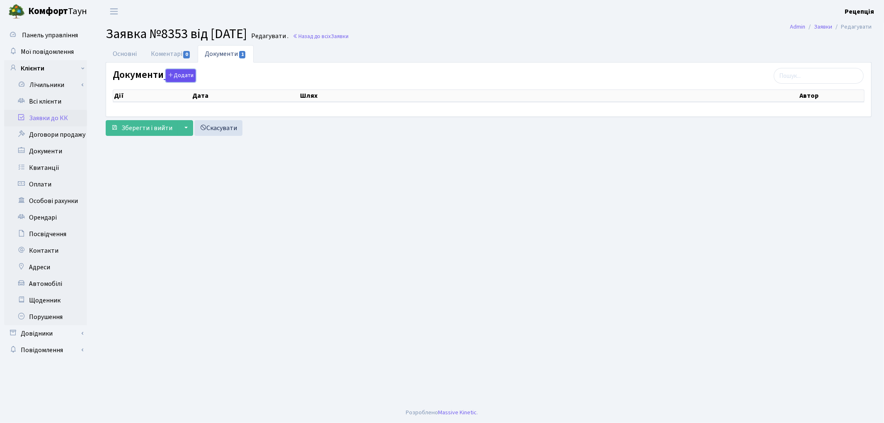
click at [175, 80] on button "Додати" at bounding box center [181, 75] width 30 height 13
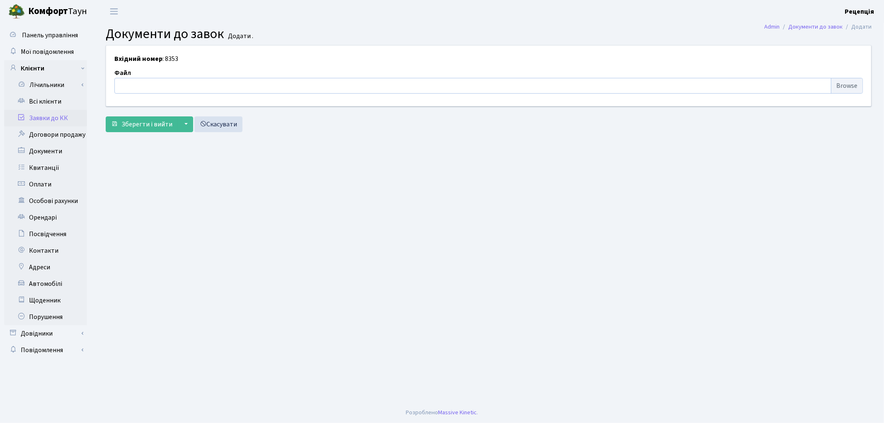
click at [842, 85] on input "file" at bounding box center [488, 86] width 748 height 16
type input "C:\fakepath\сканирование0703.pdf"
click at [143, 122] on span "Зберегти і вийти" at bounding box center [146, 124] width 51 height 9
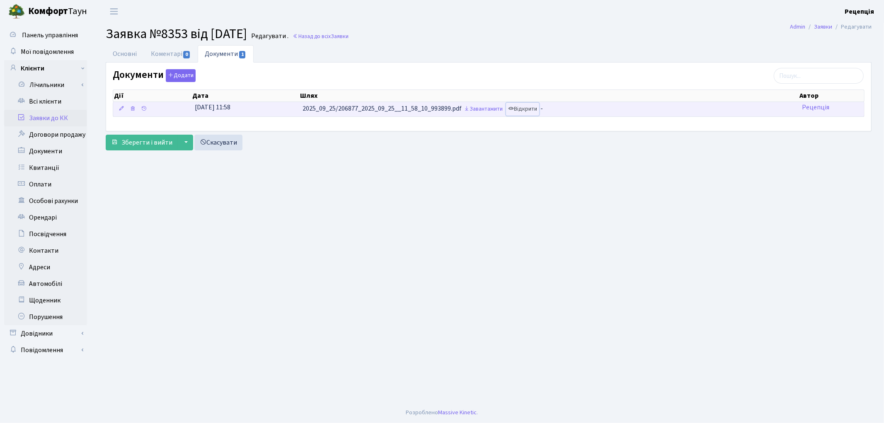
click at [528, 109] on link "Відкрити" at bounding box center [522, 109] width 33 height 13
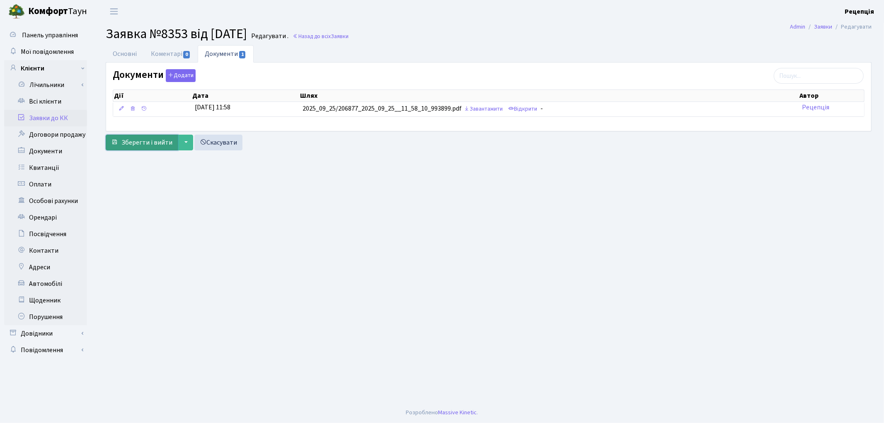
click at [150, 143] on span "Зберегти і вийти" at bounding box center [146, 142] width 51 height 9
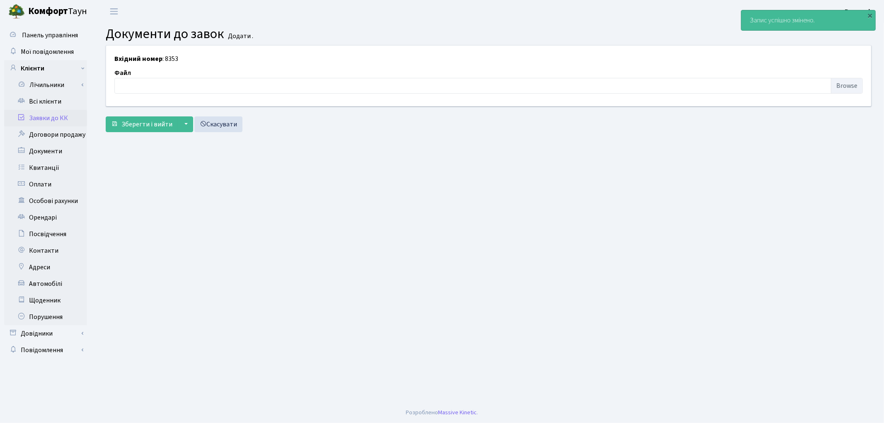
click at [72, 118] on link "Заявки до КК" at bounding box center [45, 118] width 83 height 17
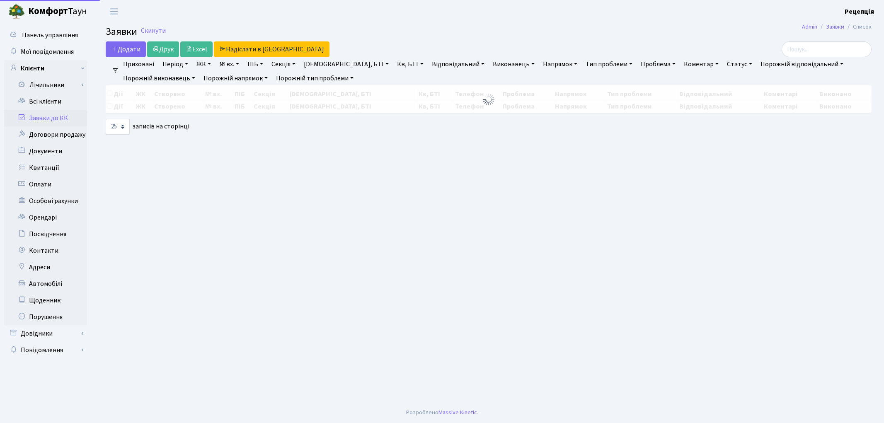
select select "25"
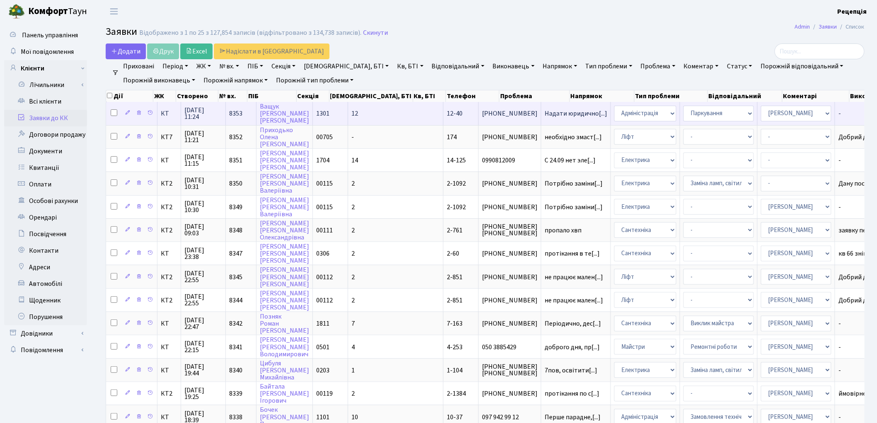
click at [443, 119] on td "12-40" at bounding box center [460, 113] width 35 height 23
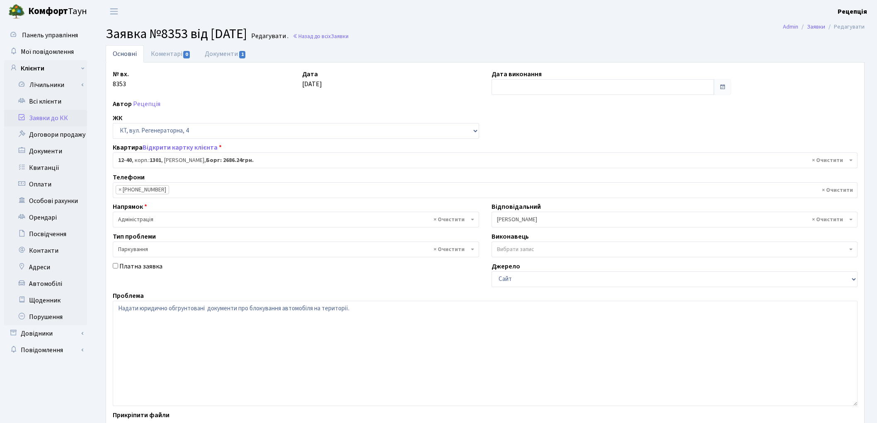
select select "7147"
select select "66"
click at [215, 62] on link "Документи 1" at bounding box center [226, 53] width 56 height 17
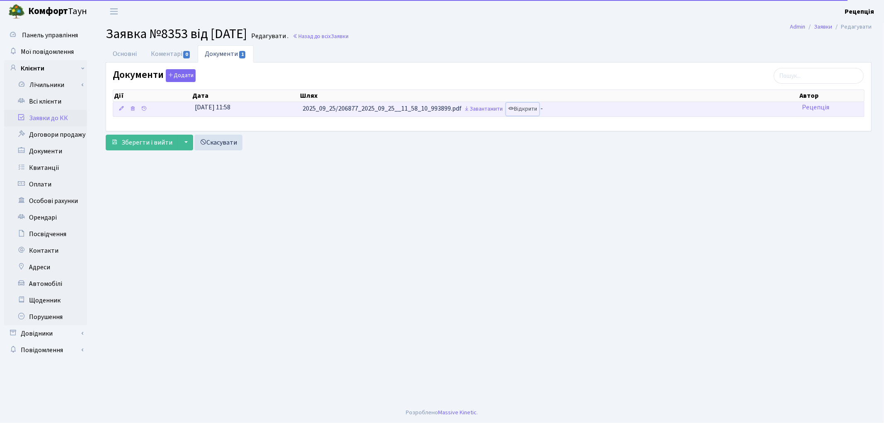
click at [531, 110] on link "Відкрити" at bounding box center [522, 109] width 33 height 13
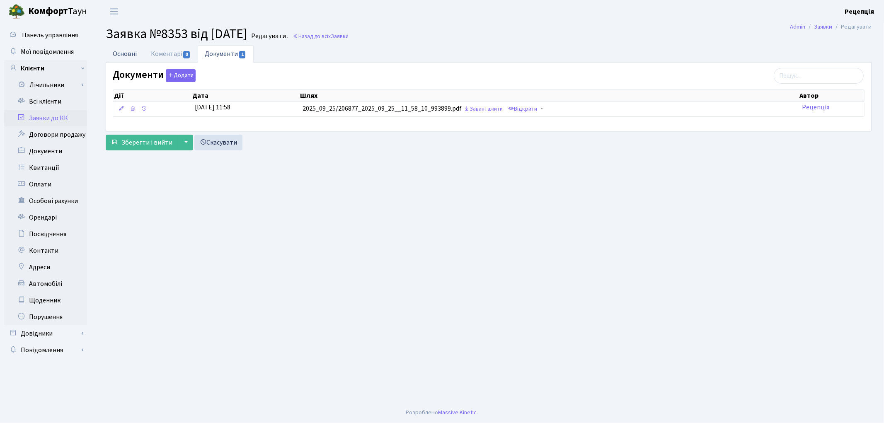
click at [137, 51] on link "Основні" at bounding box center [125, 53] width 38 height 17
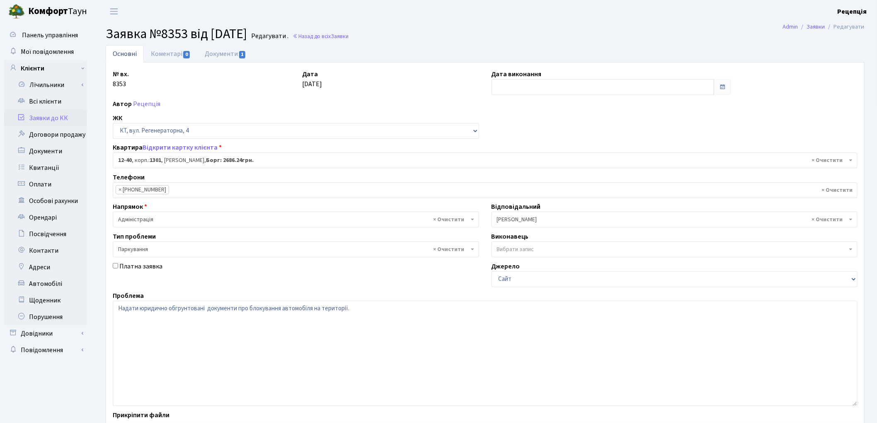
click at [57, 120] on link "Заявки до КК" at bounding box center [45, 118] width 83 height 17
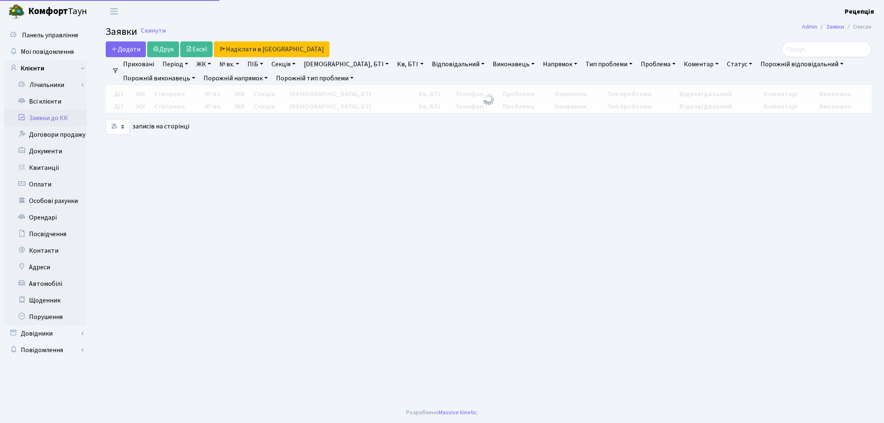
select select "25"
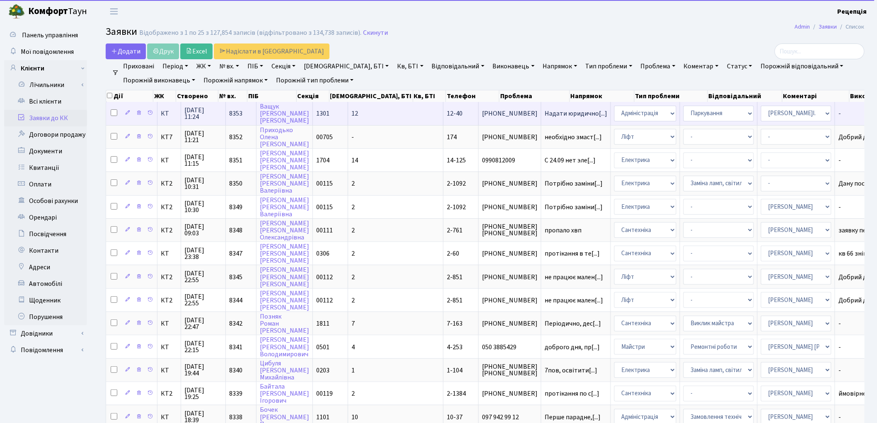
click at [342, 115] on td "1301" at bounding box center [330, 113] width 35 height 23
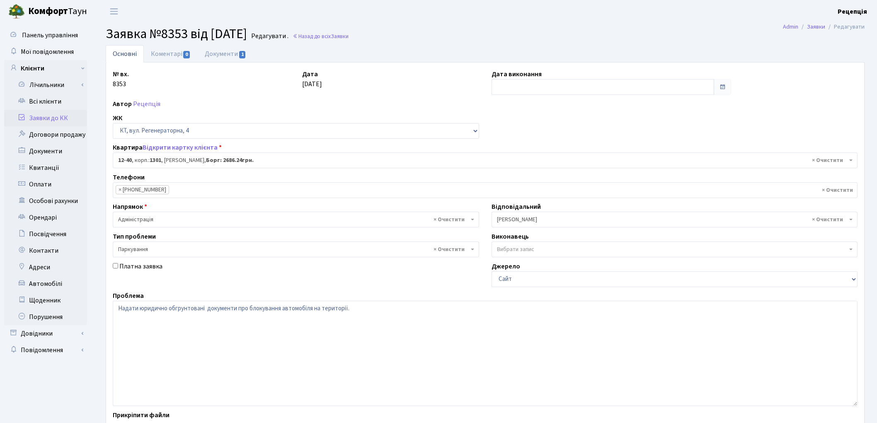
select select "7147"
select select "66"
click at [220, 54] on link "Документи 1" at bounding box center [226, 53] width 56 height 17
select select "25"
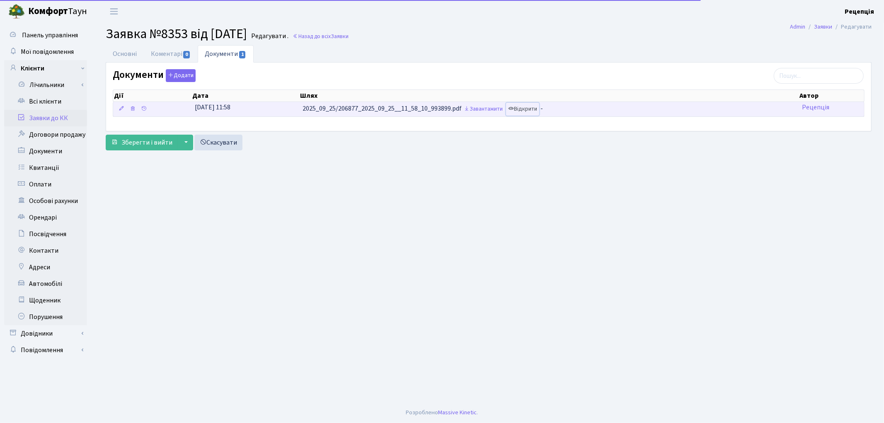
click at [531, 108] on link "Відкрити" at bounding box center [522, 109] width 33 height 13
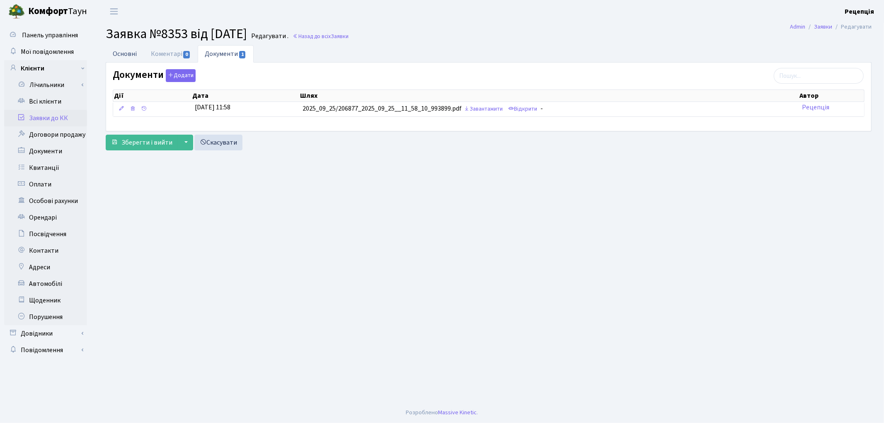
click at [132, 57] on link "Основні" at bounding box center [125, 53] width 38 height 17
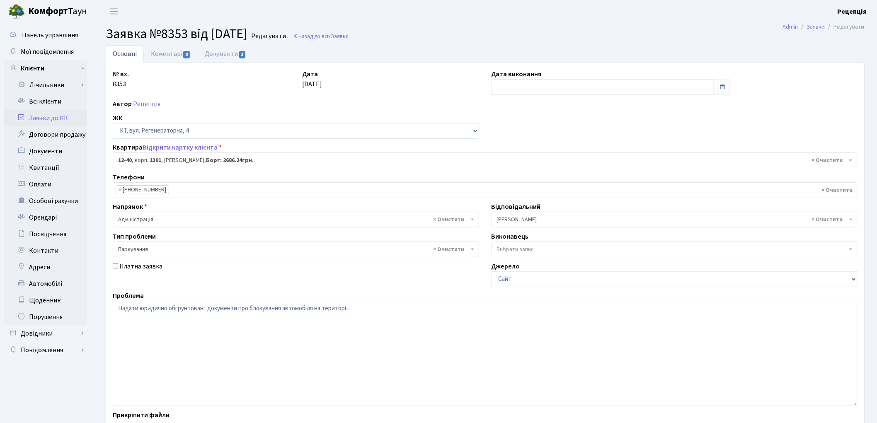
click at [64, 115] on link "Заявки до КК" at bounding box center [45, 118] width 83 height 17
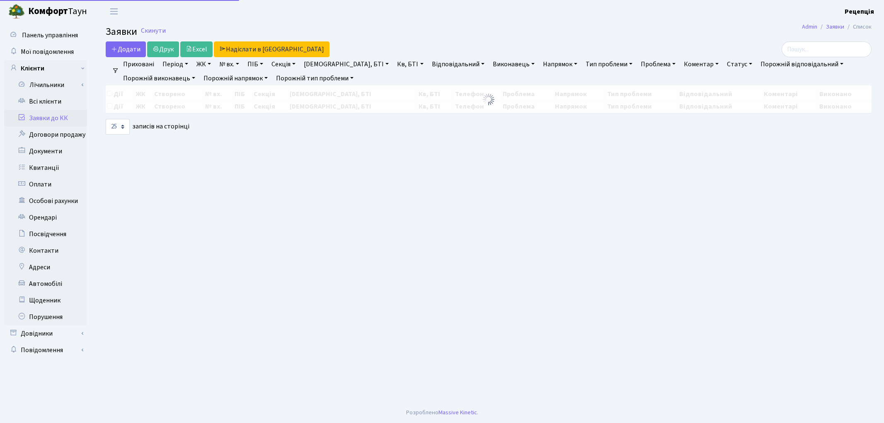
select select "25"
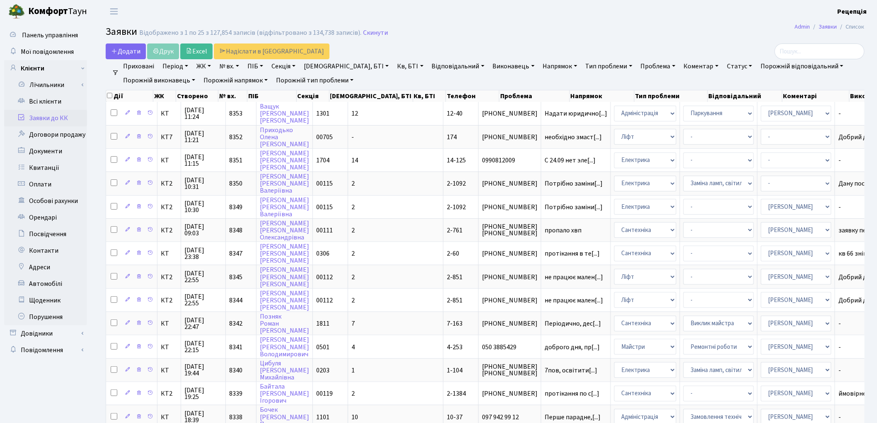
click at [47, 116] on link "Заявки до КК" at bounding box center [45, 118] width 83 height 17
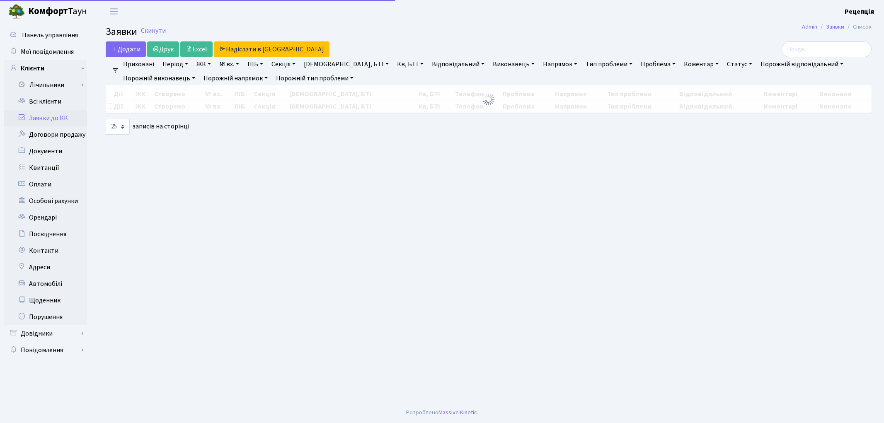
select select "25"
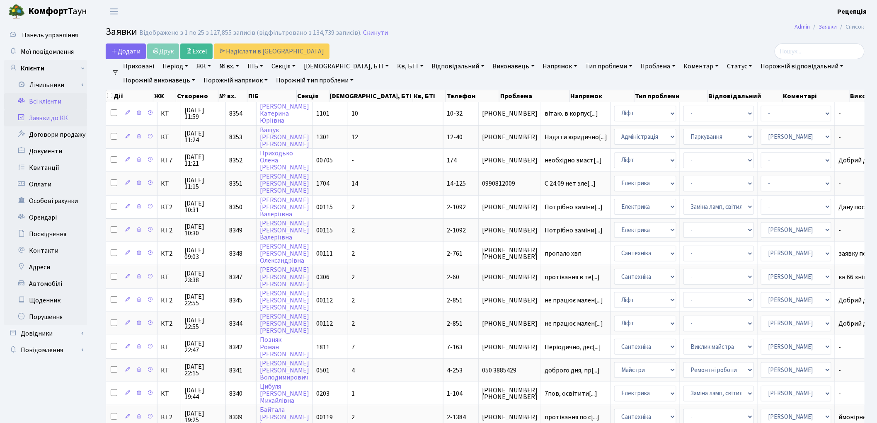
click at [53, 101] on link "Всі клієнти" at bounding box center [45, 101] width 83 height 17
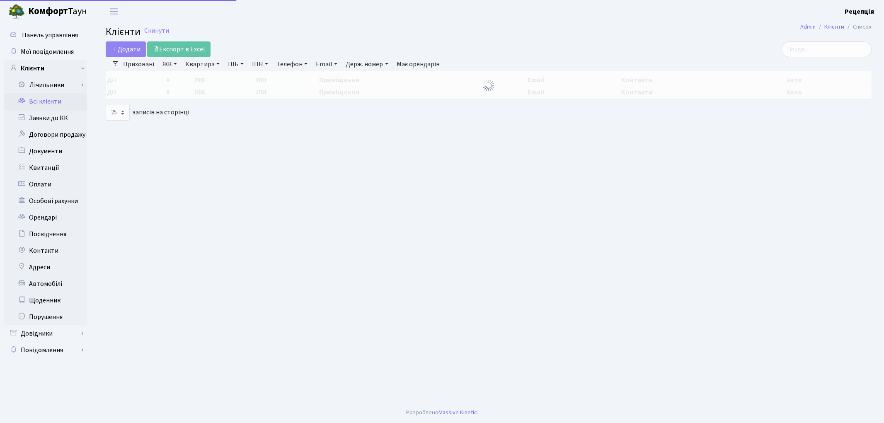
select select "25"
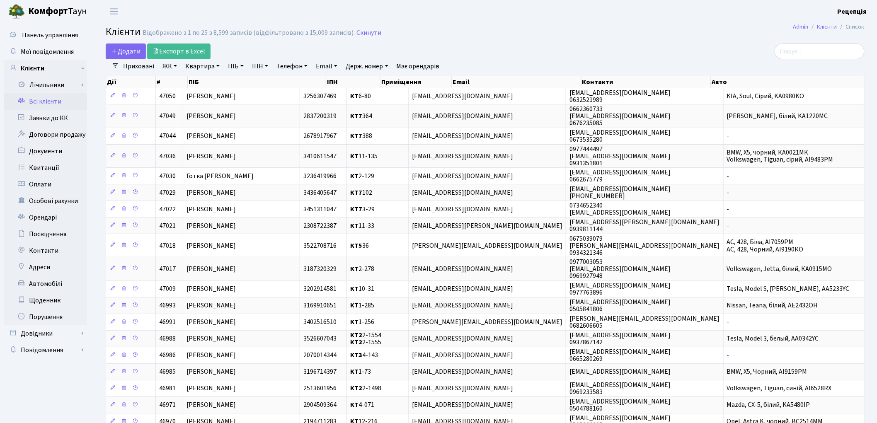
click at [235, 68] on link "ПІБ" at bounding box center [236, 66] width 22 height 14
type input "[PERSON_NAME]"
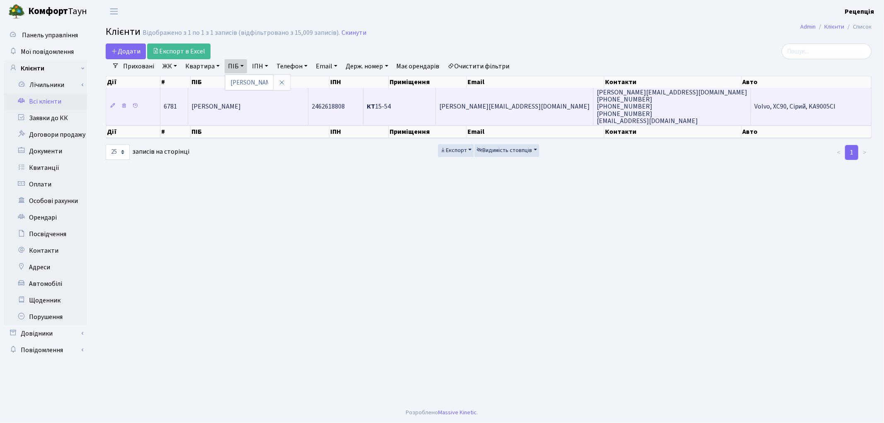
click at [220, 102] on span "[PERSON_NAME]" at bounding box center [215, 106] width 49 height 9
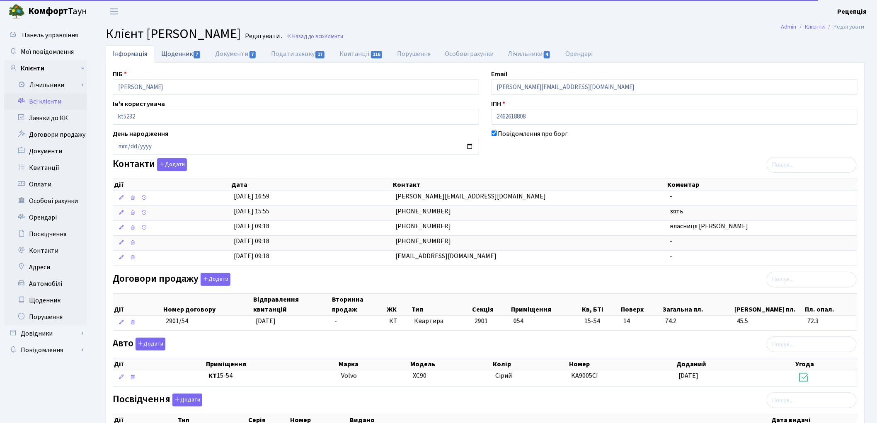
click at [172, 49] on link "Щоденник 7" at bounding box center [181, 53] width 54 height 17
select select "25"
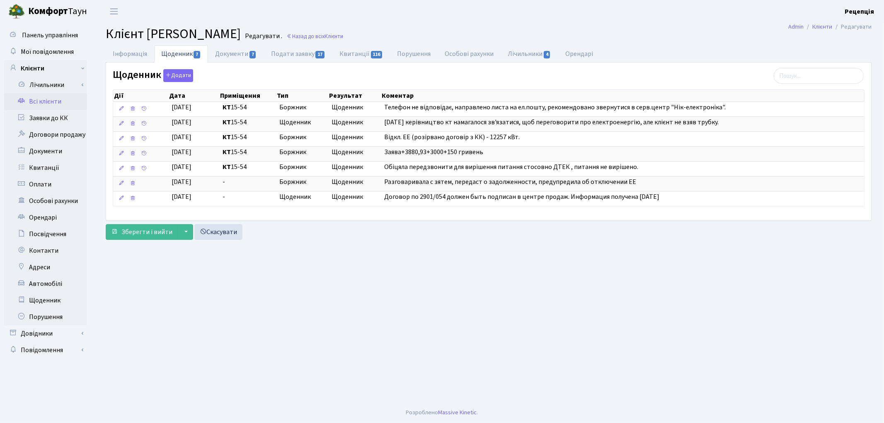
click at [55, 100] on link "Всі клієнти" at bounding box center [45, 101] width 83 height 17
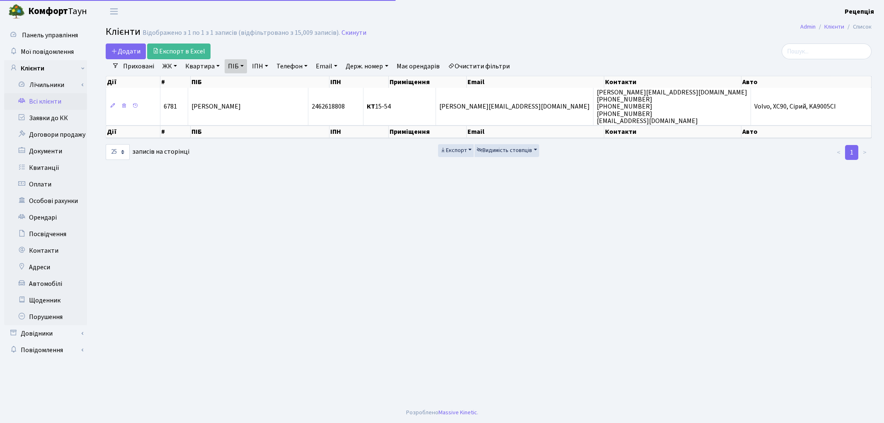
select select "25"
click at [486, 64] on link "Очистити фільтри" at bounding box center [479, 66] width 68 height 14
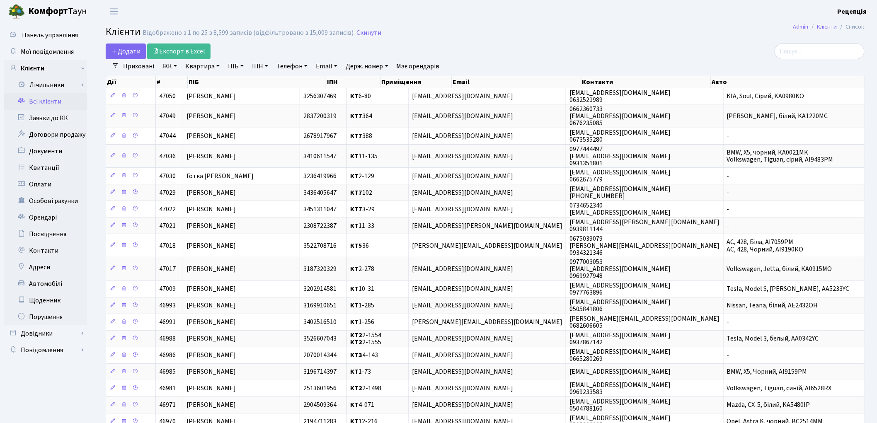
click at [169, 73] on link "ЖК" at bounding box center [169, 66] width 21 height 14
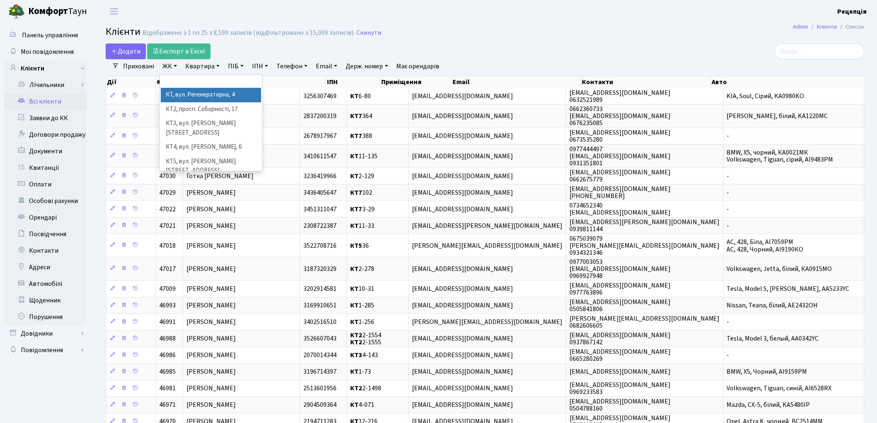
drag, startPoint x: 180, startPoint y: 96, endPoint x: 184, endPoint y: 88, distance: 8.5
click at [180, 96] on li "КТ, вул. Регенераторна, 4" at bounding box center [211, 95] width 100 height 15
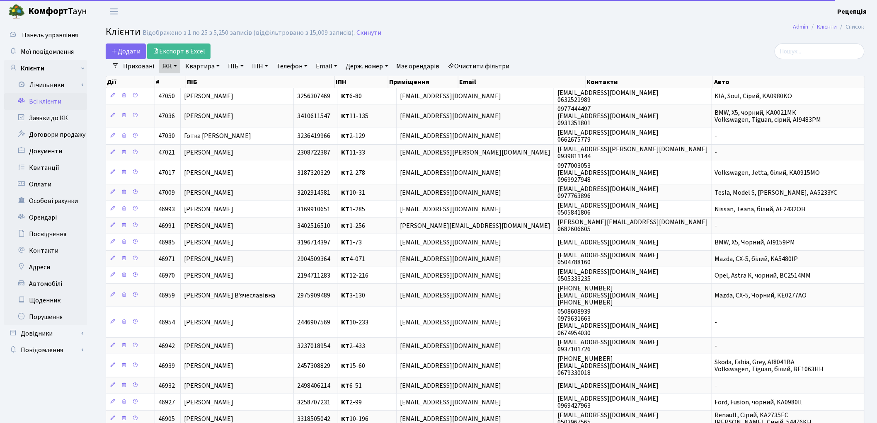
click at [203, 67] on link "Квартира" at bounding box center [202, 66] width 41 height 14
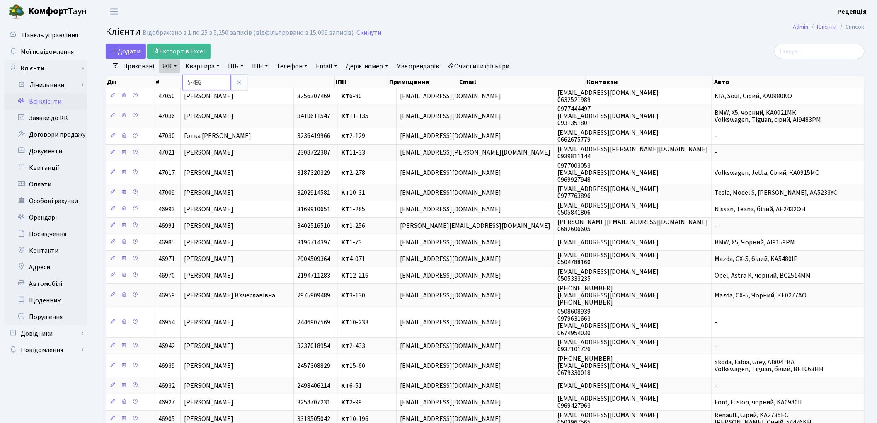
type input "5-492"
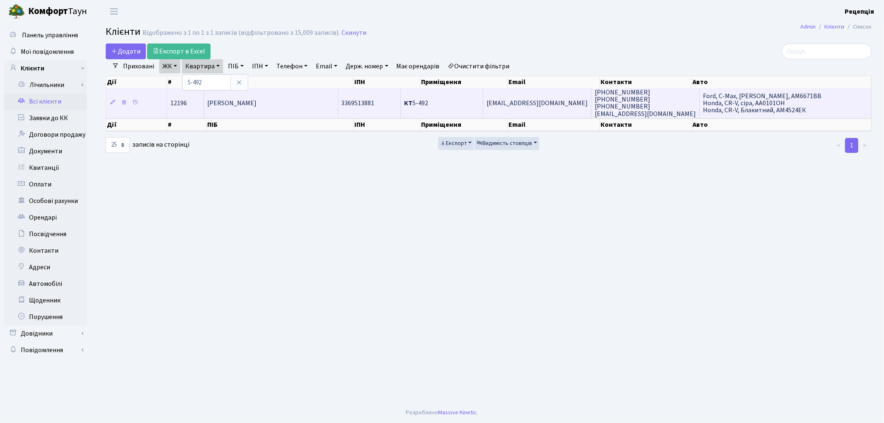
click at [256, 99] on span "Ніколаєнко Олена Сергіївна" at bounding box center [231, 103] width 49 height 9
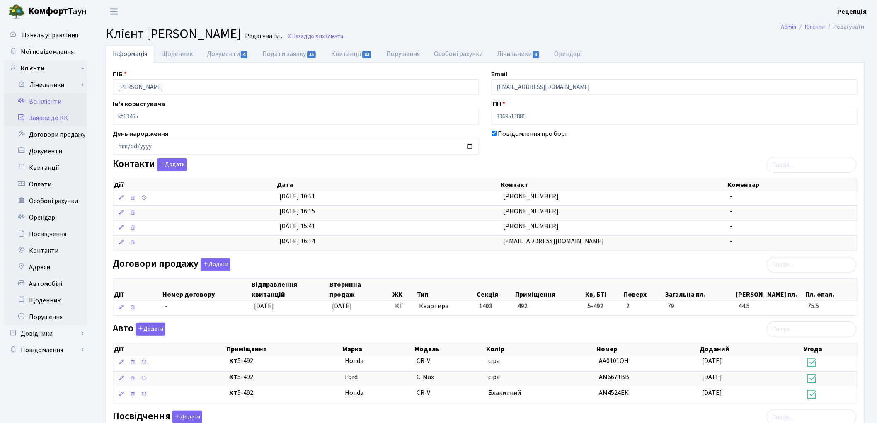
click at [36, 118] on link "Заявки до КК" at bounding box center [45, 118] width 83 height 17
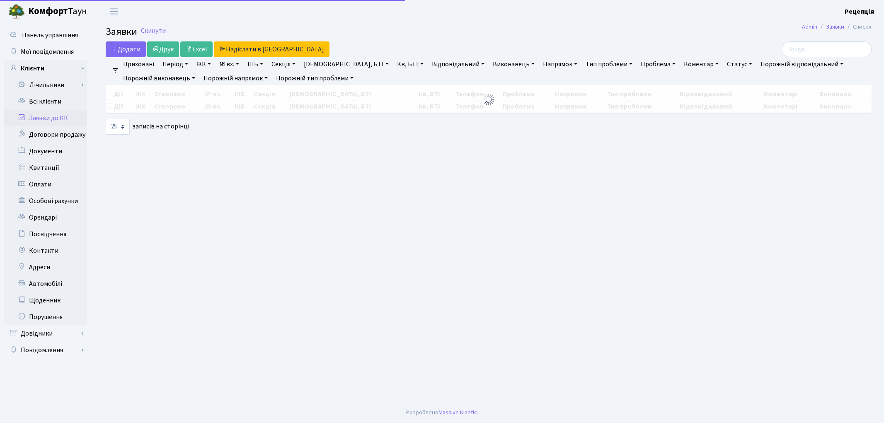
select select "25"
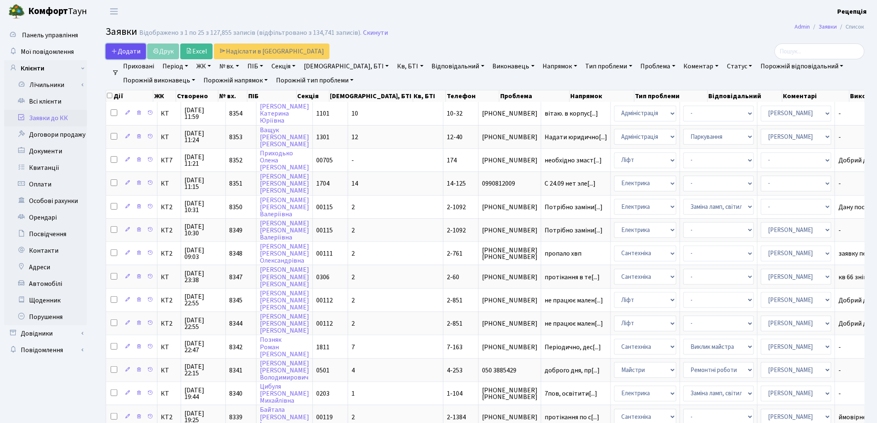
click at [126, 46] on link "Додати" at bounding box center [126, 52] width 40 height 16
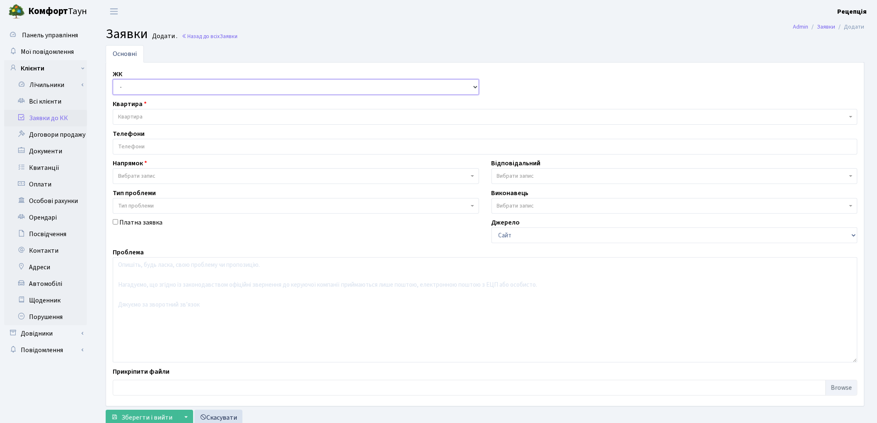
click at [152, 86] on select "- КТ, вул. Регенераторна, 4 КТ2, просп. Соборності, 17 КТ3, вул. Березнева, 16 …" at bounding box center [296, 87] width 366 height 16
select select "295"
click at [113, 79] on select "- КТ, вул. Регенераторна, 4 КТ2, просп. Соборності, 17 КТ3, вул. Березнева, 16 …" at bounding box center [296, 87] width 366 height 16
select select
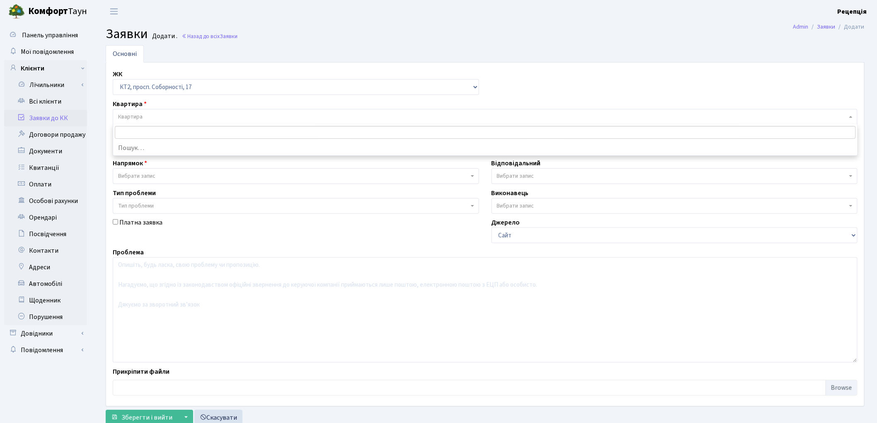
click at [151, 115] on span "Квартира" at bounding box center [482, 117] width 729 height 8
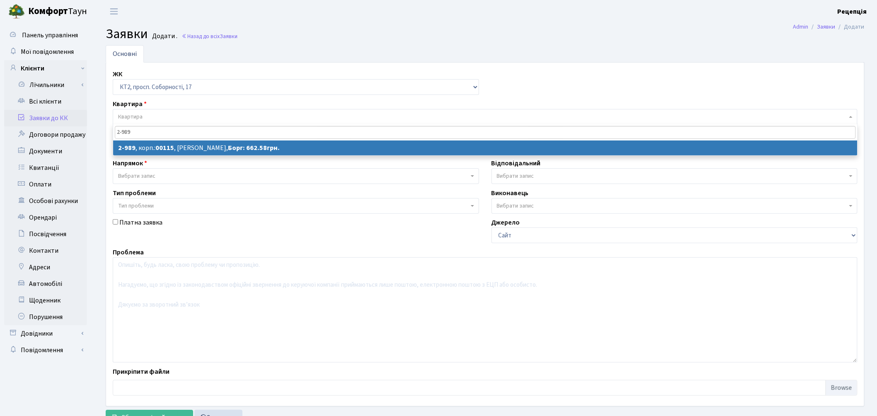
type input "2-989"
select select
select select "12600"
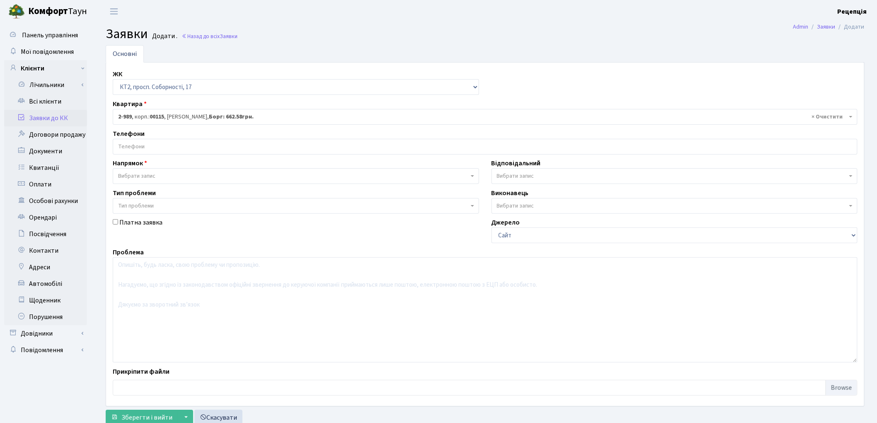
click at [157, 151] on input "search" at bounding box center [485, 146] width 744 height 15
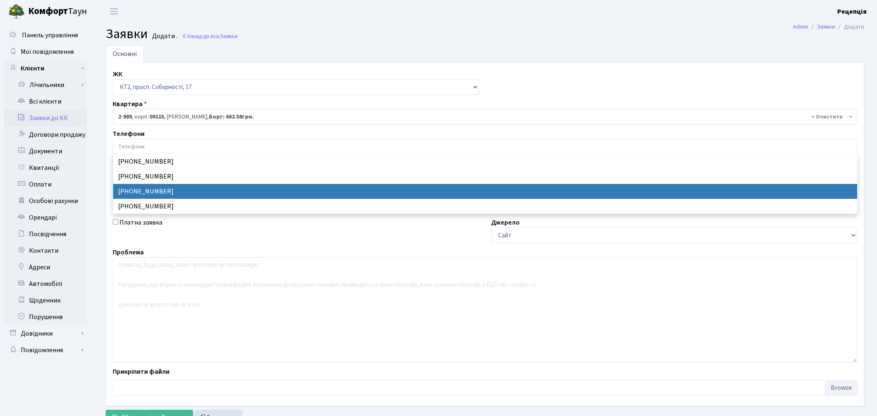
select select "23640"
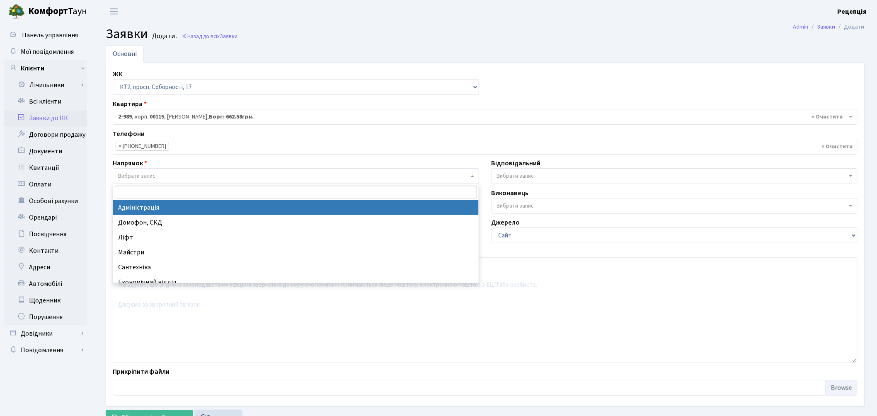
click at [160, 175] on span "Вибрати запис" at bounding box center [293, 176] width 351 height 8
select select "5"
select select
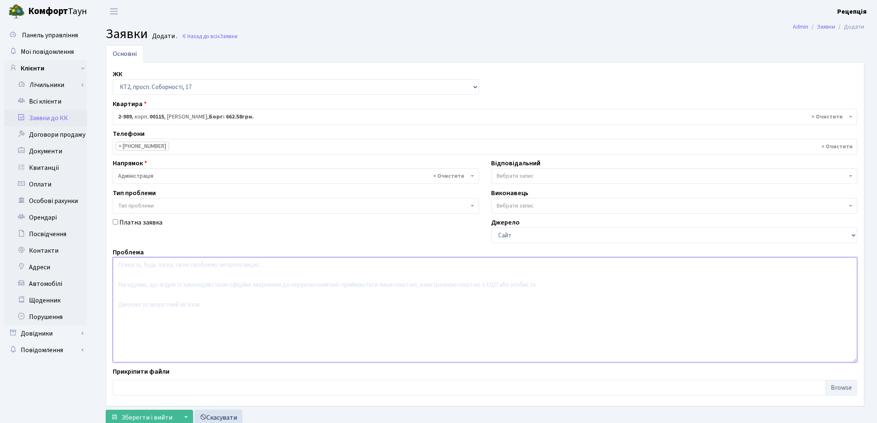
click at [185, 280] on textarea at bounding box center [485, 309] width 745 height 105
click at [254, 265] on textarea "Колективна скарга мешканців під'їзду №15 щодо неприємного запаху" at bounding box center [485, 309] width 745 height 105
click at [312, 265] on textarea "Колективна скарга мешканців під'їзду №15 щодо неприємного запаху" at bounding box center [485, 309] width 745 height 105
click at [310, 267] on textarea "Колективна скарга мешканців під'їзду №15 щодо неприємного запаху від харчового …" at bounding box center [485, 309] width 745 height 105
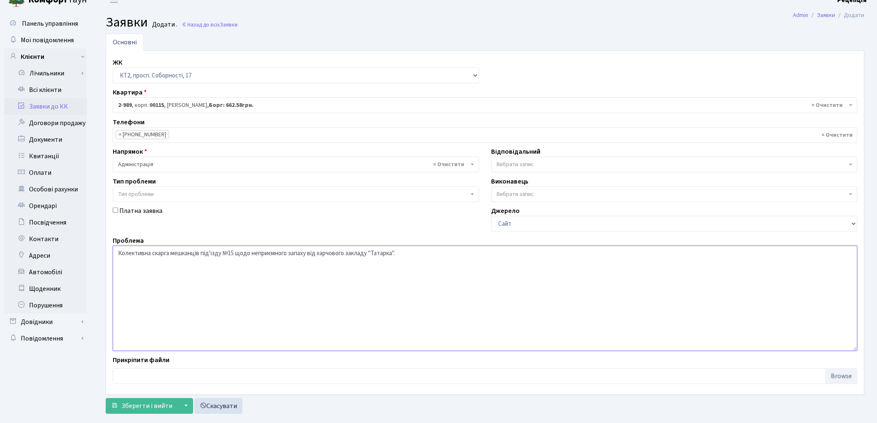
scroll to position [27, 0]
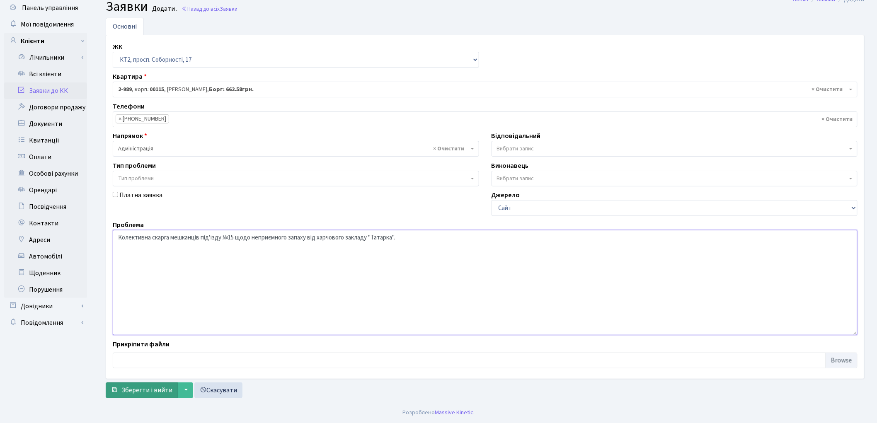
type textarea "Колективна скарга мешканців під'їзду №15 щодо неприємного запаху від харчового …"
click at [144, 391] on span "Зберегти і вийти" at bounding box center [146, 390] width 51 height 9
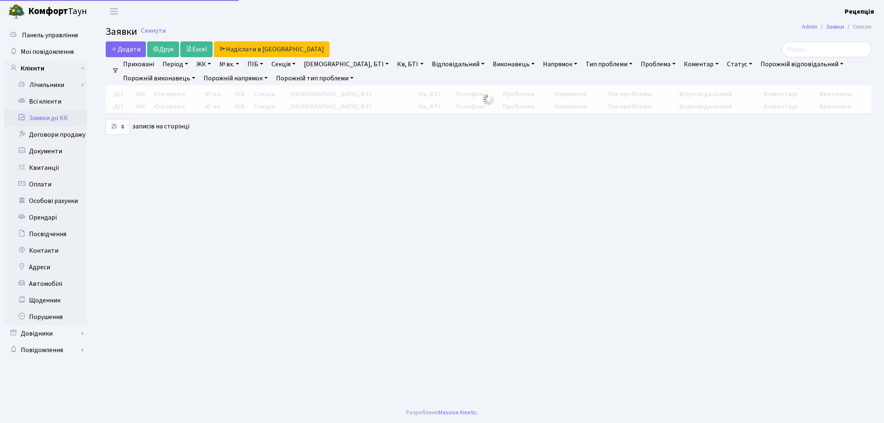
select select "25"
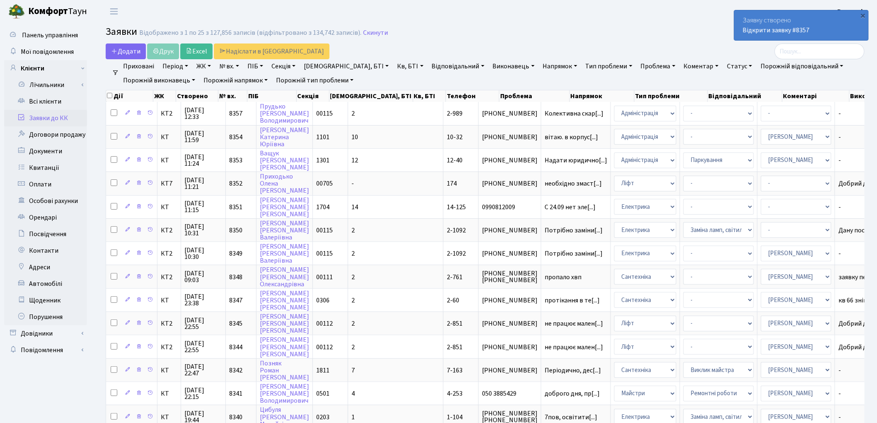
click at [55, 116] on link "Заявки до КК" at bounding box center [45, 118] width 83 height 17
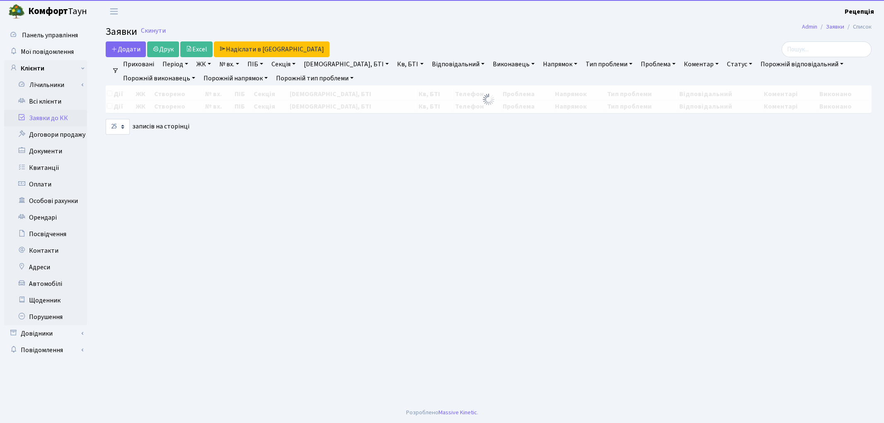
select select "25"
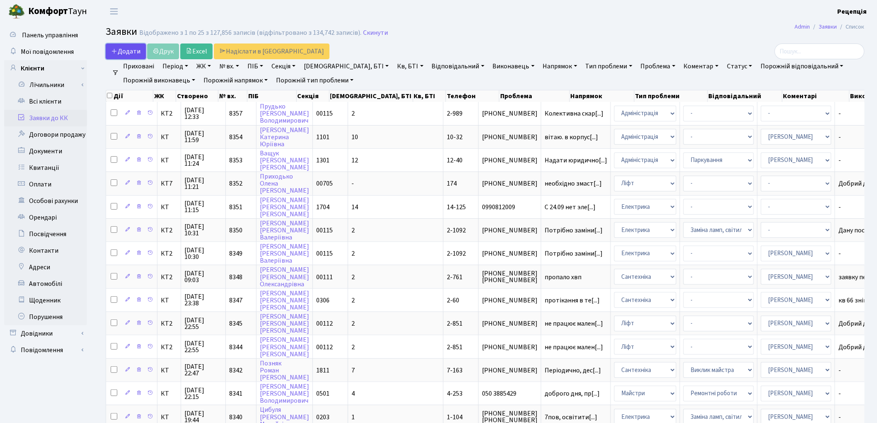
click at [134, 49] on span "Додати" at bounding box center [125, 51] width 29 height 9
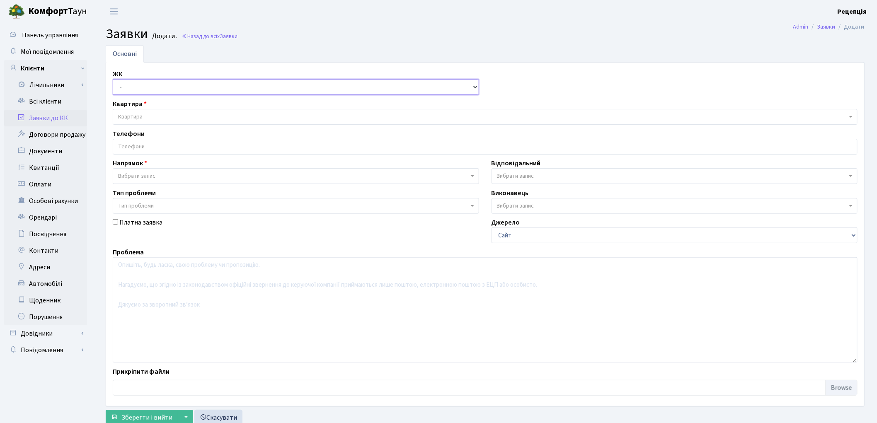
click at [139, 85] on select "- КТ, вул. Регенераторна, 4 КТ2, просп. Соборності, 17 КТ3, вул. Березнева, 16 …" at bounding box center [296, 87] width 366 height 16
select select "295"
click at [113, 79] on select "- КТ, вул. Регенераторна, 4 КТ2, просп. Соборності, 17 КТ3, вул. Березнева, 16 …" at bounding box center [296, 87] width 366 height 16
select select
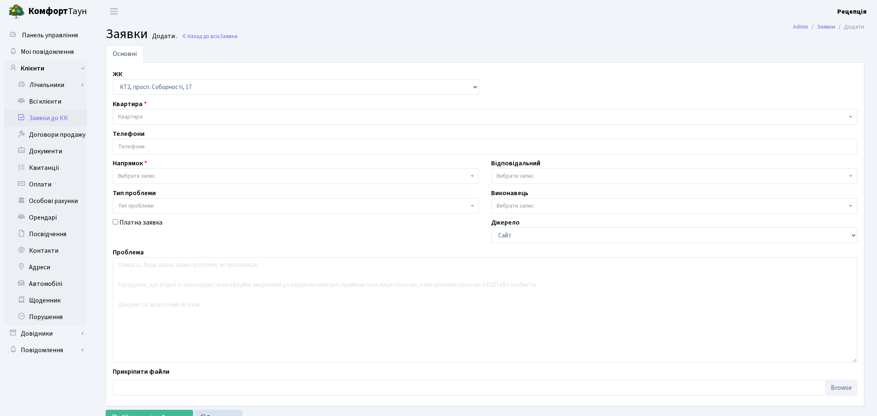
click at [141, 113] on span "Квартира" at bounding box center [130, 117] width 24 height 8
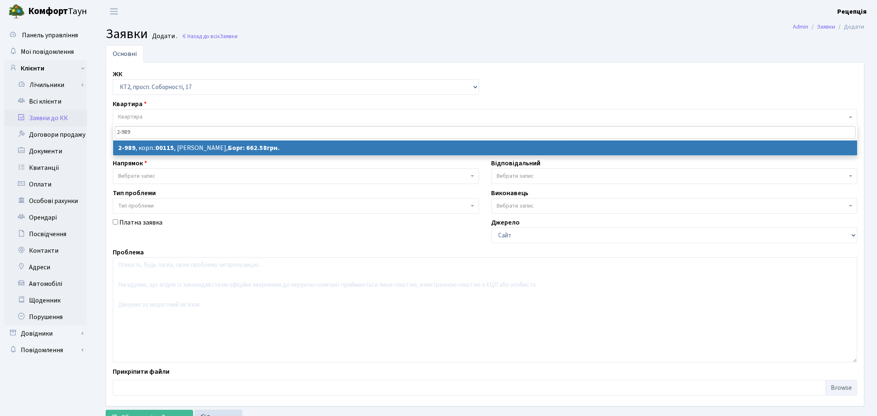
type input "2-989"
select select
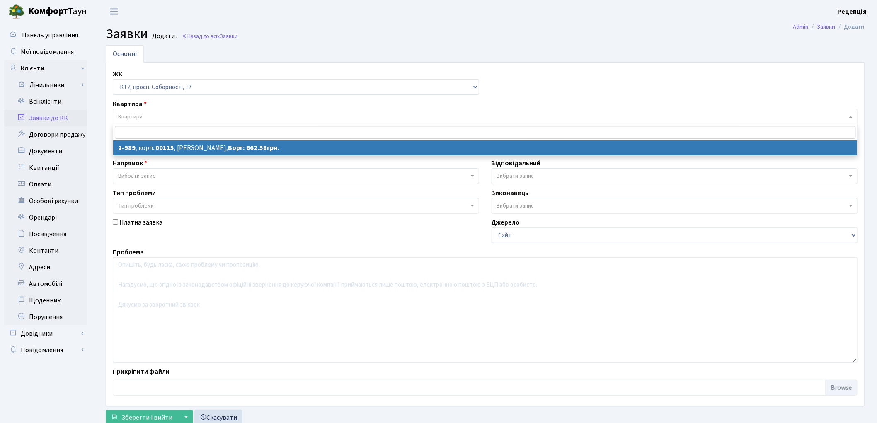
select select "12600"
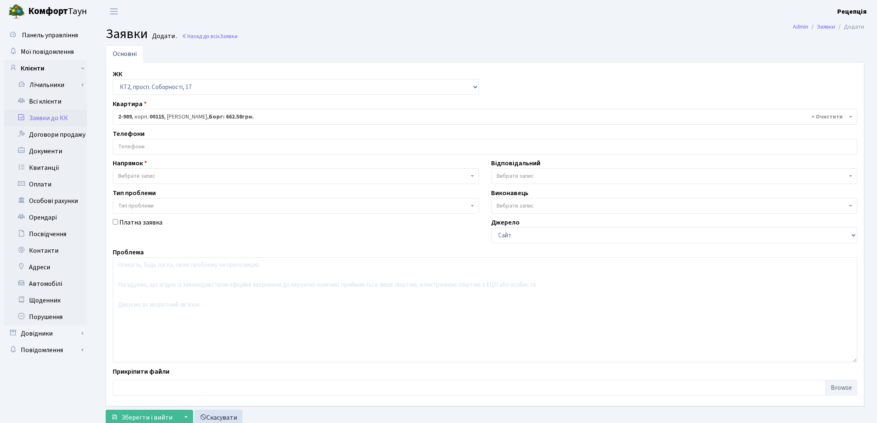
click at [142, 147] on input "search" at bounding box center [485, 146] width 744 height 15
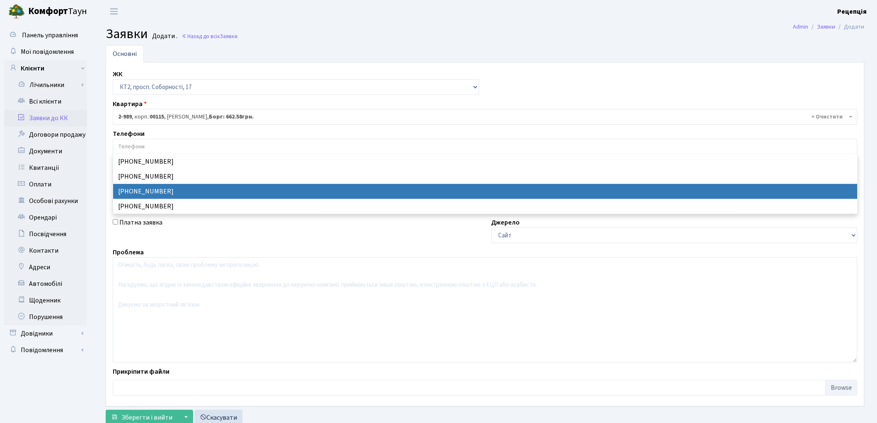
select select "23640"
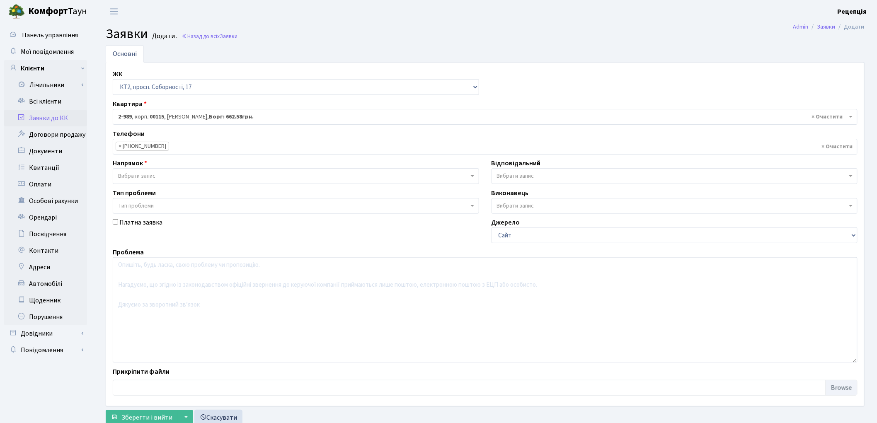
click at [147, 172] on span "Вибрати запис" at bounding box center [136, 176] width 37 height 8
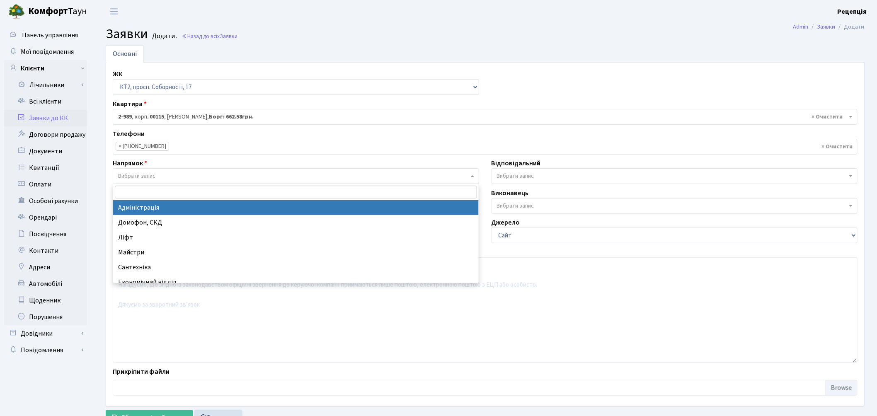
select select "5"
select select
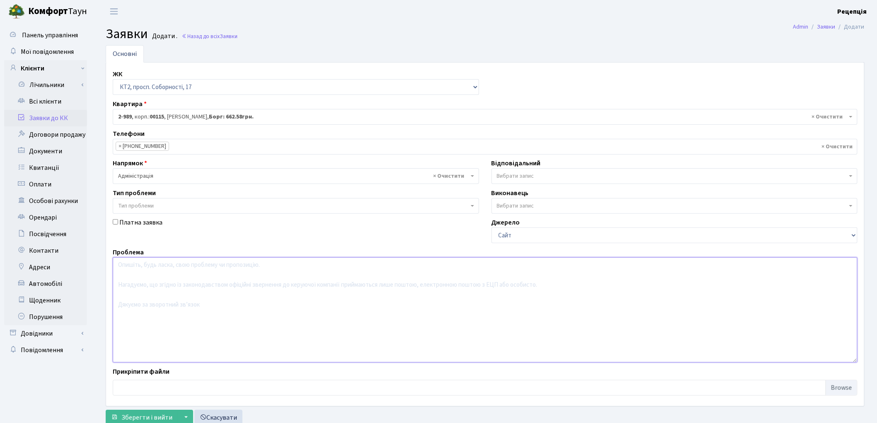
click at [153, 287] on textarea at bounding box center [485, 309] width 745 height 105
click at [351, 266] on textarea "Колективна скарга від мешканців під'їзду №15 щодо протікання води з каналізаці" at bounding box center [485, 309] width 745 height 105
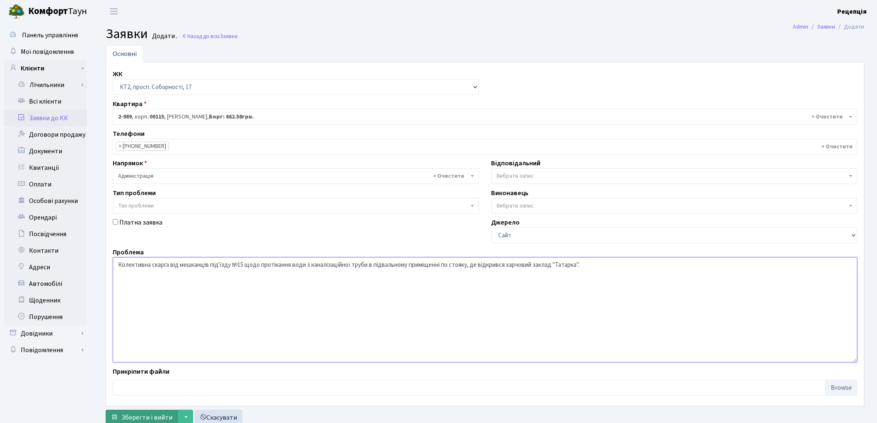
type textarea "Колективна скарга від мешканців під'їзду №15 щодо протікання води з каналізацій…"
click at [134, 414] on span "Зберегти і вийти" at bounding box center [146, 417] width 51 height 9
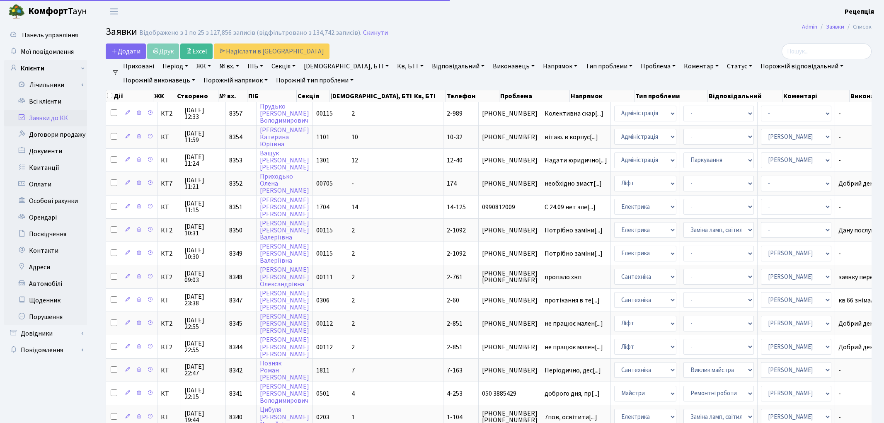
select select "25"
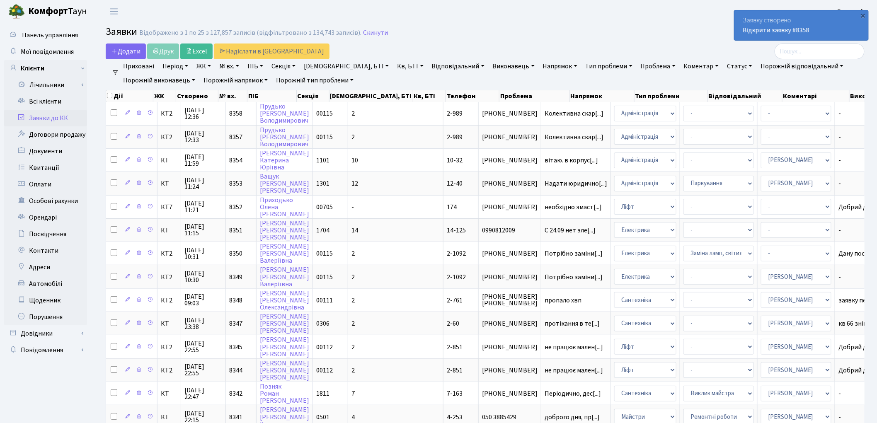
click at [54, 114] on link "Заявки до КК" at bounding box center [45, 118] width 83 height 17
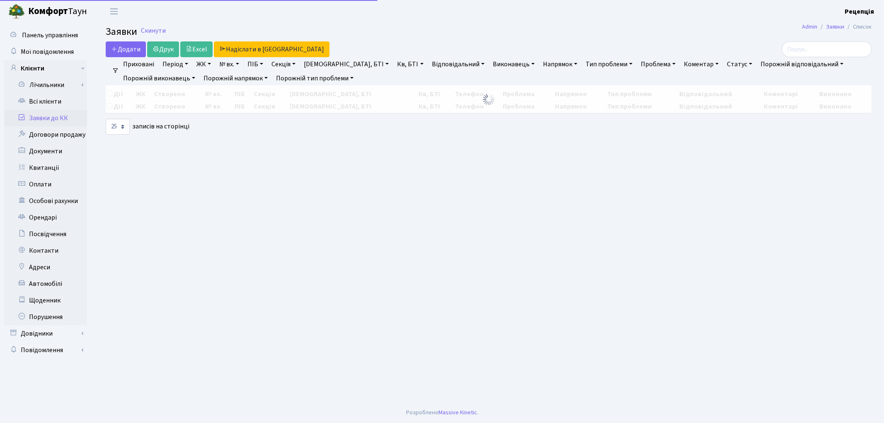
select select "25"
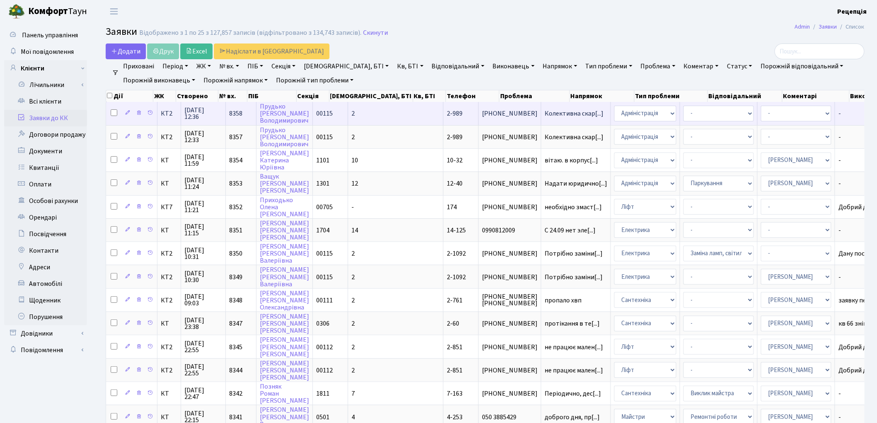
click at [369, 110] on td "2" at bounding box center [395, 113] width 95 height 23
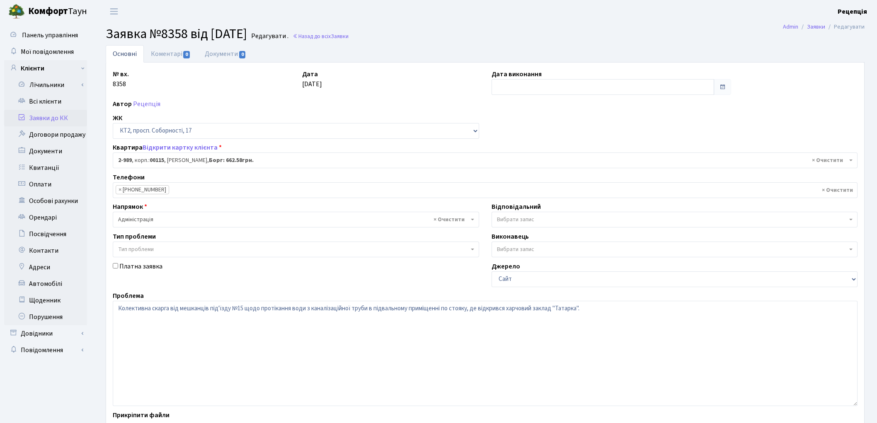
select select "12600"
click at [58, 115] on link "Заявки до КК" at bounding box center [45, 118] width 83 height 17
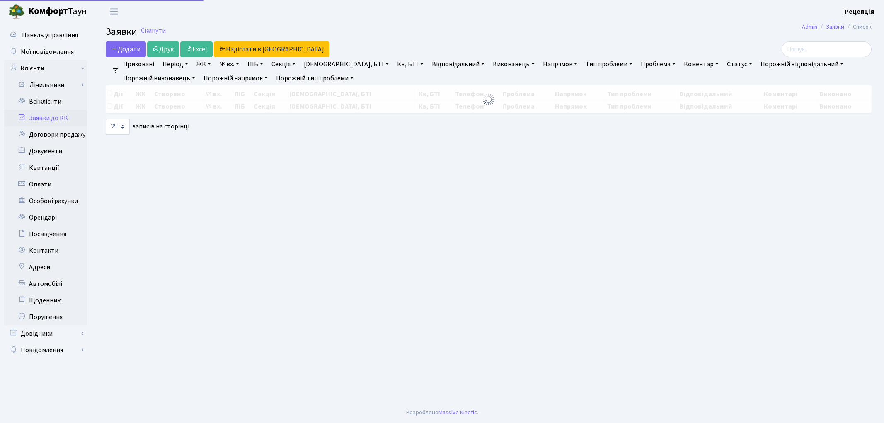
select select "25"
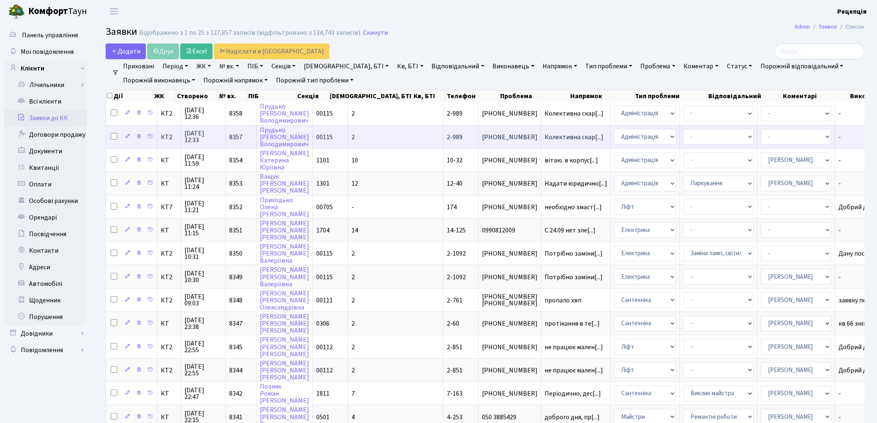
click at [352, 139] on td "2" at bounding box center [395, 136] width 95 height 23
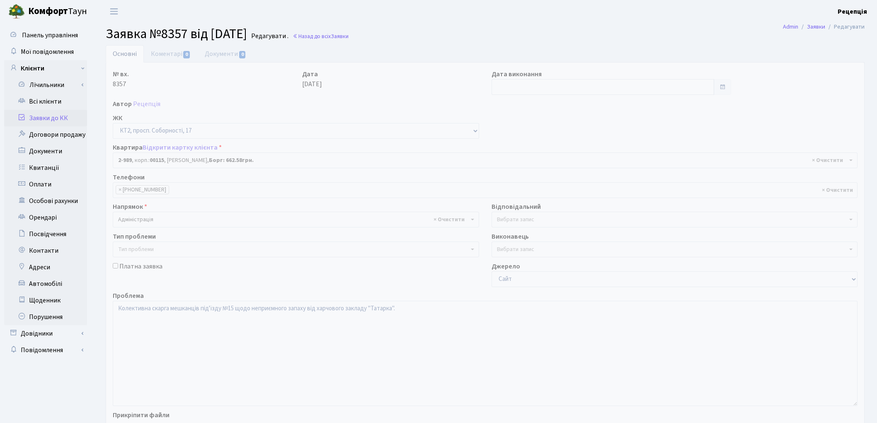
select select "12600"
click at [222, 59] on link "Документи 0" at bounding box center [226, 53] width 56 height 17
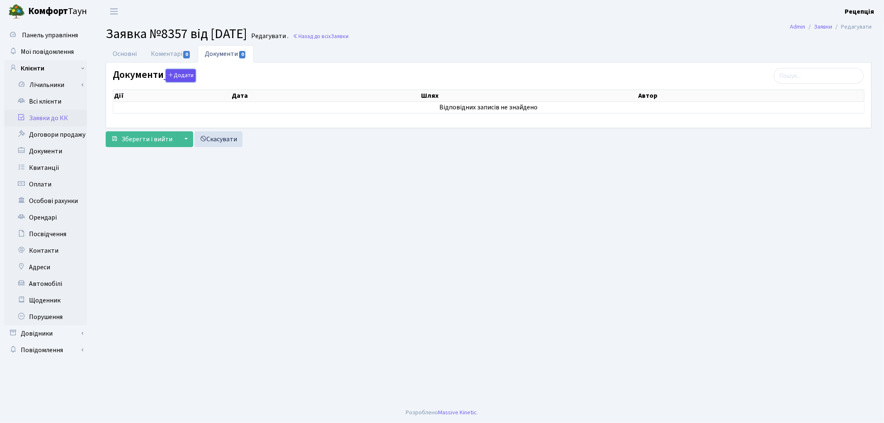
click at [186, 73] on button "Додати" at bounding box center [181, 75] width 30 height 13
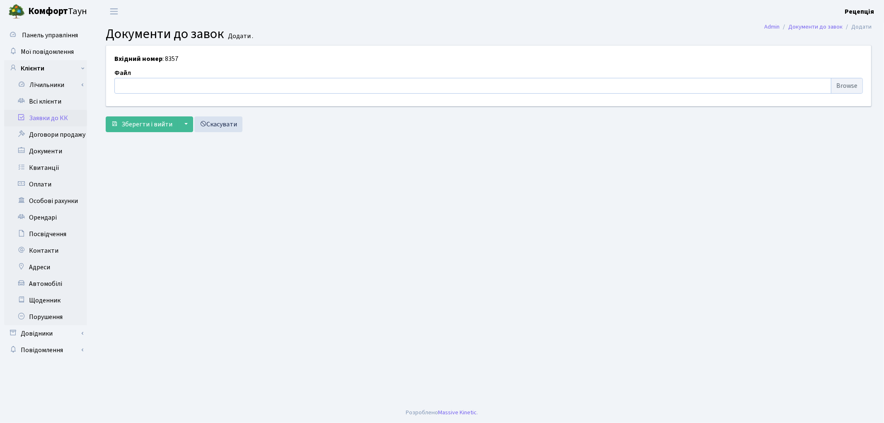
click at [838, 87] on input "file" at bounding box center [488, 86] width 748 height 16
type input "C:\fakepath\сканирование0704.pdf"
click at [135, 127] on span "Зберегти і вийти" at bounding box center [146, 124] width 51 height 9
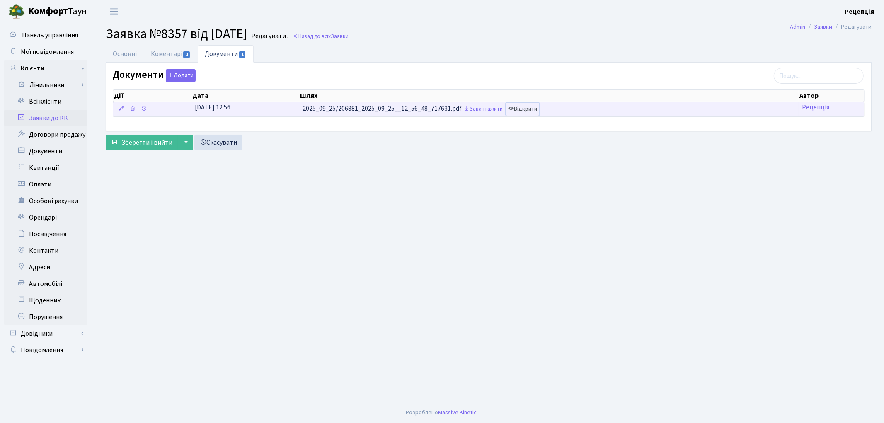
click at [539, 106] on link "Відкрити" at bounding box center [522, 109] width 33 height 13
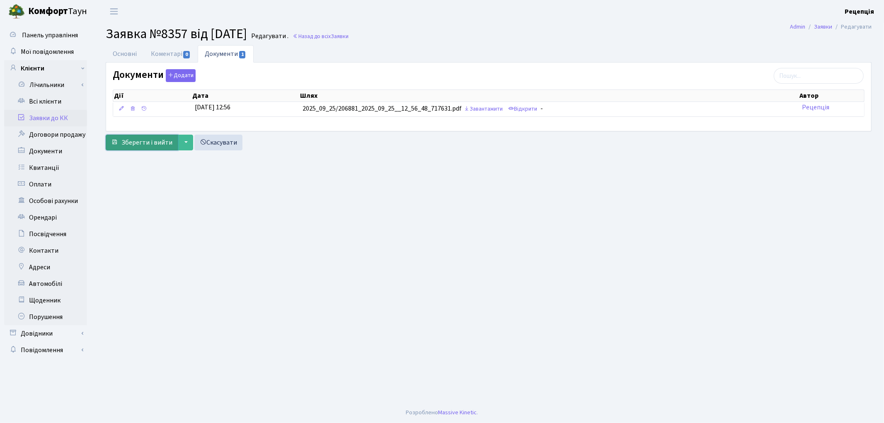
click at [148, 142] on span "Зберегти і вийти" at bounding box center [146, 142] width 51 height 9
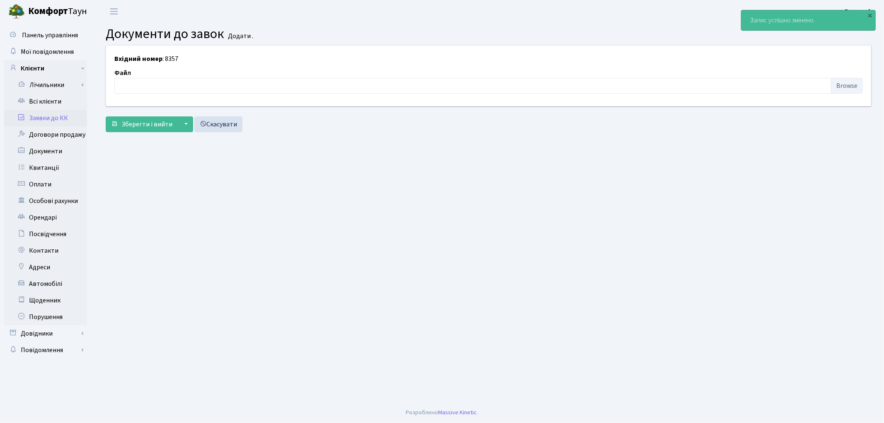
click at [54, 117] on link "Заявки до КК" at bounding box center [45, 118] width 83 height 17
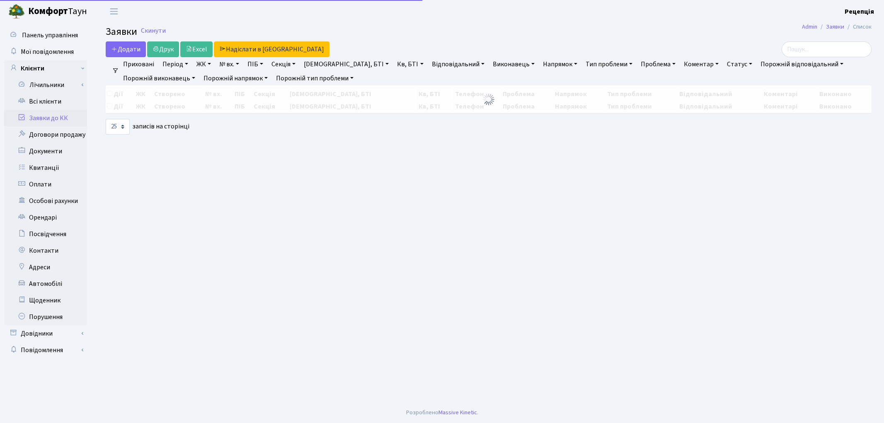
select select "25"
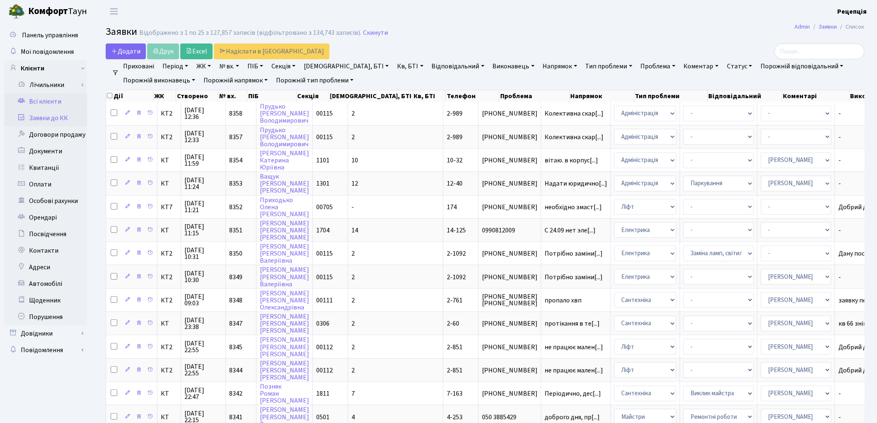
click at [45, 102] on link "Всі клієнти" at bounding box center [45, 101] width 83 height 17
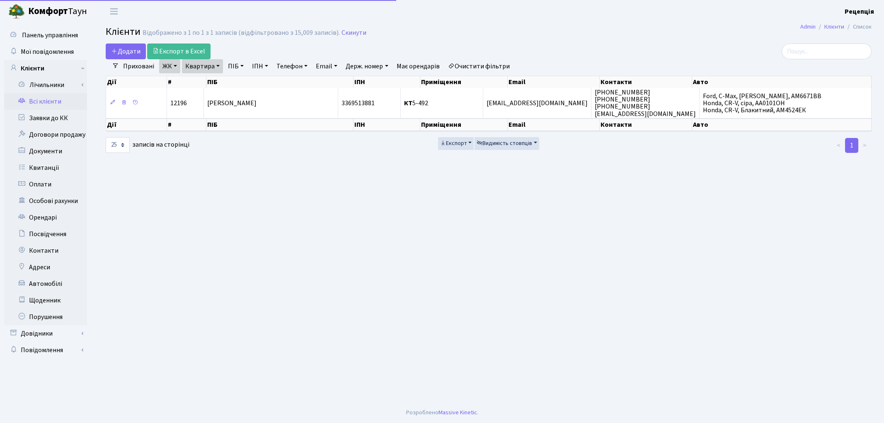
select select "25"
click at [495, 67] on link "Очистити фільтри" at bounding box center [479, 66] width 68 height 14
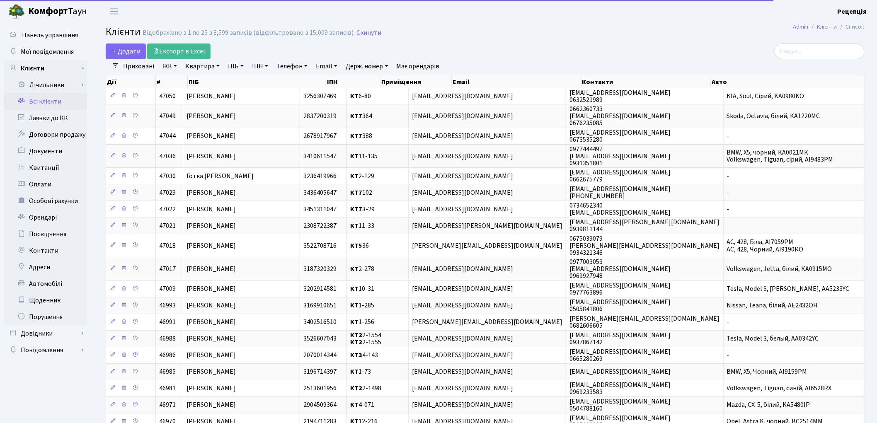
click at [175, 68] on link "ЖК" at bounding box center [169, 66] width 21 height 14
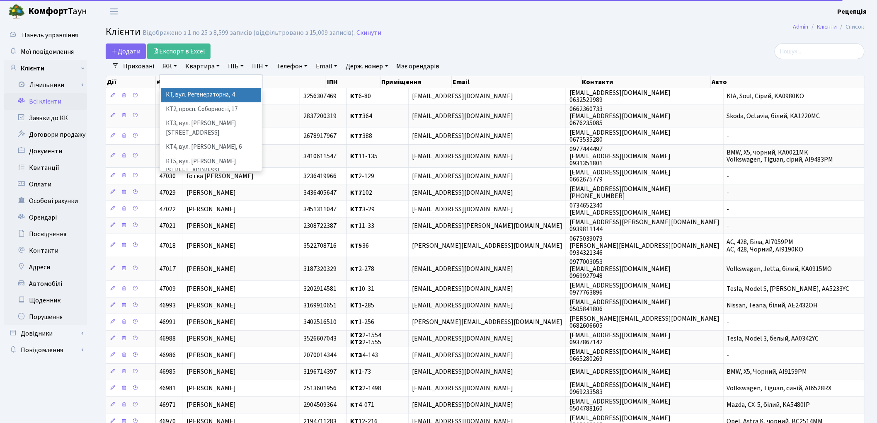
click at [188, 93] on li "КТ, вул. Регенераторна, 4" at bounding box center [211, 95] width 100 height 15
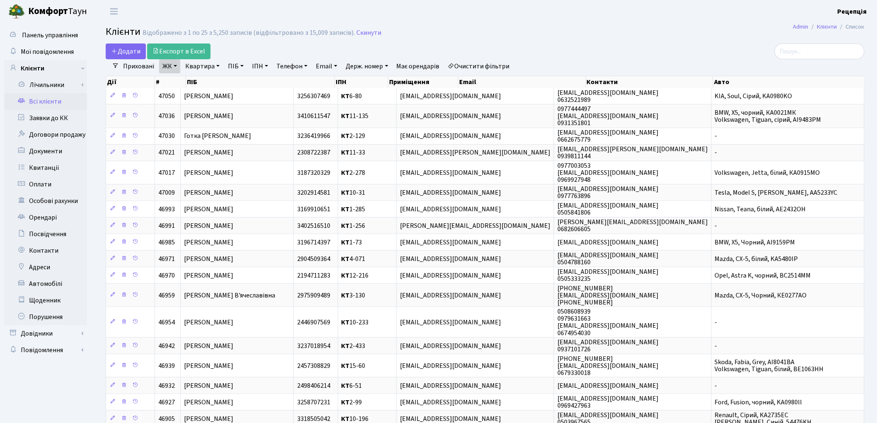
click at [211, 63] on link "Квартира" at bounding box center [202, 66] width 41 height 14
type input "3-299"
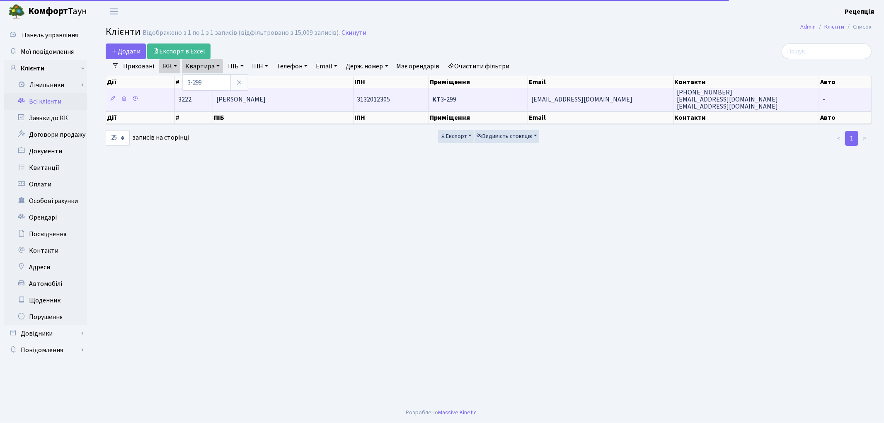
click at [275, 93] on td "[PERSON_NAME]" at bounding box center [283, 99] width 140 height 23
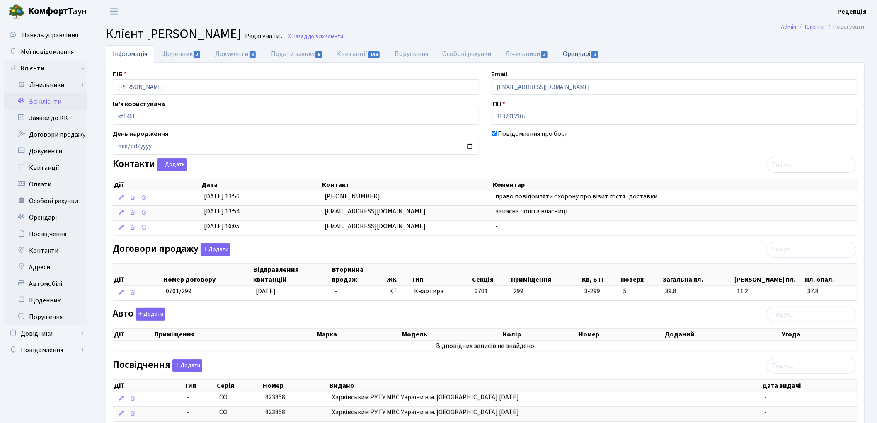
click at [582, 57] on link "Орендарі 1" at bounding box center [581, 53] width 50 height 17
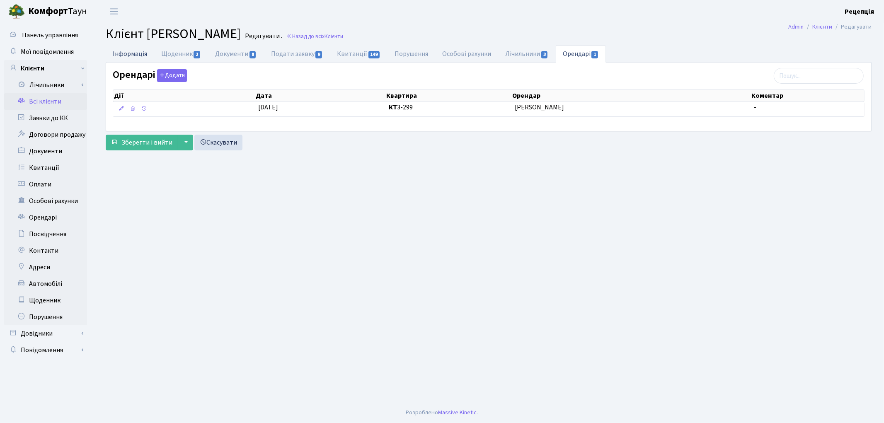
click at [141, 53] on link "Інформація" at bounding box center [130, 53] width 48 height 17
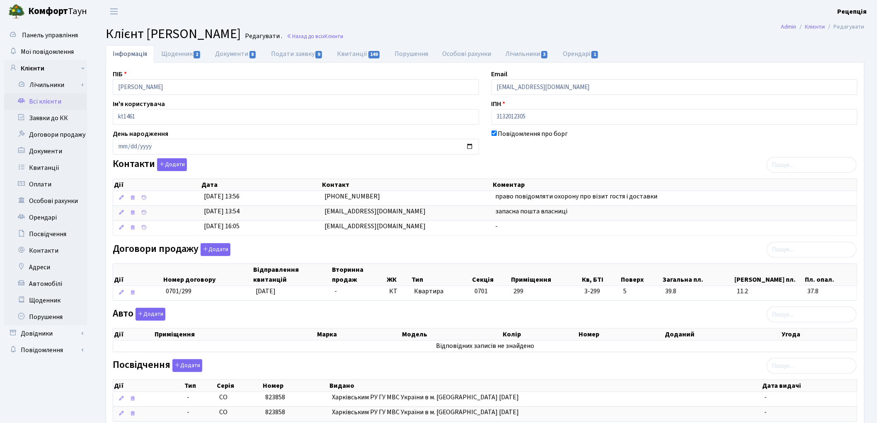
click at [40, 101] on link "Всі клієнти" at bounding box center [45, 101] width 83 height 17
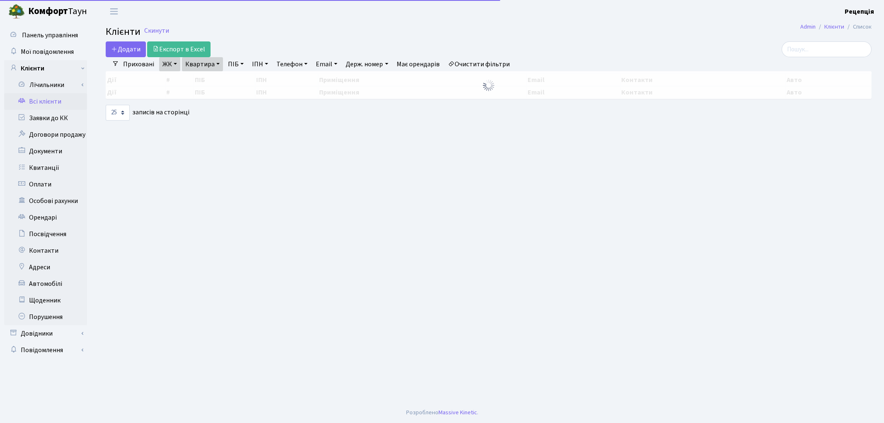
select select "25"
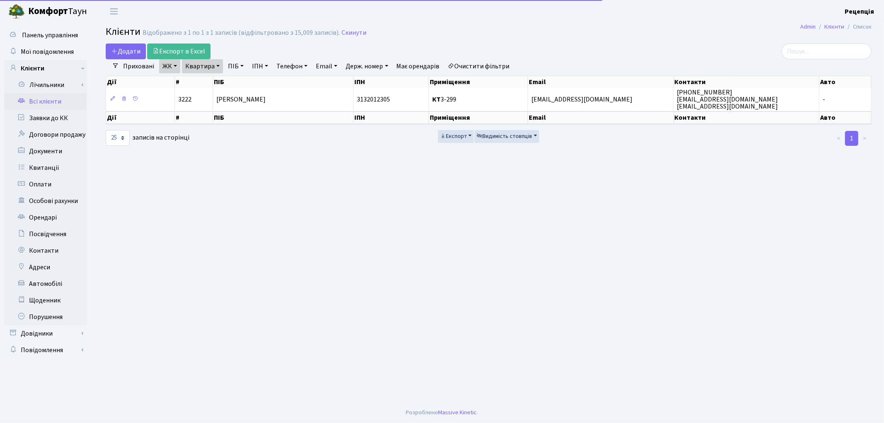
click at [488, 60] on link "Очистити фільтри" at bounding box center [479, 66] width 68 height 14
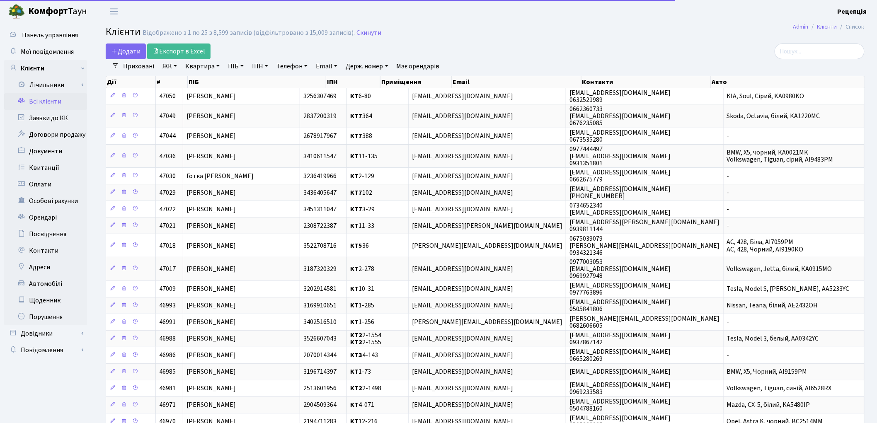
click at [173, 69] on link "ЖК" at bounding box center [169, 66] width 21 height 14
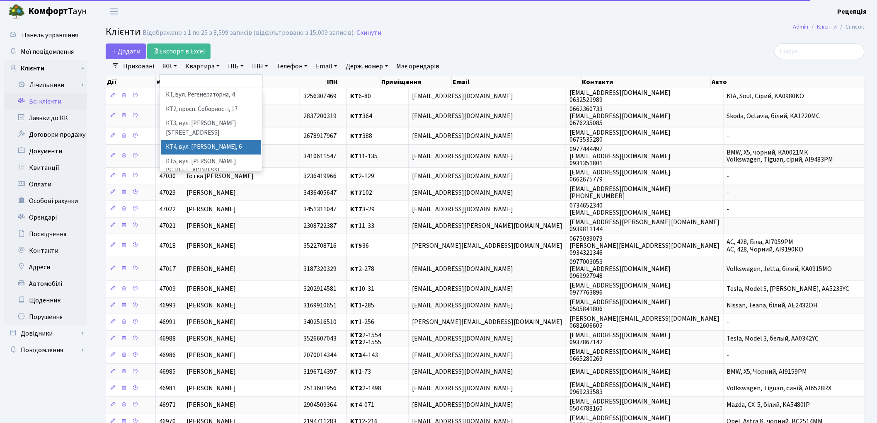
click at [221, 140] on li "КТ4, вул. [PERSON_NAME], 6" at bounding box center [211, 147] width 100 height 15
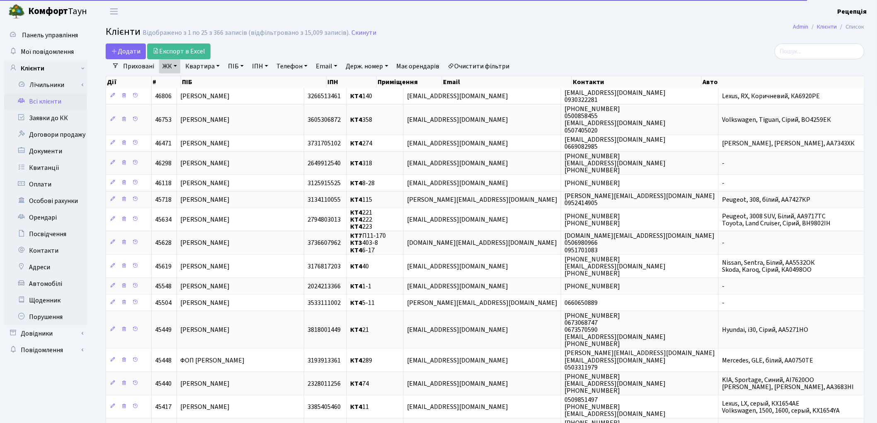
click at [206, 67] on link "Квартира" at bounding box center [202, 66] width 41 height 14
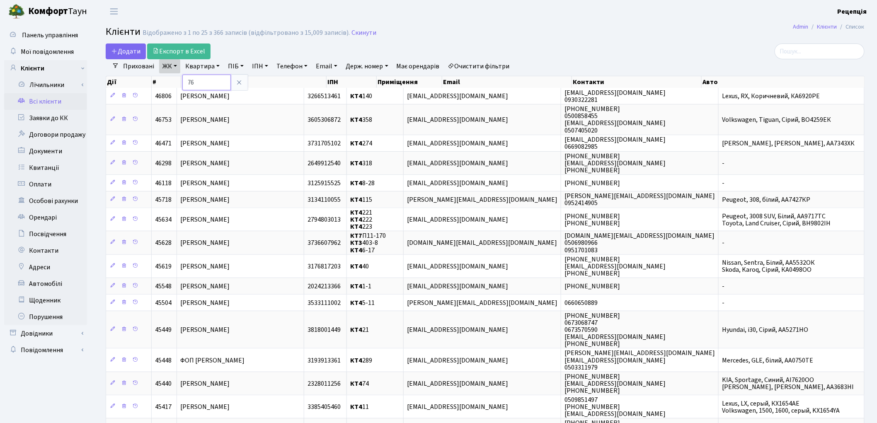
type input "76"
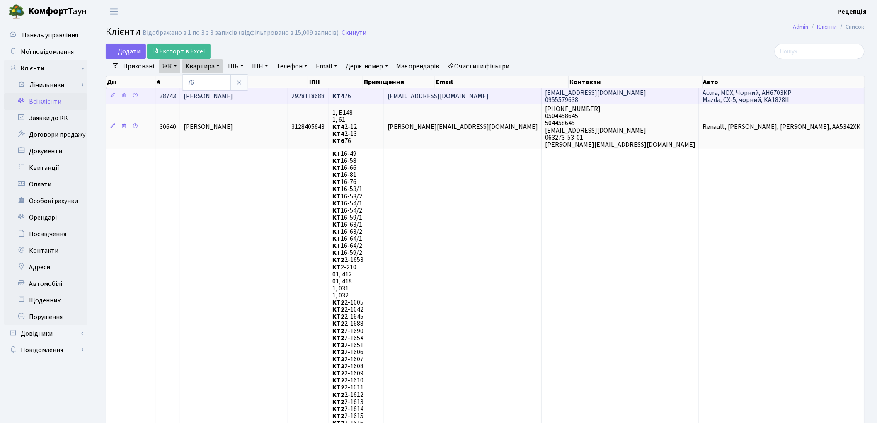
click at [276, 92] on td "[PERSON_NAME] [PERSON_NAME]" at bounding box center [234, 96] width 108 height 16
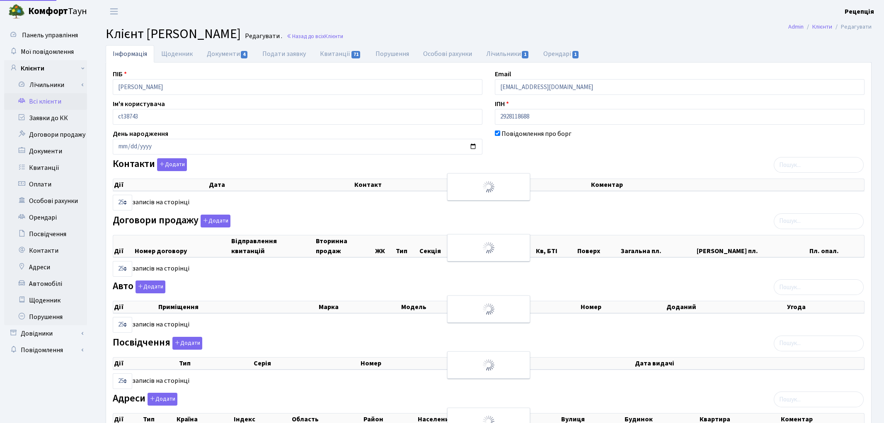
select select "25"
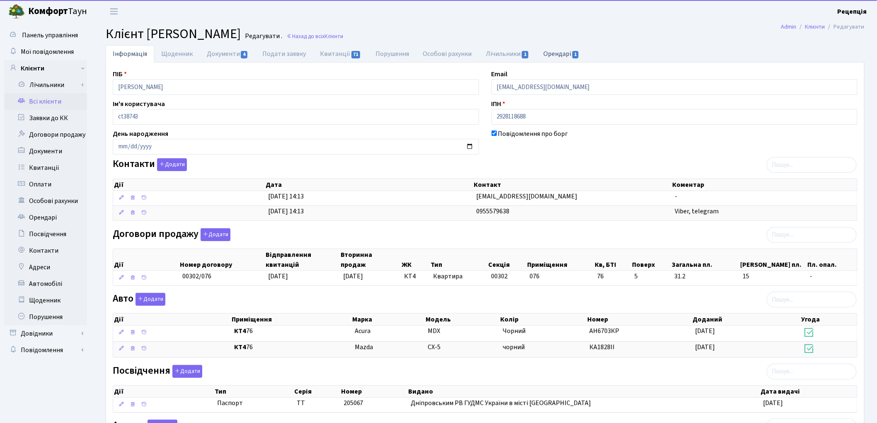
click at [557, 58] on link "Орендарі 1" at bounding box center [561, 53] width 50 height 17
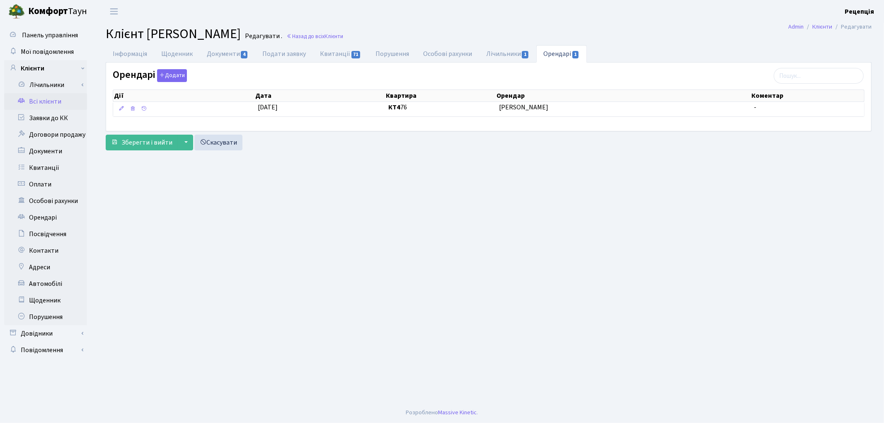
click at [52, 98] on link "Всі клієнти" at bounding box center [45, 101] width 83 height 17
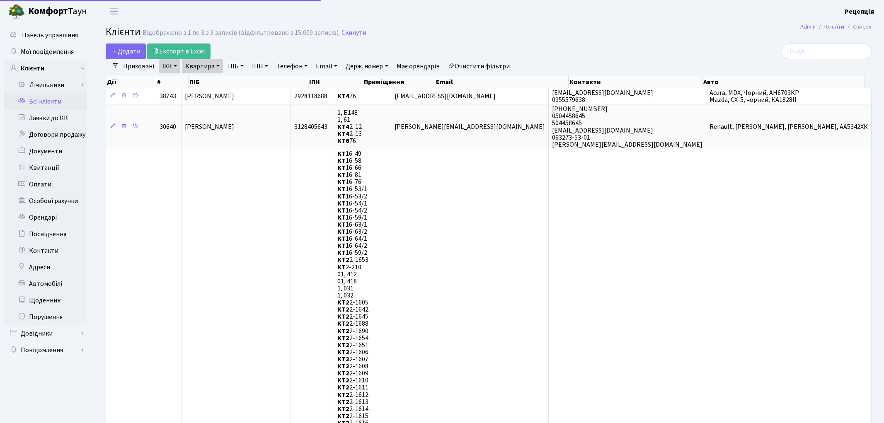
select select "25"
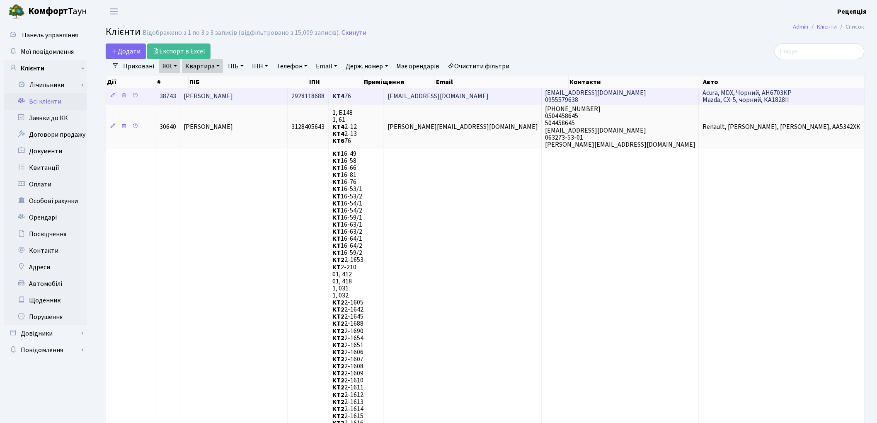
click at [223, 94] on span "[PERSON_NAME]" at bounding box center [208, 96] width 49 height 9
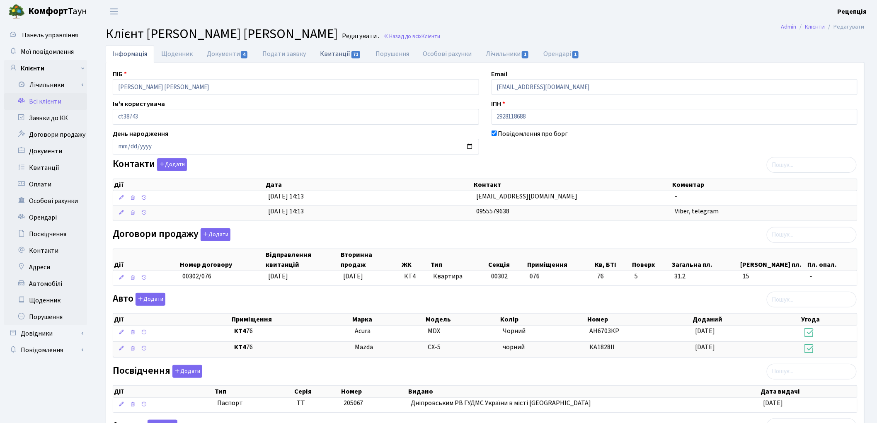
click at [328, 55] on link "Квитанції 71" at bounding box center [340, 53] width 55 height 17
select select "25"
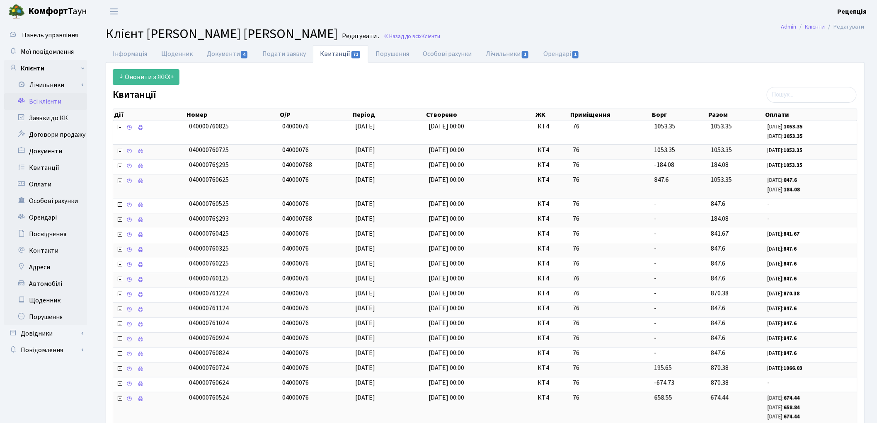
click at [38, 102] on link "Всі клієнти" at bounding box center [45, 101] width 83 height 17
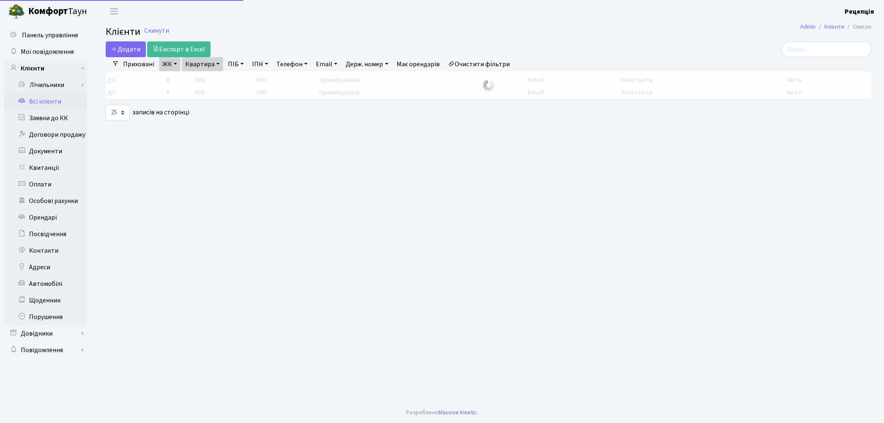
select select "25"
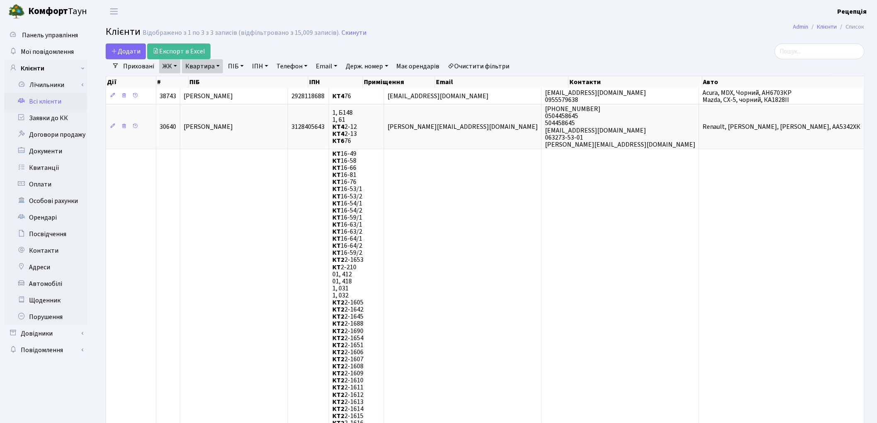
click at [483, 68] on link "Очистити фільтри" at bounding box center [479, 66] width 68 height 14
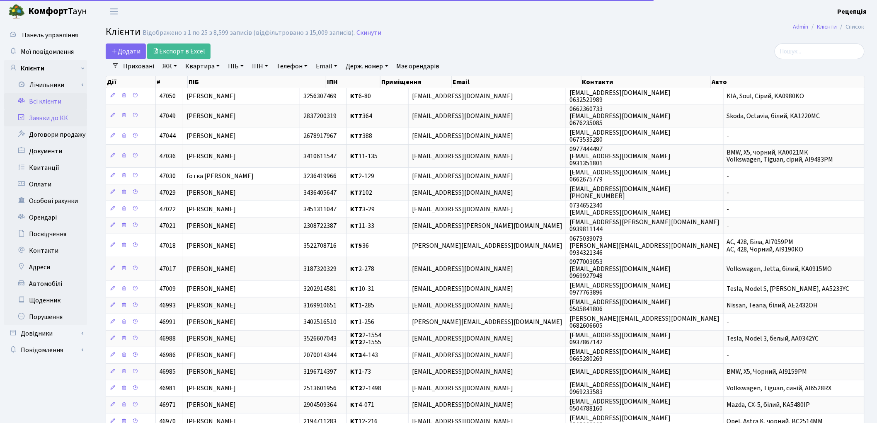
click at [73, 117] on link "Заявки до КК" at bounding box center [45, 118] width 83 height 17
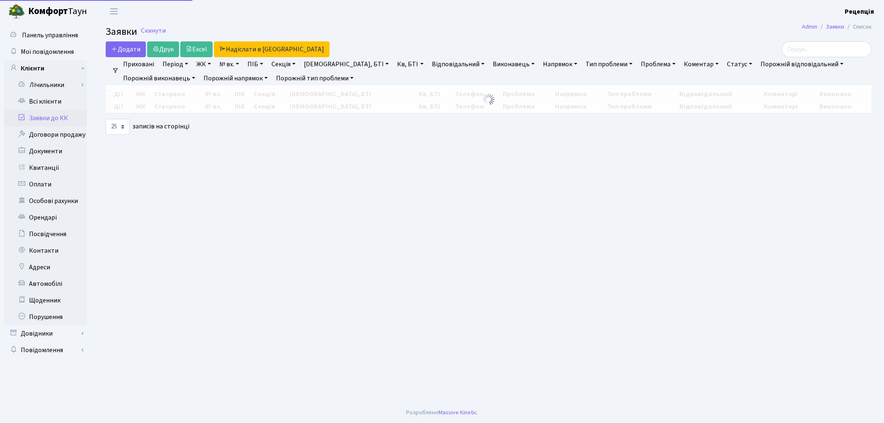
select select "25"
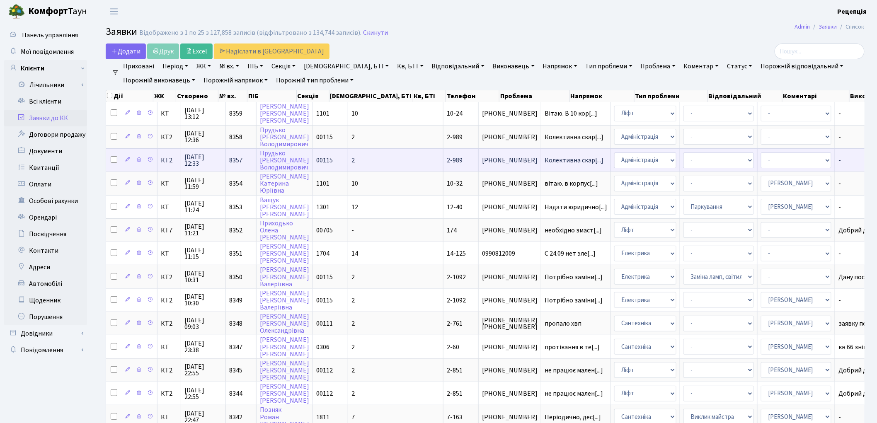
click at [356, 157] on td "2" at bounding box center [395, 159] width 95 height 23
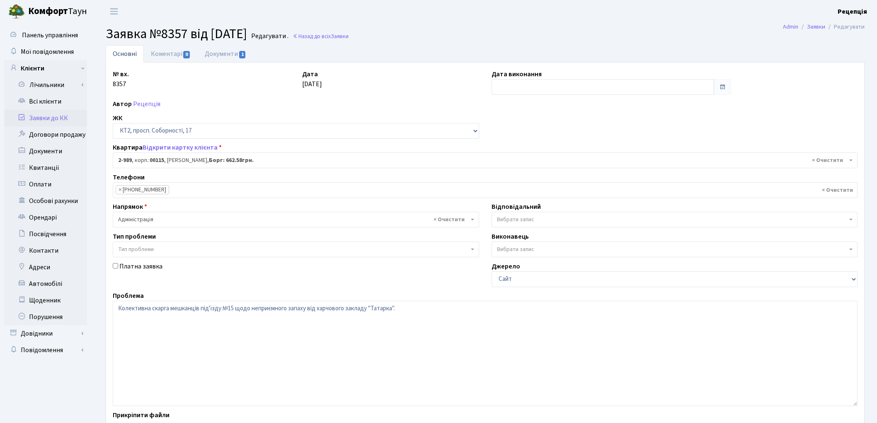
select select "12600"
click at [225, 55] on link "Документи 1" at bounding box center [226, 53] width 56 height 17
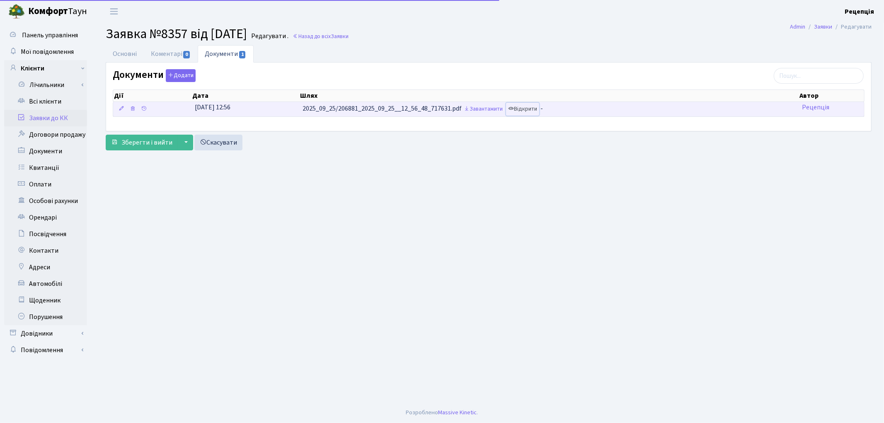
click at [534, 112] on link "Відкрити" at bounding box center [522, 109] width 33 height 13
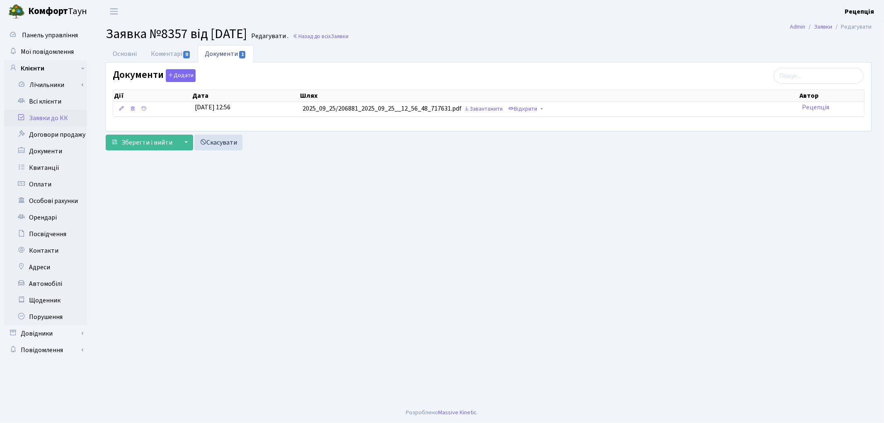
click at [53, 116] on link "Заявки до КК" at bounding box center [45, 118] width 83 height 17
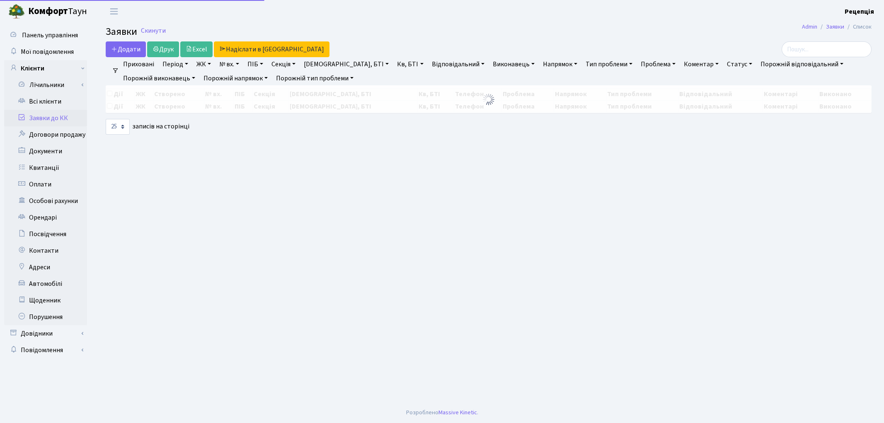
select select "25"
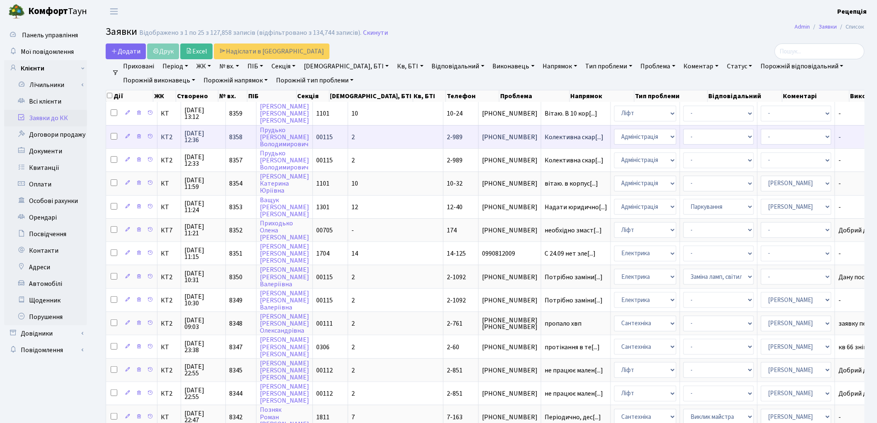
click at [339, 140] on td "00115" at bounding box center [330, 136] width 35 height 23
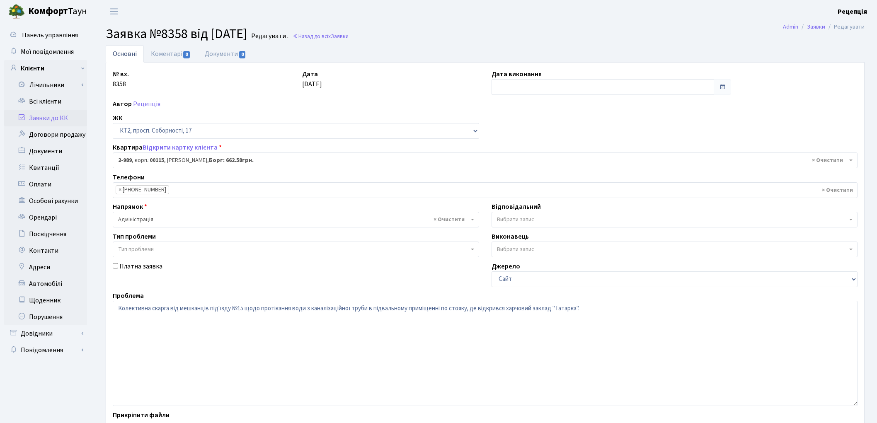
select select "12600"
click at [237, 60] on link "Документи 0" at bounding box center [226, 53] width 56 height 17
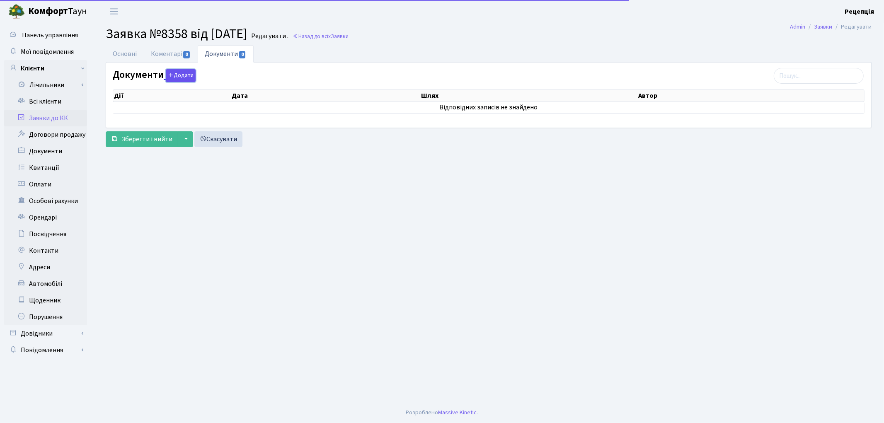
click at [181, 77] on button "Додати" at bounding box center [181, 75] width 30 height 13
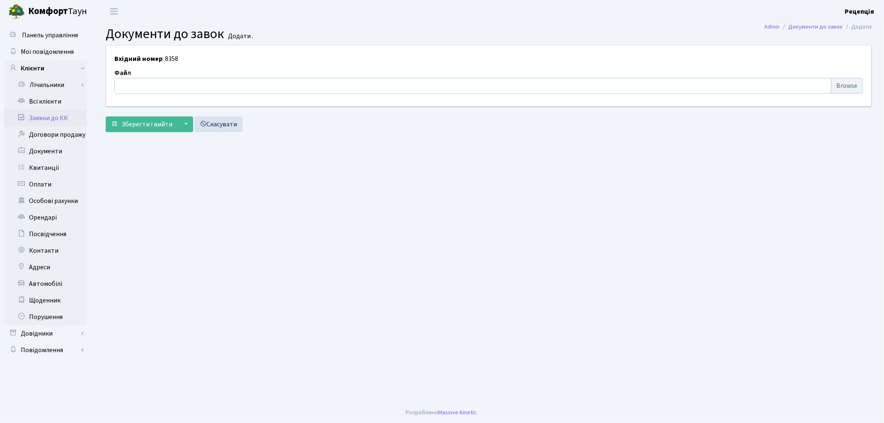
click at [842, 85] on input "file" at bounding box center [488, 86] width 748 height 16
type input "C:\fakepath\сканирование0705.pdf"
click at [142, 127] on span "Зберегти і вийти" at bounding box center [146, 124] width 51 height 9
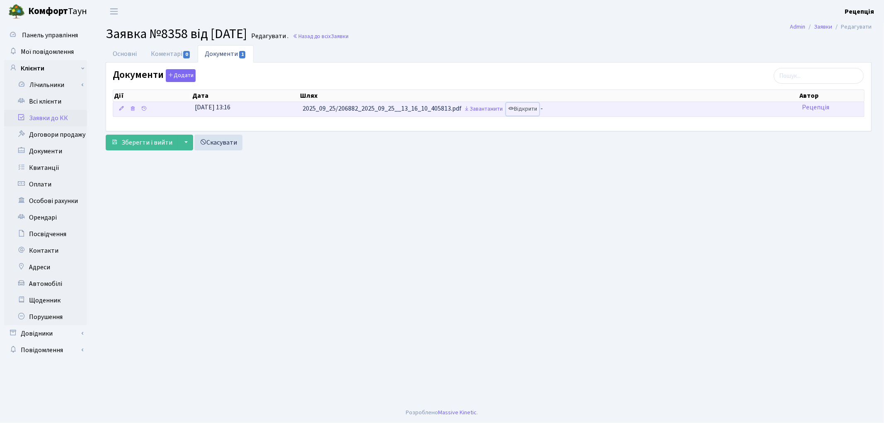
click at [527, 113] on link "Відкрити" at bounding box center [522, 109] width 33 height 13
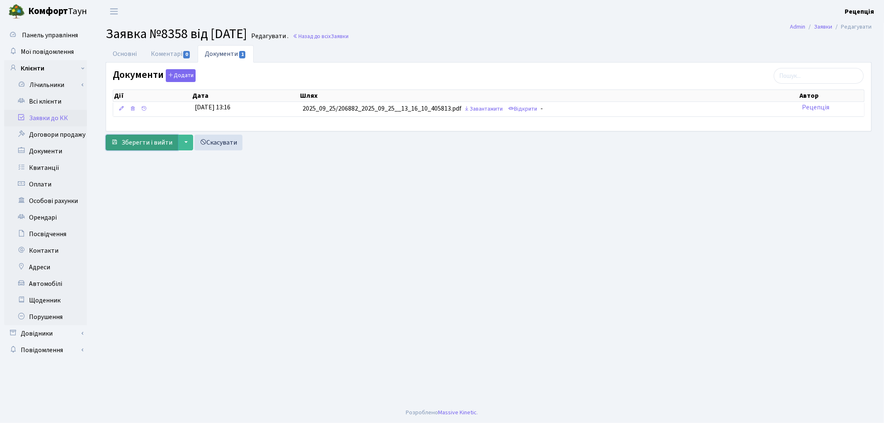
click at [136, 145] on span "Зберегти і вийти" at bounding box center [146, 142] width 51 height 9
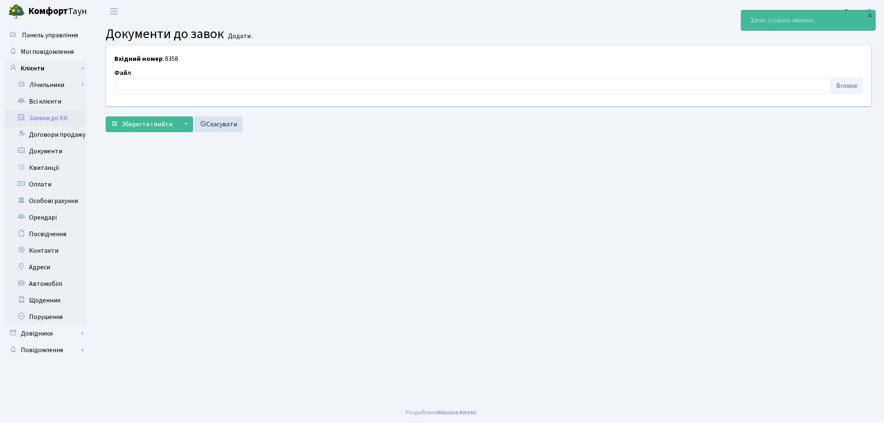
click at [66, 119] on link "Заявки до КК" at bounding box center [45, 118] width 83 height 17
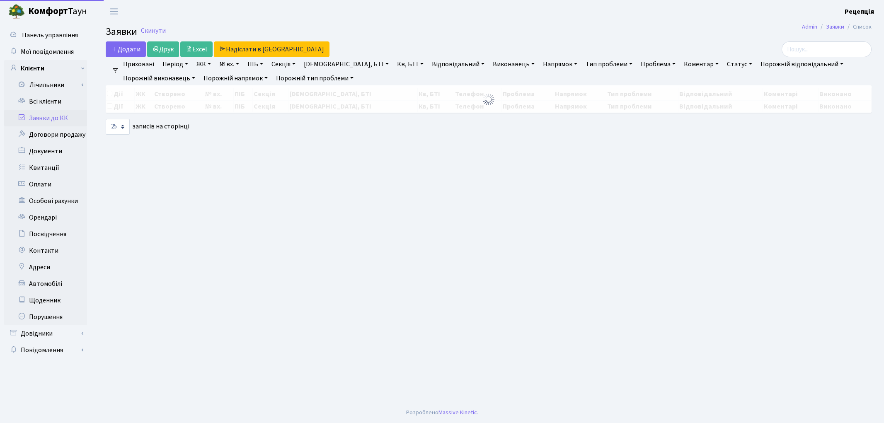
select select "25"
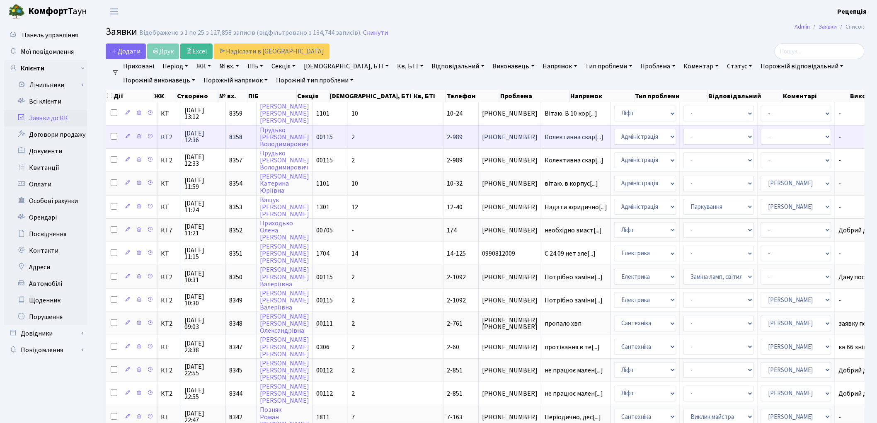
click at [361, 137] on td "2" at bounding box center [395, 136] width 95 height 23
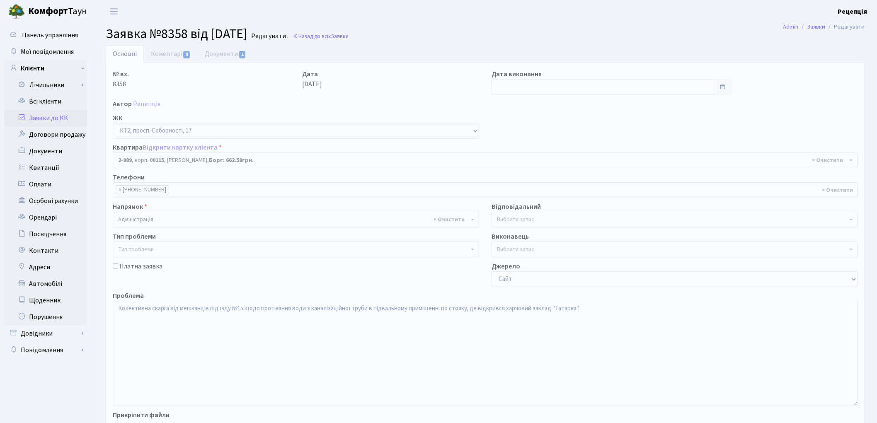
select select "12600"
click at [69, 114] on link "Заявки до КК" at bounding box center [45, 118] width 83 height 17
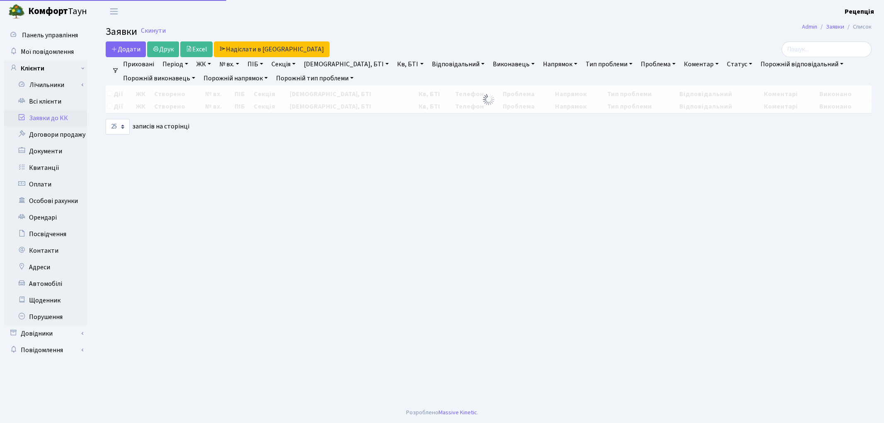
select select "25"
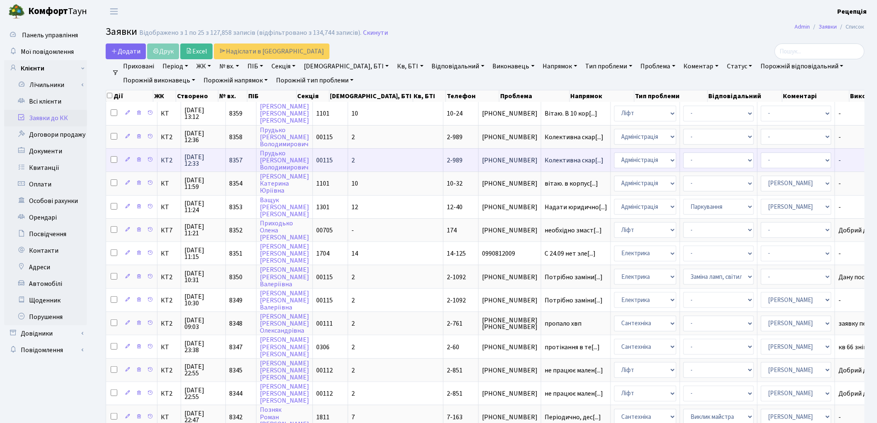
click at [355, 158] on td "2" at bounding box center [395, 159] width 95 height 23
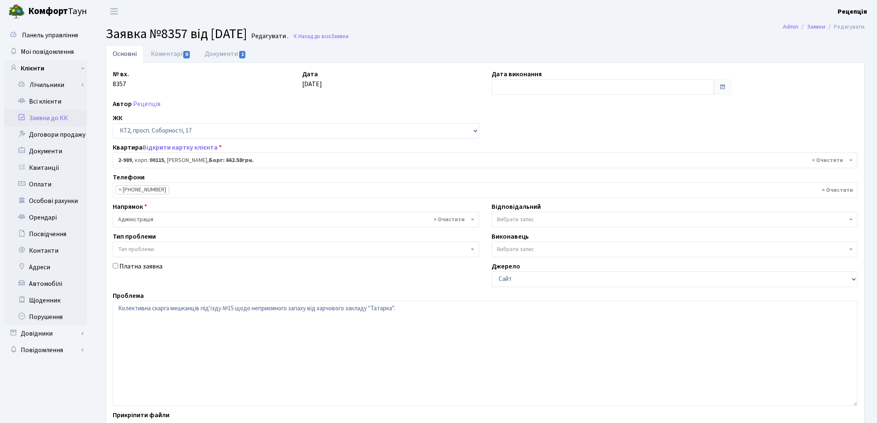
select select "12600"
click at [56, 118] on link "Заявки до КК" at bounding box center [45, 118] width 83 height 17
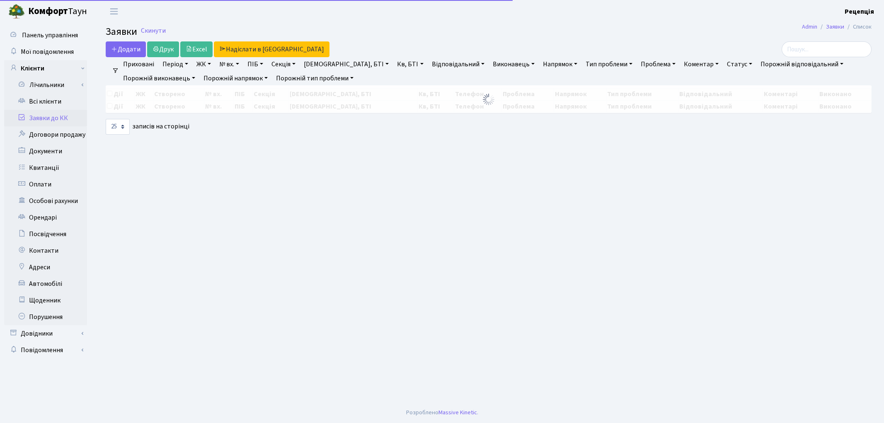
select select "25"
